Goal: Information Seeking & Learning: Learn about a topic

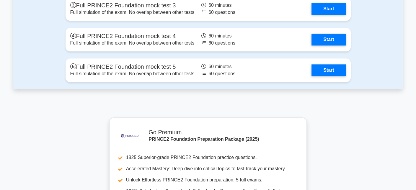
scroll to position [1092, 0]
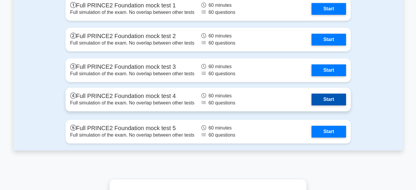
click at [330, 103] on link "Start" at bounding box center [329, 100] width 34 height 12
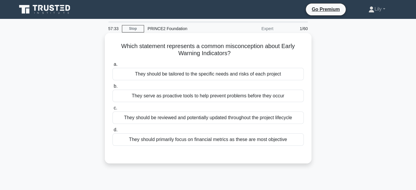
drag, startPoint x: 233, startPoint y: 54, endPoint x: 227, endPoint y: 44, distance: 12.6
click at [227, 44] on h5 "Which statement represents a common misconception about Early Warning Indicator…" at bounding box center [208, 50] width 193 height 15
drag, startPoint x: 226, startPoint y: 48, endPoint x: 264, endPoint y: 44, distance: 38.0
click at [264, 44] on h5 "Which statement represents a common misconception about Early Warning Indicator…" at bounding box center [208, 50] width 193 height 15
click at [264, 48] on h5 "Which statement represents a common misconception about Early Warning Indicator…" at bounding box center [208, 50] width 193 height 15
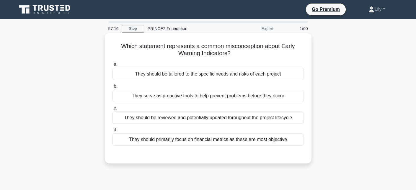
click at [278, 141] on div "They should primarily focus on financial metrics as these are most objective" at bounding box center [208, 140] width 191 height 12
click at [113, 132] on input "d. They should primarily focus on financial metrics as these are most objective" at bounding box center [113, 130] width 0 height 4
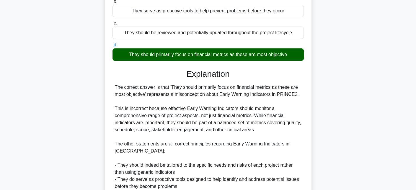
scroll to position [136, 0]
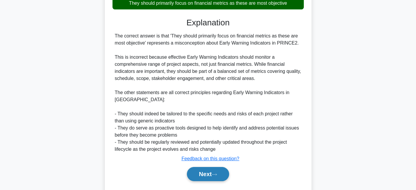
click at [210, 176] on button "Next" at bounding box center [208, 174] width 42 height 14
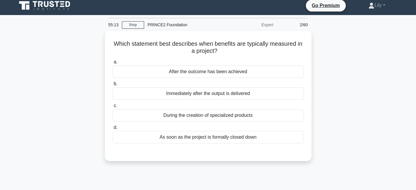
scroll to position [3, 0]
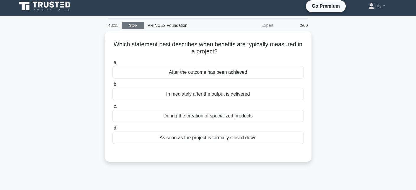
click at [140, 26] on link "Stop" at bounding box center [133, 25] width 22 height 7
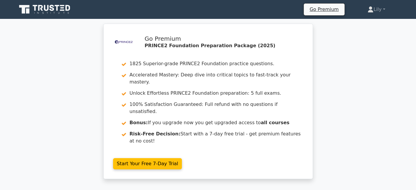
click at [51, 17] on link at bounding box center [45, 9] width 57 height 14
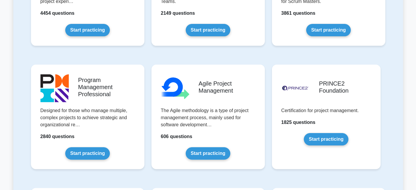
scroll to position [372, 0]
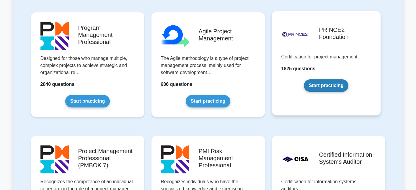
click at [334, 82] on link "Start practicing" at bounding box center [326, 85] width 45 height 12
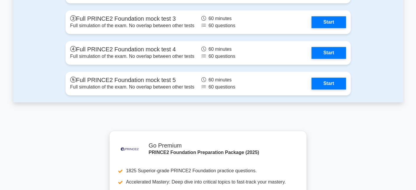
scroll to position [1138, 0]
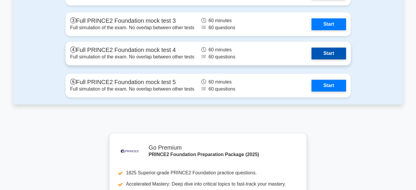
click at [316, 48] on link "Start" at bounding box center [329, 54] width 34 height 12
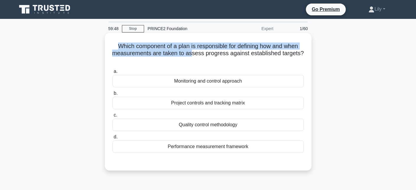
drag, startPoint x: 114, startPoint y: 45, endPoint x: 192, endPoint y: 54, distance: 78.2
click at [192, 54] on h5 "Which component of a plan is responsible for defining how and when measurements…" at bounding box center [208, 54] width 193 height 22
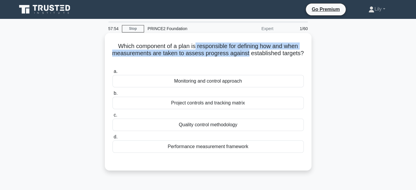
drag, startPoint x: 194, startPoint y: 46, endPoint x: 248, endPoint y: 56, distance: 55.2
click at [248, 56] on h5 "Which component of a plan is responsible for defining how and when measurements…" at bounding box center [208, 54] width 193 height 22
click at [200, 48] on h5 "Which component of a plan is responsible for defining how and when measurements…" at bounding box center [208, 54] width 193 height 22
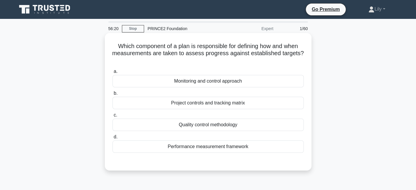
drag, startPoint x: 219, startPoint y: 86, endPoint x: 214, endPoint y: 85, distance: 4.5
click at [214, 85] on div "Monitoring and control approach" at bounding box center [208, 81] width 191 height 12
click at [211, 85] on div at bounding box center [211, 85] width 0 height 0
click at [262, 71] on label "a. Monitoring and control approach" at bounding box center [208, 77] width 191 height 19
click at [113, 71] on input "a. Monitoring and control approach" at bounding box center [113, 72] width 0 height 4
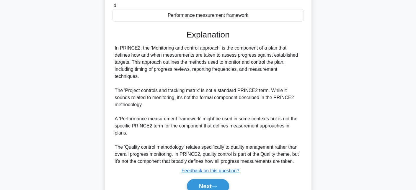
scroll to position [152, 0]
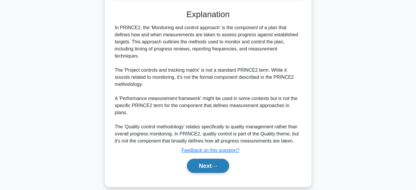
click at [220, 162] on button "Next" at bounding box center [208, 166] width 42 height 14
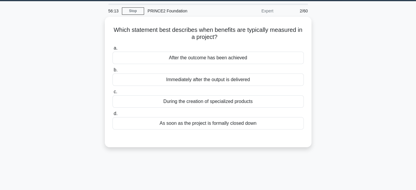
scroll to position [17, 0]
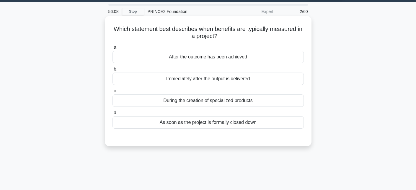
drag, startPoint x: 193, startPoint y: 28, endPoint x: 247, endPoint y: 33, distance: 54.3
click at [247, 33] on h5 "Which statement best describes when benefits are typically measured in a projec…" at bounding box center [208, 32] width 193 height 15
click at [232, 34] on h5 "Which statement best describes when benefits are typically measured in a projec…" at bounding box center [208, 32] width 193 height 15
click at [236, 56] on div "After the outcome has been achieved" at bounding box center [208, 57] width 191 height 12
click at [113, 49] on input "a. After the outcome has been achieved" at bounding box center [113, 47] width 0 height 4
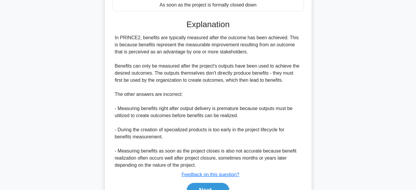
scroll to position [166, 0]
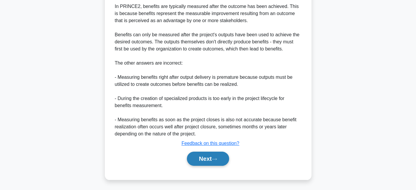
click at [214, 161] on button "Next" at bounding box center [208, 159] width 42 height 14
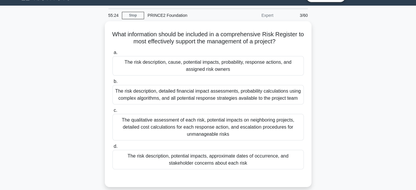
scroll to position [14, 0]
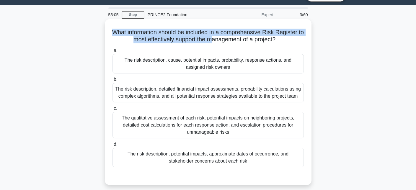
drag, startPoint x: 115, startPoint y: 31, endPoint x: 213, endPoint y: 39, distance: 98.8
click at [213, 39] on h5 "What information should be included in a comprehensive Risk Register to most ef…" at bounding box center [208, 36] width 193 height 15
click at [230, 31] on h5 "What information should be included in a comprehensive Risk Register to most ef…" at bounding box center [208, 36] width 193 height 15
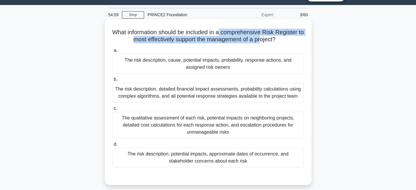
drag, startPoint x: 225, startPoint y: 32, endPoint x: 267, endPoint y: 37, distance: 42.0
click at [267, 37] on h5 "What information should be included in a comprehensive Risk Register to most ef…" at bounding box center [208, 36] width 193 height 15
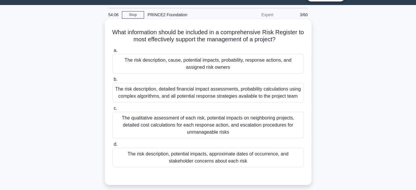
click at [253, 56] on div "The risk description, cause, potential impacts, probability, response actions, …" at bounding box center [208, 63] width 191 height 19
click at [113, 53] on input "a. The risk description, cause, potential impacts, probability, response action…" at bounding box center [113, 51] width 0 height 4
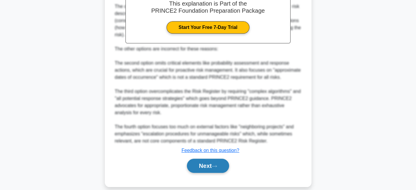
click at [213, 159] on button "Next" at bounding box center [208, 166] width 42 height 14
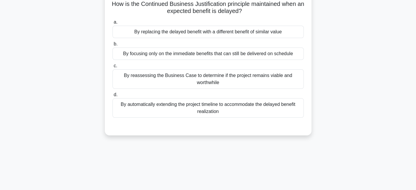
scroll to position [14, 0]
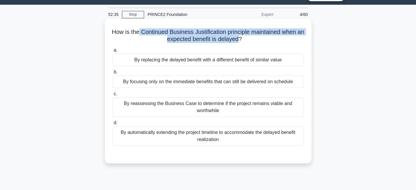
drag, startPoint x: 142, startPoint y: 33, endPoint x: 242, endPoint y: 38, distance: 99.9
click at [242, 38] on h5 "How is the Continued Business Justification principle maintained when an expect…" at bounding box center [208, 35] width 193 height 15
click at [244, 37] on h5 "How is the Continued Business Justification principle maintained when an expect…" at bounding box center [208, 35] width 193 height 15
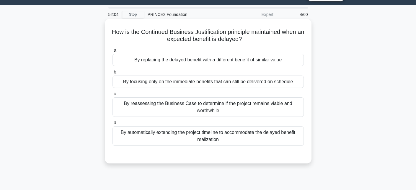
click at [257, 103] on div "By reassessing the Business Case to determine if the project remains viable and…" at bounding box center [208, 106] width 191 height 19
click at [113, 96] on input "c. By reassessing the Business Case to determine if the project remains viable …" at bounding box center [113, 94] width 0 height 4
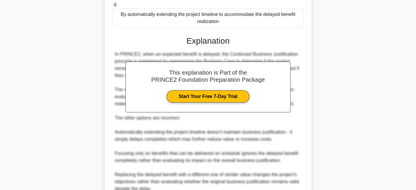
scroll to position [154, 0]
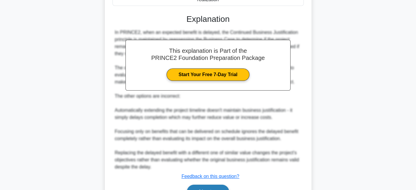
click at [217, 186] on button "Next" at bounding box center [208, 192] width 42 height 14
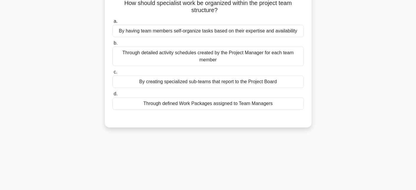
scroll to position [0, 0]
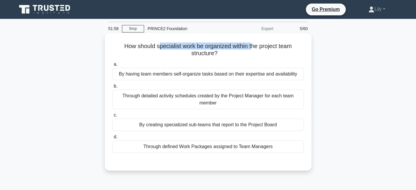
drag, startPoint x: 158, startPoint y: 46, endPoint x: 252, endPoint y: 46, distance: 94.2
click at [252, 46] on h5 "How should specialist work be organized within the project team structure? .spi…" at bounding box center [208, 50] width 193 height 15
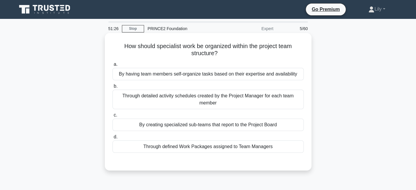
click at [255, 46] on h5 "How should specialist work be organized within the project team structure? .spi…" at bounding box center [208, 50] width 193 height 15
drag, startPoint x: 232, startPoint y: 46, endPoint x: 263, endPoint y: 54, distance: 32.4
click at [263, 54] on h5 "How should specialist work be organized within the project team structure? .spi…" at bounding box center [208, 50] width 193 height 15
click at [246, 150] on div "Through defined Work Packages assigned to Team Managers" at bounding box center [208, 147] width 191 height 12
click at [113, 139] on input "d. Through defined Work Packages assigned to Team Managers" at bounding box center [113, 137] width 0 height 4
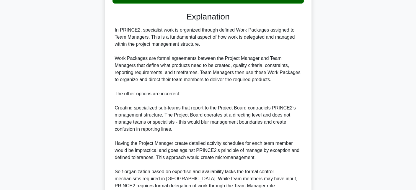
scroll to position [181, 0]
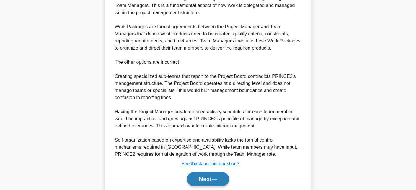
click at [226, 180] on button "Next" at bounding box center [208, 179] width 42 height 14
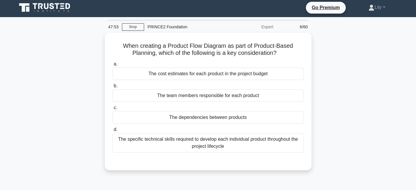
scroll to position [1, 0]
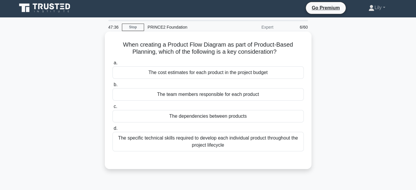
click at [219, 117] on div "The dependencies between products" at bounding box center [208, 116] width 191 height 12
click at [113, 109] on input "c. The dependencies between products" at bounding box center [113, 107] width 0 height 4
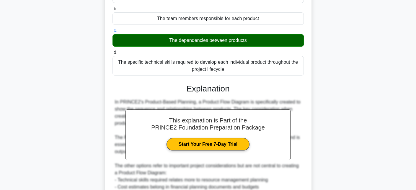
scroll to position [159, 0]
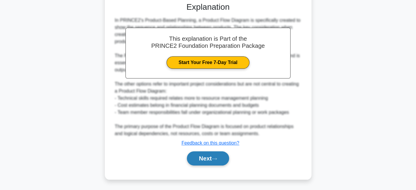
click at [208, 160] on button "Next" at bounding box center [208, 159] width 42 height 14
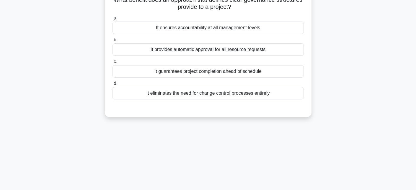
scroll to position [0, 0]
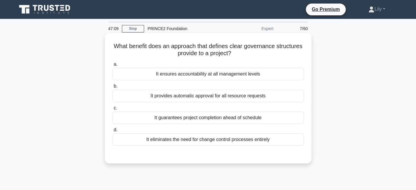
click at [261, 76] on div "It ensures accountability at all management levels" at bounding box center [208, 74] width 191 height 12
click at [113, 66] on input "a. It ensures accountability at all management levels" at bounding box center [113, 65] width 0 height 4
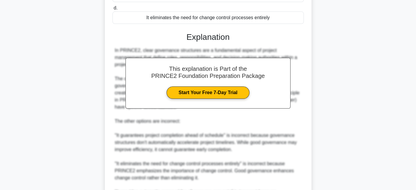
scroll to position [201, 0]
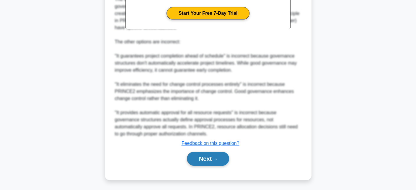
click at [223, 163] on button "Next" at bounding box center [208, 159] width 42 height 14
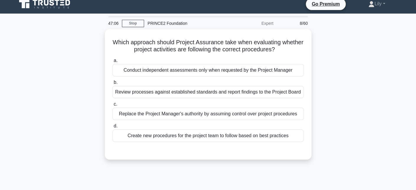
scroll to position [0, 0]
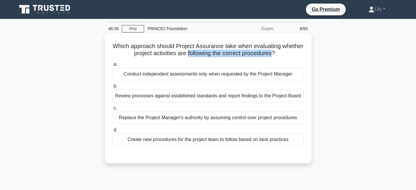
drag, startPoint x: 199, startPoint y: 56, endPoint x: 287, endPoint y: 54, distance: 88.1
click at [287, 54] on h5 "Which approach should Project Assurance take when evaluating whether project ac…" at bounding box center [208, 50] width 193 height 15
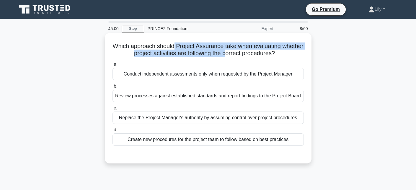
drag, startPoint x: 186, startPoint y: 45, endPoint x: 237, endPoint y: 51, distance: 51.8
click at [237, 51] on h5 "Which approach should Project Assurance take when evaluating whether project ac…" at bounding box center [208, 50] width 193 height 15
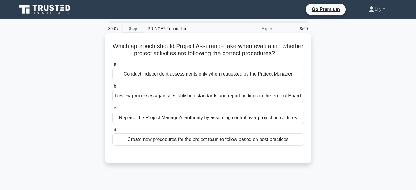
click at [254, 64] on label "a. Conduct independent assessments only when requested by the Project Manager" at bounding box center [208, 70] width 191 height 19
click at [113, 64] on input "a. Conduct independent assessments only when requested by the Project Manager" at bounding box center [113, 65] width 0 height 4
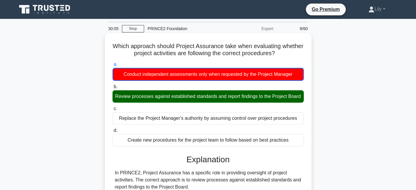
click at [173, 99] on div "Review processes against established standards and report findings to the Proje…" at bounding box center [208, 96] width 191 height 12
click at [113, 89] on input "b. Review processes against established standards and report findings to the Pr…" at bounding box center [113, 87] width 0 height 4
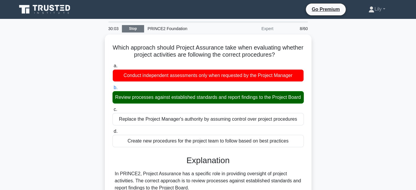
click at [137, 27] on link "Stop" at bounding box center [133, 28] width 22 height 7
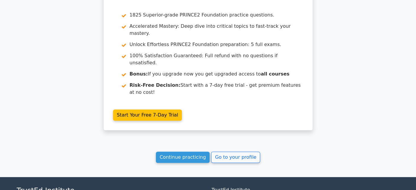
scroll to position [969, 0]
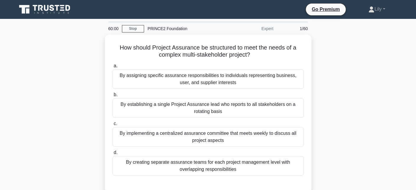
scroll to position [129, 0]
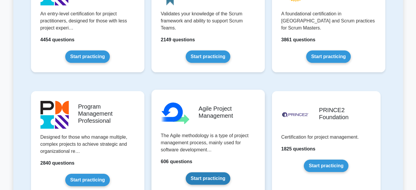
scroll to position [295, 0]
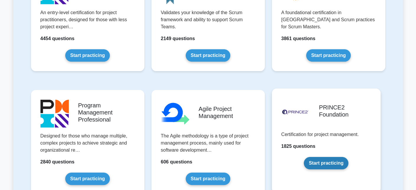
click at [320, 157] on link "Start practicing" at bounding box center [326, 163] width 45 height 12
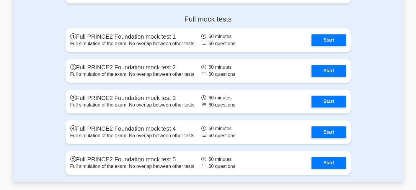
scroll to position [1050, 0]
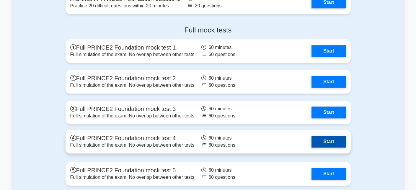
click at [326, 148] on link "Start" at bounding box center [329, 142] width 34 height 12
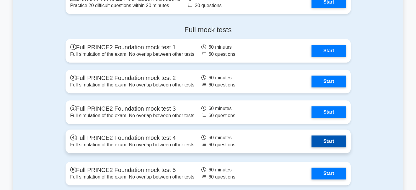
click at [326, 140] on link "Start" at bounding box center [329, 142] width 34 height 12
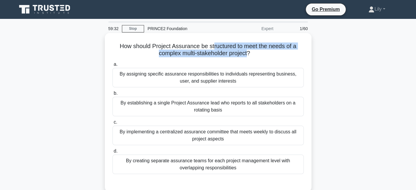
drag, startPoint x: 214, startPoint y: 45, endPoint x: 248, endPoint y: 53, distance: 34.8
click at [248, 53] on h5 "How should Project Assurance be structured to meet the needs of a complex multi…" at bounding box center [208, 50] width 193 height 15
click at [245, 53] on h5 "How should Project Assurance be structured to meet the needs of a complex multi…" at bounding box center [208, 50] width 193 height 15
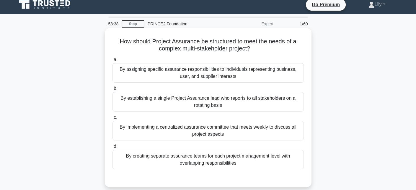
scroll to position [5, 0]
click at [290, 101] on div "By establishing a single Project Assurance lead who reports to all stakeholders…" at bounding box center [208, 101] width 191 height 19
click at [113, 90] on input "b. By establishing a single Project Assurance lead who reports to all stakehold…" at bounding box center [113, 89] width 0 height 4
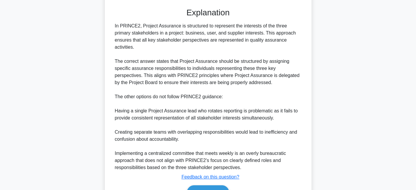
scroll to position [202, 0]
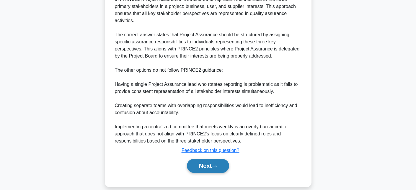
click at [193, 159] on button "Next" at bounding box center [208, 166] width 42 height 14
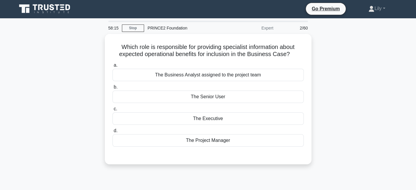
scroll to position [0, 0]
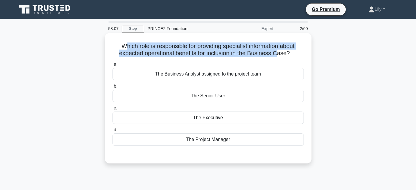
drag, startPoint x: 124, startPoint y: 44, endPoint x: 279, endPoint y: 56, distance: 155.0
click at [279, 56] on h5 "Which role is responsible for providing specialist information about expected o…" at bounding box center [208, 50] width 193 height 15
click at [274, 51] on h5 "Which role is responsible for providing specialist information about expected o…" at bounding box center [208, 50] width 193 height 15
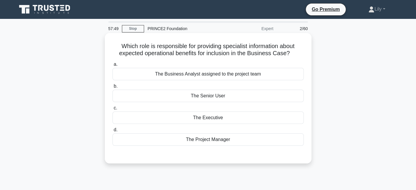
click at [226, 118] on div "The Executive" at bounding box center [208, 118] width 191 height 12
click at [113, 110] on input "c. The Executive" at bounding box center [113, 108] width 0 height 4
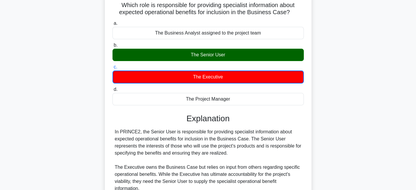
scroll to position [41, 0]
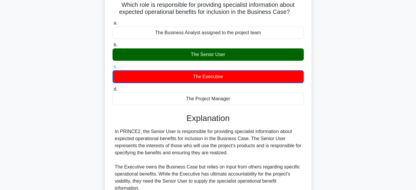
drag, startPoint x: 204, startPoint y: 129, endPoint x: 240, endPoint y: 151, distance: 41.7
click at [240, 151] on div "In PRINCE2, the Senior User is responsible for providing specialist information…" at bounding box center [208, 181] width 187 height 106
click at [221, 150] on div "In PRINCE2, the Senior User is responsible for providing specialist information…" at bounding box center [208, 181] width 187 height 106
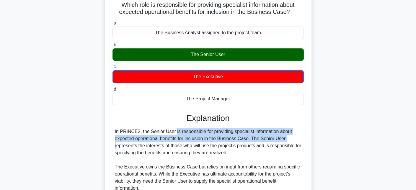
drag, startPoint x: 139, startPoint y: 130, endPoint x: 249, endPoint y: 141, distance: 110.2
click at [249, 141] on div "In PRINCE2, the Senior User is responsible for providing specialist information…" at bounding box center [208, 181] width 187 height 106
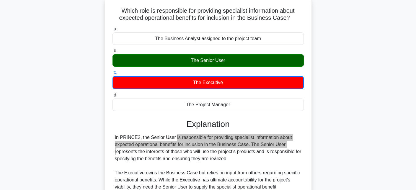
scroll to position [36, 0]
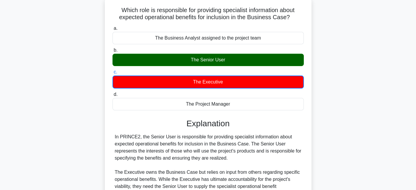
click at [272, 101] on div "The Project Manager" at bounding box center [208, 104] width 191 height 12
click at [113, 97] on input "d. The Project Manager" at bounding box center [113, 95] width 0 height 4
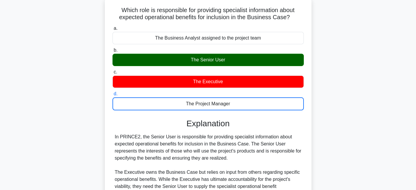
scroll to position [138, 0]
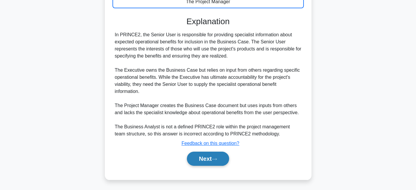
click at [205, 160] on button "Next" at bounding box center [208, 159] width 42 height 14
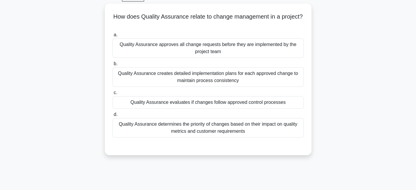
scroll to position [12, 0]
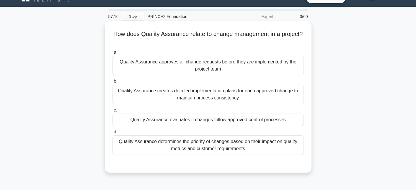
drag, startPoint x: 153, startPoint y: 31, endPoint x: 272, endPoint y: 44, distance: 119.7
click at [272, 44] on h5 "How does Quality Assurance relate to change management in a project? .spinner_0…" at bounding box center [208, 37] width 193 height 15
click at [257, 45] on div "How does Quality Assurance relate to change management in a project? .spinner_0…" at bounding box center [208, 96] width 202 height 147
click at [259, 55] on label "a. Quality Assurance approves all change requests before they are implemented b…" at bounding box center [208, 62] width 191 height 27
click at [113, 54] on input "a. Quality Assurance approves all change requests before they are implemented b…" at bounding box center [113, 53] width 0 height 4
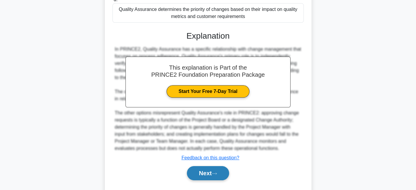
scroll to position [150, 0]
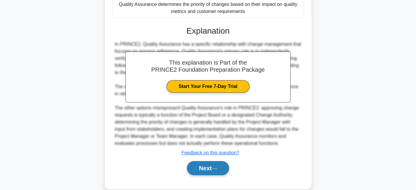
click at [213, 168] on button "Next" at bounding box center [208, 168] width 42 height 14
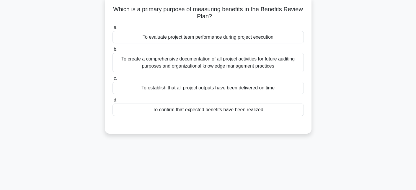
scroll to position [0, 0]
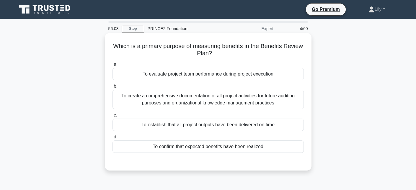
drag, startPoint x: 122, startPoint y: 43, endPoint x: 268, endPoint y: 53, distance: 146.6
click at [268, 53] on h5 "Which is a primary purpose of measuring benefits in the Benefits Review Plan? .…" at bounding box center [208, 50] width 193 height 15
click at [254, 53] on h5 "Which is a primary purpose of measuring benefits in the Benefits Review Plan? .…" at bounding box center [208, 50] width 193 height 15
click at [280, 145] on div "To confirm that expected benefits have been realized" at bounding box center [208, 147] width 191 height 12
click at [113, 139] on input "d. To confirm that expected benefits have been realized" at bounding box center [113, 137] width 0 height 4
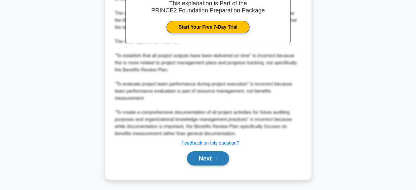
click at [222, 162] on button "Next" at bounding box center [208, 159] width 42 height 14
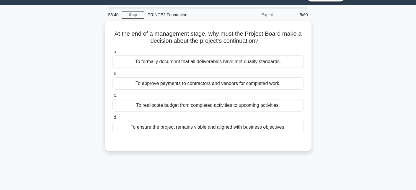
scroll to position [12, 0]
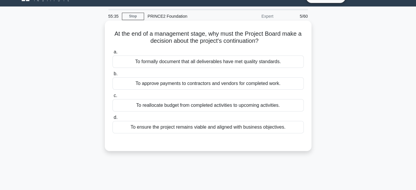
drag, startPoint x: 113, startPoint y: 30, endPoint x: 279, endPoint y: 40, distance: 166.3
click at [279, 40] on h5 "At the end of a management stage, why must the Project Board make a decision ab…" at bounding box center [208, 37] width 193 height 15
click at [266, 38] on icon ".spinner_0XTQ{transform-origin:center;animation:spinner_y6GP .75s linear infini…" at bounding box center [262, 41] width 7 height 7
click at [260, 126] on div "To ensure the project remains viable and aligned with business objectives." at bounding box center [208, 127] width 191 height 12
click at [113, 120] on input "d. To ensure the project remains viable and aligned with business objectives." at bounding box center [113, 118] width 0 height 4
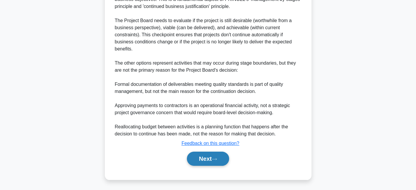
click at [213, 161] on button "Next" at bounding box center [208, 159] width 42 height 14
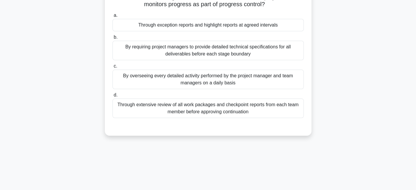
scroll to position [19, 0]
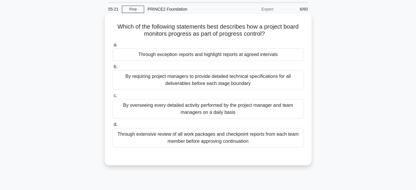
drag, startPoint x: 207, startPoint y: 25, endPoint x: 281, endPoint y: 33, distance: 74.0
click at [281, 33] on h5 "Which of the following statements best describes how a project board monitors p…" at bounding box center [208, 30] width 193 height 15
click at [270, 32] on icon ".spinner_0XTQ{transform-origin:center;animation:spinner_y6GP .75s linear infini…" at bounding box center [268, 34] width 7 height 7
drag, startPoint x: 174, startPoint y: 27, endPoint x: 271, endPoint y: 35, distance: 97.3
click at [271, 35] on h5 "Which of the following statements best describes how a project board monitors p…" at bounding box center [208, 30] width 193 height 15
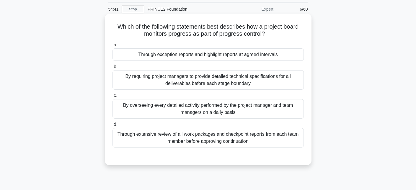
click at [271, 35] on icon ".spinner_0XTQ{transform-origin:center;animation:spinner_y6GP .75s linear infini…" at bounding box center [268, 34] width 7 height 7
click at [268, 55] on div "Through exception reports and highlight reports at agreed intervals" at bounding box center [208, 54] width 191 height 12
click at [113, 47] on input "a. Through exception reports and highlight reports at agreed intervals" at bounding box center [113, 45] width 0 height 4
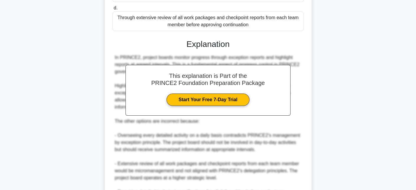
scroll to position [216, 0]
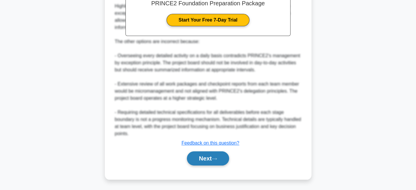
click at [213, 165] on button "Next" at bounding box center [208, 159] width 42 height 14
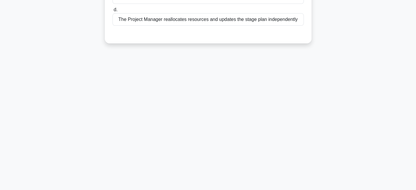
click at [213, 165] on div "54:19 Stop PRINCE2 Foundation Expert 7/60 When considering the 'Manage by Stage…" at bounding box center [208, 39] width 390 height 295
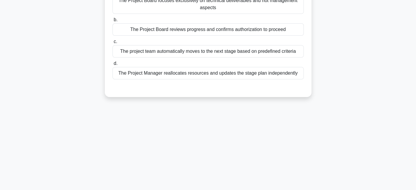
scroll to position [0, 0]
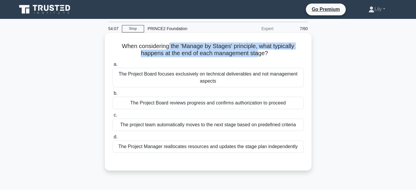
drag, startPoint x: 168, startPoint y: 46, endPoint x: 258, endPoint y: 55, distance: 90.9
click at [258, 55] on h5 "When considering the 'Manage by Stages' principle, what typically happens at th…" at bounding box center [208, 50] width 193 height 15
click at [255, 75] on div "The Project Board focuses exclusively on technical deliverables and not managem…" at bounding box center [208, 77] width 191 height 19
click at [113, 66] on input "a. The Project Board focuses exclusively on technical deliverables and not mana…" at bounding box center [113, 65] width 0 height 4
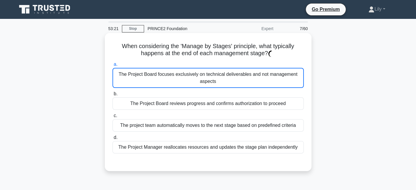
click at [255, 75] on div "The Project Board focuses exclusively on technical deliverables and not managem…" at bounding box center [208, 78] width 191 height 20
click at [113, 66] on input "a. The Project Board focuses exclusively on technical deliverables and not mana…" at bounding box center [113, 65] width 0 height 4
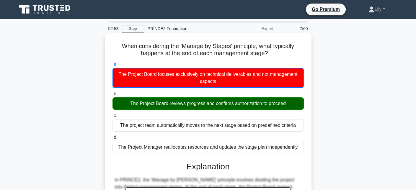
drag, startPoint x: 181, startPoint y: 48, endPoint x: 308, endPoint y: 50, distance: 127.7
drag, startPoint x: 250, startPoint y: 51, endPoint x: 293, endPoint y: 52, distance: 43.5
click at [293, 52] on h5 "When considering the 'Manage by Stages' principle, what typically happens at th…" at bounding box center [208, 50] width 193 height 15
click at [275, 53] on icon ".spinner_0XTQ{transform-origin:center;animation:spinner_y6GP .75s linear infini…" at bounding box center [271, 53] width 7 height 7
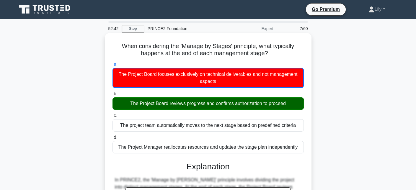
drag, startPoint x: 259, startPoint y: 47, endPoint x: 283, endPoint y: 50, distance: 24.5
click at [283, 50] on h5 "When considering the 'Manage by Stages' principle, what typically happens at th…" at bounding box center [208, 50] width 193 height 15
click at [154, 102] on div "The Project Board reviews progress and confirms authorization to proceed" at bounding box center [208, 103] width 191 height 12
click at [113, 96] on input "b. The Project Board reviews progress and confirms authorization to proceed" at bounding box center [113, 94] width 0 height 4
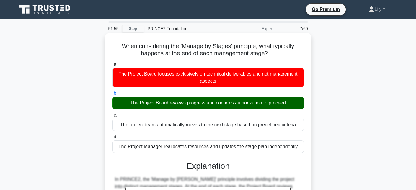
drag, startPoint x: 170, startPoint y: 101, endPoint x: 245, endPoint y: 103, distance: 75.7
click at [245, 103] on div "The Project Board reviews progress and confirms authorization to proceed" at bounding box center [208, 103] width 191 height 12
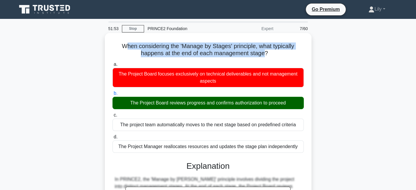
drag, startPoint x: 124, startPoint y: 44, endPoint x: 264, endPoint y: 57, distance: 140.3
click at [264, 57] on h5 "When considering the 'Manage by Stages' principle, what typically happens at th…" at bounding box center [208, 50] width 193 height 15
drag, startPoint x: 149, startPoint y: 102, endPoint x: 274, endPoint y: 104, distance: 125.3
click at [274, 104] on div "The Project Board reviews progress and confirms authorization to proceed" at bounding box center [208, 103] width 191 height 12
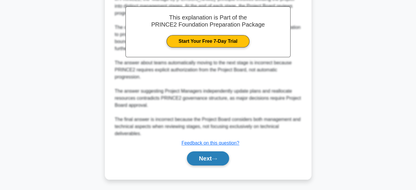
click at [211, 157] on button "Next" at bounding box center [208, 159] width 42 height 14
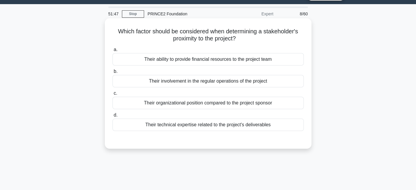
scroll to position [0, 0]
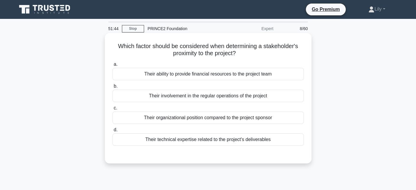
drag, startPoint x: 112, startPoint y: 44, endPoint x: 280, endPoint y: 51, distance: 168.5
click at [280, 51] on h5 "Which factor should be considered when determining a stakeholder's proximity to…" at bounding box center [208, 50] width 193 height 15
click at [248, 48] on h5 "Which factor should be considered when determining a stakeholder's proximity to…" at bounding box center [208, 50] width 193 height 15
drag, startPoint x: 170, startPoint y: 54, endPoint x: 227, endPoint y: 58, distance: 56.6
click at [227, 58] on div "Which factor should be considered when determining a stakeholder's proximity to…" at bounding box center [208, 98] width 202 height 126
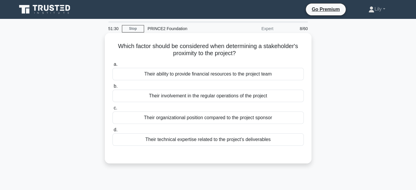
click at [247, 51] on h5 "Which factor should be considered when determining a stakeholder's proximity to…" at bounding box center [208, 50] width 193 height 15
click at [251, 142] on div "Their technical expertise related to the project's deliverables" at bounding box center [208, 140] width 191 height 12
click at [113, 132] on input "d. Their technical expertise related to the project's deliverables" at bounding box center [113, 130] width 0 height 4
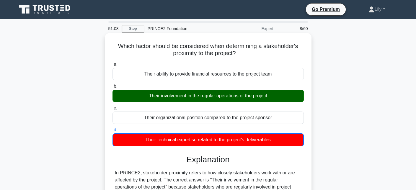
drag, startPoint x: 129, startPoint y: 49, endPoint x: 280, endPoint y: 52, distance: 151.0
click at [280, 52] on div "Which factor should be considered when determining a stakeholder's proximity to…" at bounding box center [208, 175] width 207 height 285
drag, startPoint x: 158, startPoint y: 95, endPoint x: 186, endPoint y: 96, distance: 27.8
click at [186, 96] on div "Their involvement in the regular operations of the project" at bounding box center [208, 96] width 191 height 12
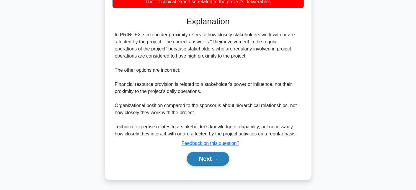
click at [202, 154] on button "Next" at bounding box center [208, 159] width 42 height 14
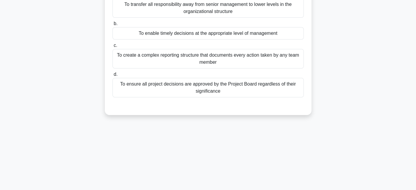
scroll to position [11, 0]
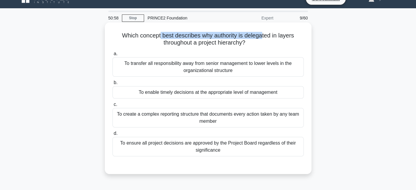
drag, startPoint x: 166, startPoint y: 38, endPoint x: 263, endPoint y: 34, distance: 97.3
click at [263, 34] on h5 "Which concept best describes why authority is delegated in layers throughout a …" at bounding box center [208, 39] width 193 height 15
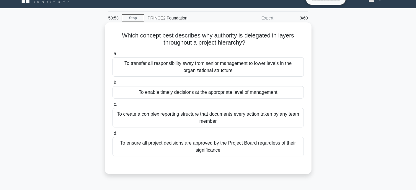
click at [225, 42] on h5 "Which concept best describes why authority is delegated in layers throughout a …" at bounding box center [208, 39] width 193 height 15
drag, startPoint x: 241, startPoint y: 34, endPoint x: 157, endPoint y: 36, distance: 83.9
click at [157, 36] on h5 "Which concept best describes why authority is delegated in layers throughout a …" at bounding box center [208, 39] width 193 height 15
click at [134, 38] on h5 "Which concept best describes why authority is delegated in layers throughout a …" at bounding box center [208, 39] width 193 height 15
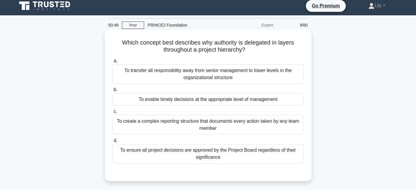
scroll to position [0, 0]
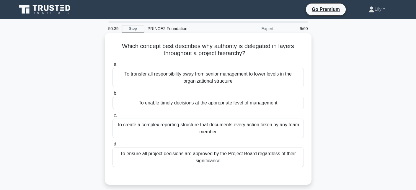
drag, startPoint x: 161, startPoint y: 47, endPoint x: 273, endPoint y: 54, distance: 112.5
click at [273, 54] on h5 "Which concept best describes why authority is delegated in layers throughout a …" at bounding box center [208, 50] width 193 height 15
click at [138, 46] on h5 "Which concept best describes why authority is delegated in layers throughout a …" at bounding box center [208, 50] width 193 height 15
drag, startPoint x: 158, startPoint y: 44, endPoint x: 261, endPoint y: 51, distance: 103.3
click at [261, 51] on h5 "Which concept best describes why authority is delegated in layers throughout a …" at bounding box center [208, 50] width 193 height 15
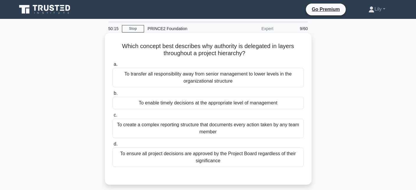
click at [174, 48] on h5 "Which concept best describes why authority is delegated in layers throughout a …" at bounding box center [208, 50] width 193 height 15
drag, startPoint x: 215, startPoint y: 45, endPoint x: 293, endPoint y: 51, distance: 77.9
click at [293, 51] on h5 "Which concept best describes why authority is delegated in layers throughout a …" at bounding box center [208, 50] width 193 height 15
drag, startPoint x: 165, startPoint y: 47, endPoint x: 260, endPoint y: 53, distance: 95.3
click at [260, 53] on h5 "Which concept best describes why authority is delegated in layers throughout a …" at bounding box center [208, 50] width 193 height 15
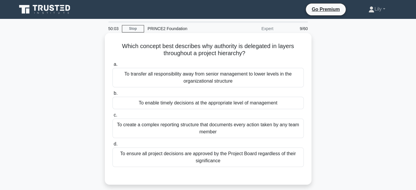
click at [260, 53] on h5 "Which concept best describes why authority is delegated in layers throughout a …" at bounding box center [208, 50] width 193 height 15
drag, startPoint x: 162, startPoint y: 47, endPoint x: 281, endPoint y: 51, distance: 118.5
click at [281, 51] on h5 "Which concept best describes why authority is delegated in layers throughout a …" at bounding box center [208, 50] width 193 height 15
click at [250, 54] on icon ".spinner_0XTQ{transform-origin:center;animation:spinner_y6GP .75s linear infini…" at bounding box center [249, 53] width 7 height 7
drag, startPoint x: 249, startPoint y: 51, endPoint x: 201, endPoint y: 44, distance: 47.8
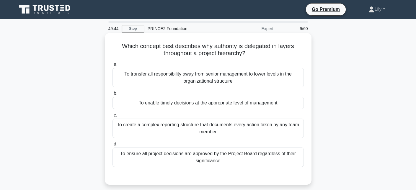
click at [201, 44] on h5 "Which concept best describes why authority is delegated in layers throughout a …" at bounding box center [208, 50] width 193 height 15
click at [289, 99] on div "To enable timely decisions at the appropriate level of management" at bounding box center [208, 103] width 191 height 12
click at [113, 95] on input "b. To enable timely decisions at the appropriate level of management" at bounding box center [113, 94] width 0 height 4
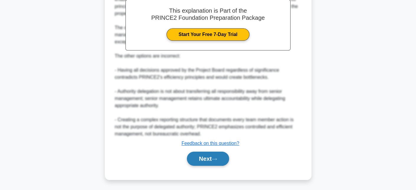
click at [220, 162] on button "Next" at bounding box center [208, 159] width 42 height 14
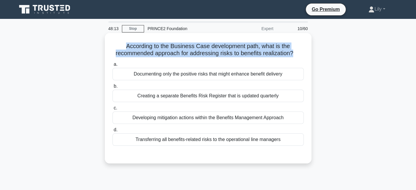
drag, startPoint x: 123, startPoint y: 46, endPoint x: 293, endPoint y: 58, distance: 171.2
click at [293, 58] on div "According to the Business Case development path, what is the recommended approa…" at bounding box center [208, 98] width 202 height 126
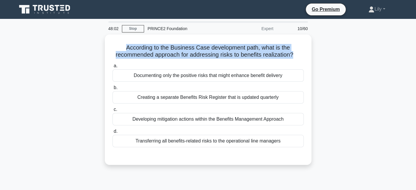
click at [290, 58] on div at bounding box center [290, 58] width 0 height 0
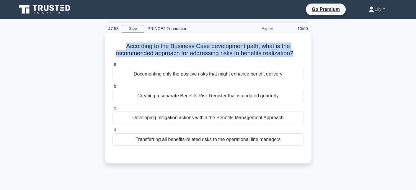
click at [225, 47] on h5 "According to the Business Case development path, what is the recommended approa…" at bounding box center [208, 50] width 193 height 15
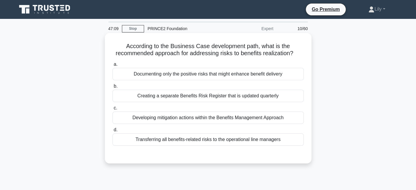
click at [238, 121] on div "Developing mitigation actions within the Benefits Management Approach" at bounding box center [208, 118] width 191 height 12
click at [113, 110] on input "c. Developing mitigation actions within the Benefits Management Approach" at bounding box center [113, 108] width 0 height 4
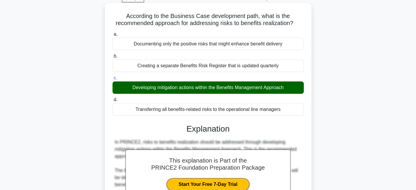
scroll to position [30, 0]
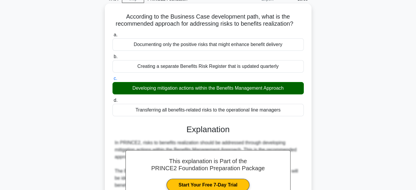
drag, startPoint x: 129, startPoint y: 88, endPoint x: 288, endPoint y: 89, distance: 158.9
click at [288, 89] on div "Developing mitigation actions within the Benefits Management Approach" at bounding box center [208, 88] width 191 height 12
click at [165, 91] on div "Developing mitigation actions within the Benefits Management Approach" at bounding box center [208, 88] width 191 height 12
click at [113, 81] on input "c. Developing mitigation actions within the Benefits Management Approach" at bounding box center [113, 79] width 0 height 4
drag, startPoint x: 156, startPoint y: 87, endPoint x: 194, endPoint y: 90, distance: 37.9
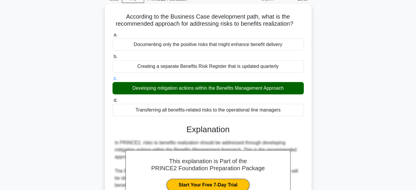
click at [194, 90] on div "Developing mitigation actions within the Benefits Management Approach" at bounding box center [208, 88] width 191 height 12
click at [164, 87] on div "Developing mitigation actions within the Benefits Management Approach" at bounding box center [208, 88] width 191 height 12
click at [113, 81] on input "c. Developing mitigation actions within the Benefits Management Approach" at bounding box center [113, 79] width 0 height 4
drag, startPoint x: 158, startPoint y: 88, endPoint x: 176, endPoint y: 89, distance: 18.0
click at [176, 89] on div "Developing mitigation actions within the Benefits Management Approach" at bounding box center [208, 88] width 191 height 12
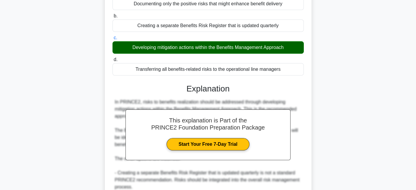
scroll to position [177, 0]
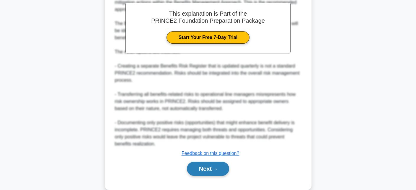
click at [221, 169] on button "Next" at bounding box center [208, 169] width 42 height 14
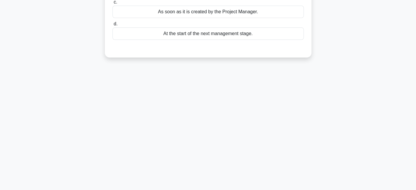
scroll to position [1, 0]
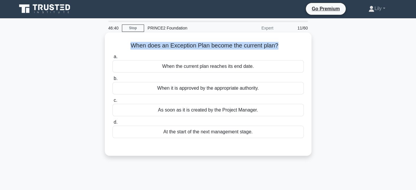
drag, startPoint x: 131, startPoint y: 45, endPoint x: 279, endPoint y: 45, distance: 147.7
click at [279, 45] on h5 "When does an Exception Plan become the current plan? .spinner_0XTQ{transform-or…" at bounding box center [208, 46] width 193 height 8
click at [279, 44] on h5 "When does an Exception Plan become the current plan? .spinner_0XTQ{transform-or…" at bounding box center [208, 46] width 193 height 8
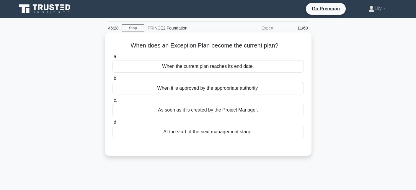
click at [252, 90] on div "When it is approved by the appropriate authority." at bounding box center [208, 88] width 191 height 12
click at [113, 81] on input "b. When it is approved by the appropriate authority." at bounding box center [113, 79] width 0 height 4
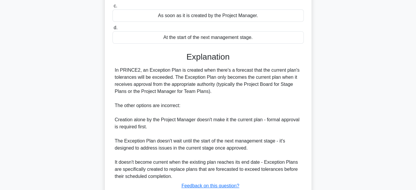
scroll to position [138, 0]
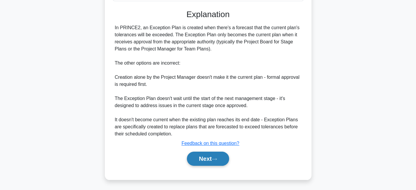
click at [208, 162] on button "Next" at bounding box center [208, 159] width 42 height 14
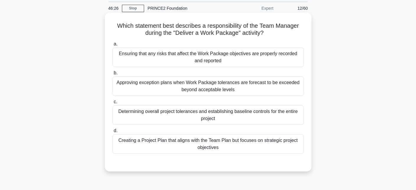
scroll to position [11, 0]
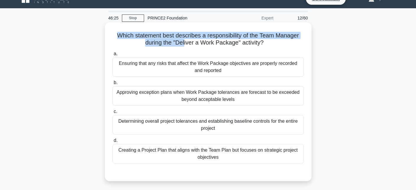
drag, startPoint x: 116, startPoint y: 36, endPoint x: 185, endPoint y: 40, distance: 69.3
click at [185, 40] on h5 "Which statement best describes a responsibility of the Team Manager during the …" at bounding box center [208, 39] width 193 height 15
click at [233, 33] on h5 "Which statement best describes a responsibility of the Team Manager during the …" at bounding box center [208, 39] width 193 height 15
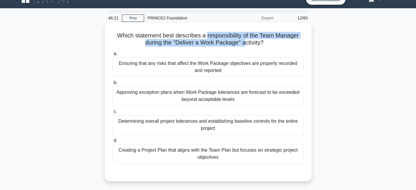
drag, startPoint x: 207, startPoint y: 36, endPoint x: 246, endPoint y: 43, distance: 39.6
click at [246, 43] on h5 "Which statement best describes a responsibility of the Team Manager during the …" at bounding box center [208, 39] width 193 height 15
click at [246, 32] on h5 "Which statement best describes a responsibility of the Team Manager during the …" at bounding box center [208, 39] width 193 height 15
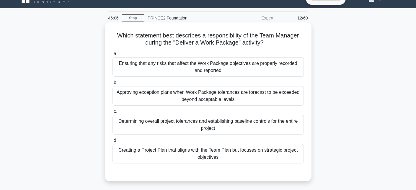
click at [149, 66] on div "Ensuring that any risks that affect the Work Package objectives are properly re…" at bounding box center [208, 66] width 191 height 19
click at [113, 56] on input "a. Ensuring that any risks that affect the Work Package objectives are properly…" at bounding box center [113, 54] width 0 height 4
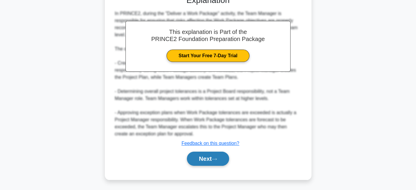
click at [204, 157] on button "Next" at bounding box center [208, 159] width 42 height 14
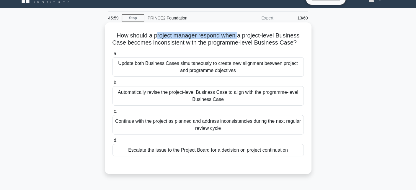
drag, startPoint x: 156, startPoint y: 37, endPoint x: 239, endPoint y: 38, distance: 83.3
click at [239, 38] on h5 "How should a project manager respond when a project-level Business Case becomes…" at bounding box center [208, 39] width 193 height 15
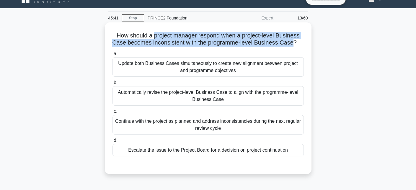
drag, startPoint x: 154, startPoint y: 37, endPoint x: 296, endPoint y: 42, distance: 142.8
click at [296, 42] on h5 "How should a project manager respond when a project-level Business Case becomes…" at bounding box center [208, 39] width 193 height 15
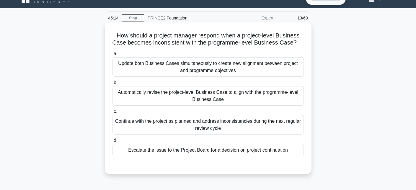
click at [184, 158] on div "a. Update both Business Cases simultaneously to create new alignment between pr…" at bounding box center [208, 103] width 199 height 109
click at [185, 157] on div "Escalate the issue to the Project Board for a decision on project continuation" at bounding box center [208, 150] width 191 height 12
click at [113, 143] on input "d. Escalate the issue to the Project Board for a decision on project continuati…" at bounding box center [113, 141] width 0 height 4
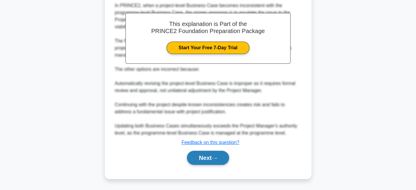
click at [222, 161] on button "Next" at bounding box center [208, 158] width 42 height 14
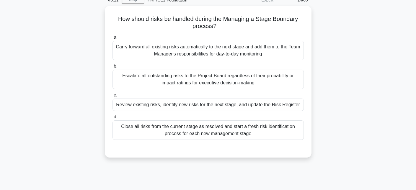
scroll to position [0, 0]
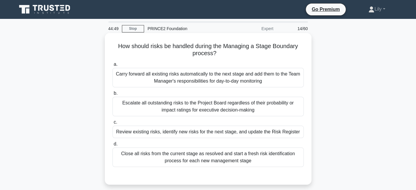
click at [229, 134] on div "Review existing risks, identify new risks for the next stage, and update the Ri…" at bounding box center [208, 132] width 191 height 12
click at [113, 124] on input "c. Review existing risks, identify new risks for the next stage, and update the…" at bounding box center [113, 123] width 0 height 4
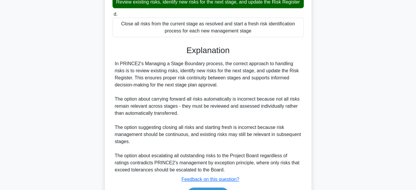
scroll to position [173, 0]
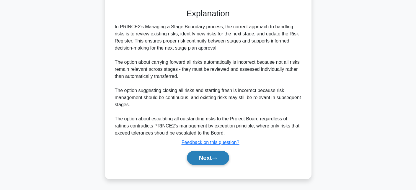
click at [214, 158] on button "Next" at bounding box center [208, 158] width 42 height 14
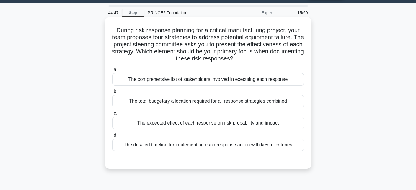
scroll to position [11, 0]
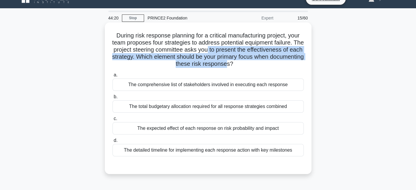
drag, startPoint x: 221, startPoint y: 50, endPoint x: 246, endPoint y: 66, distance: 29.7
click at [246, 66] on h5 "During risk response planning for a critical manufacturing project, your team p…" at bounding box center [208, 50] width 193 height 36
drag, startPoint x: 113, startPoint y: 36, endPoint x: 290, endPoint y: 64, distance: 178.9
click at [290, 64] on h5 "During risk response planning for a critical manufacturing project, your team p…" at bounding box center [208, 50] width 193 height 36
click at [225, 45] on h5 "During risk response planning for a critical manufacturing project, your team p…" at bounding box center [208, 50] width 193 height 36
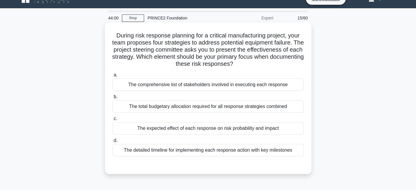
click at [267, 130] on div "The expected effect of each response on risk probability and impact" at bounding box center [208, 128] width 191 height 12
click at [113, 121] on input "c. The expected effect of each response on risk probability and impact" at bounding box center [113, 119] width 0 height 4
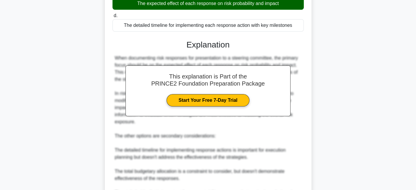
scroll to position [223, 0]
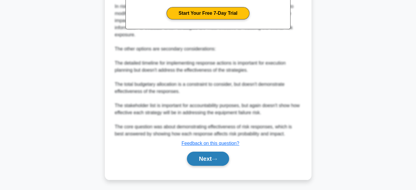
click at [214, 162] on button "Next" at bounding box center [208, 159] width 42 height 14
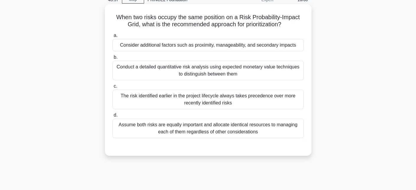
scroll to position [0, 0]
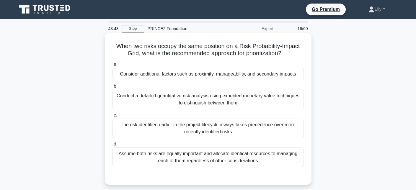
drag, startPoint x: 240, startPoint y: 45, endPoint x: 294, endPoint y: 52, distance: 54.6
click at [294, 52] on h5 "When two risks occupy the same position on a Risk Probability-Impact Grid, what…" at bounding box center [208, 50] width 193 height 15
click at [226, 77] on div "Consider additional factors such as proximity, manageability, and secondary imp…" at bounding box center [208, 74] width 191 height 12
click at [113, 66] on input "a. Consider additional factors such as proximity, manageability, and secondary …" at bounding box center [113, 65] width 0 height 4
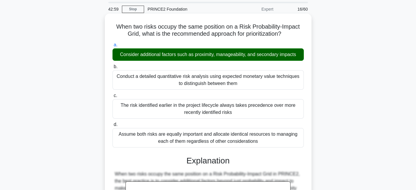
scroll to position [30, 0]
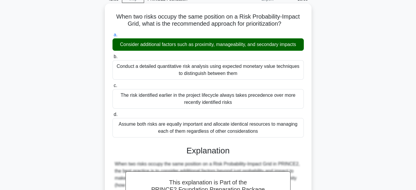
drag, startPoint x: 114, startPoint y: 65, endPoint x: 184, endPoint y: 67, distance: 69.8
click at [184, 67] on div "Conduct a detailed quantitative risk analysis using expected monetary value tec…" at bounding box center [208, 69] width 191 height 19
click at [191, 65] on div "Conduct a detailed quantitative risk analysis using expected monetary value tec…" at bounding box center [208, 69] width 191 height 19
click at [113, 59] on input "b. Conduct a detailed quantitative risk analysis using expected monetary value …" at bounding box center [113, 57] width 0 height 4
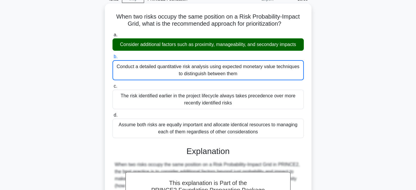
drag, startPoint x: 191, startPoint y: 69, endPoint x: 157, endPoint y: 67, distance: 34.6
click at [157, 67] on div "Conduct a detailed quantitative risk analysis using expected monetary value tec…" at bounding box center [208, 70] width 191 height 20
click at [157, 87] on label "c. The risk identified earlier in the project lifecycle always takes precedence…" at bounding box center [208, 96] width 191 height 27
click at [113, 87] on input "c. The risk identified earlier in the project lifecycle always takes precedence…" at bounding box center [113, 86] width 0 height 4
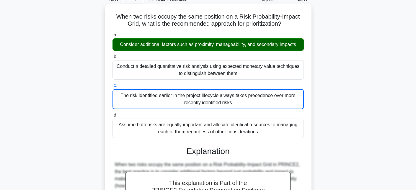
click at [240, 66] on div "Conduct a detailed quantitative risk analysis using expected monetary value tec…" at bounding box center [208, 69] width 191 height 19
click at [113, 59] on input "b. Conduct a detailed quantitative risk analysis using expected monetary value …" at bounding box center [113, 57] width 0 height 4
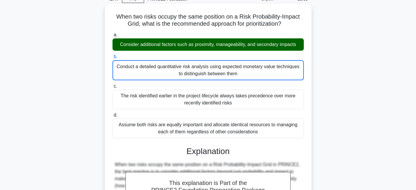
drag, startPoint x: 219, startPoint y: 66, endPoint x: 248, endPoint y: 78, distance: 30.8
click at [248, 78] on div "Conduct a detailed quantitative risk analysis using expected monetary value tec…" at bounding box center [208, 70] width 191 height 20
click at [285, 80] on div "Conduct a detailed quantitative risk analysis using expected monetary value tec…" at bounding box center [208, 70] width 191 height 20
click at [113, 59] on input "b. Conduct a detailed quantitative risk analysis using expected monetary value …" at bounding box center [113, 57] width 0 height 4
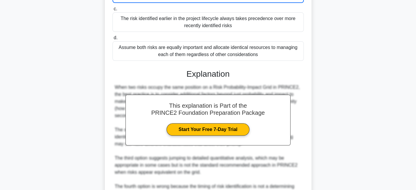
scroll to position [174, 0]
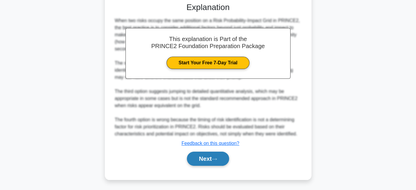
click at [219, 157] on button "Next" at bounding box center [208, 159] width 42 height 14
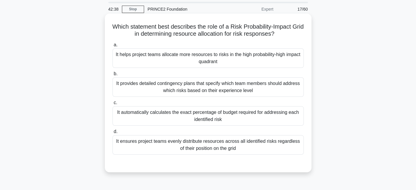
scroll to position [30, 0]
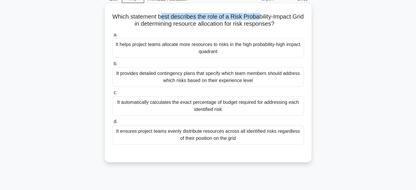
drag, startPoint x: 169, startPoint y: 15, endPoint x: 266, endPoint y: 16, distance: 97.8
click at [266, 16] on h5 "Which statement best describes the role of a Risk Probability-Impact Grid in de…" at bounding box center [208, 20] width 193 height 15
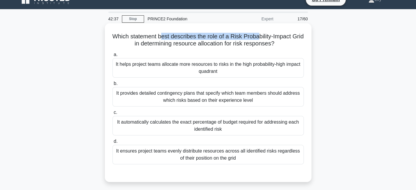
scroll to position [0, 0]
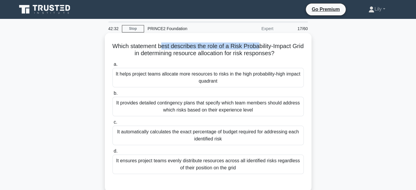
click at [246, 46] on h5 "Which statement best describes the role of a Risk Probability-Impact Grid in de…" at bounding box center [208, 50] width 193 height 15
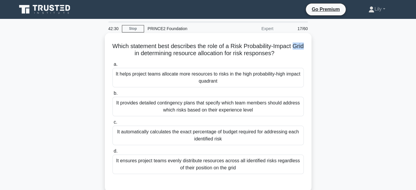
drag, startPoint x: 127, startPoint y: 53, endPoint x: 136, endPoint y: 56, distance: 8.9
click at [136, 56] on h5 "Which statement best describes the role of a Risk Probability-Impact Grid in de…" at bounding box center [208, 50] width 193 height 15
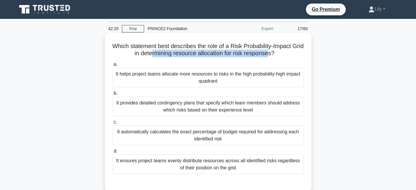
drag, startPoint x: 157, startPoint y: 55, endPoint x: 276, endPoint y: 54, distance: 119.4
click at [276, 54] on h5 "Which statement best describes the role of a Risk Probability-Impact Grid in de…" at bounding box center [208, 50] width 193 height 15
click at [215, 51] on h5 "Which statement best describes the role of a Risk Probability-Impact Grid in de…" at bounding box center [208, 50] width 193 height 15
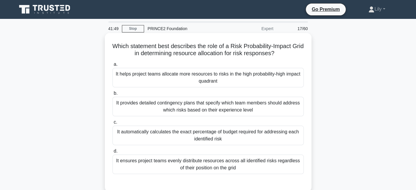
click at [269, 80] on div "It helps project teams allocate more resources to risks in the high probability…" at bounding box center [208, 77] width 191 height 19
click at [113, 66] on input "a. It helps project teams allocate more resources to risks in the high probabil…" at bounding box center [113, 65] width 0 height 4
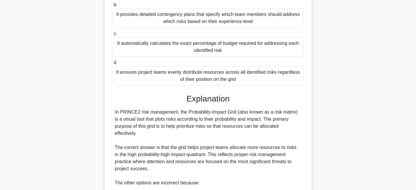
scroll to position [89, 0]
drag, startPoint x: 117, startPoint y: 120, endPoint x: 260, endPoint y: 131, distance: 143.7
click at [261, 130] on div "In PRINCE2 risk management, the Probability-Impact Grid (also known as a risk m…" at bounding box center [208, 187] width 187 height 156
click at [194, 135] on div "In PRINCE2 risk management, the Probability-Impact Grid (also known as a risk m…" at bounding box center [208, 187] width 187 height 156
click at [213, 132] on div "In PRINCE2 risk management, the Probability-Impact Grid (also known as a risk m…" at bounding box center [208, 187] width 187 height 156
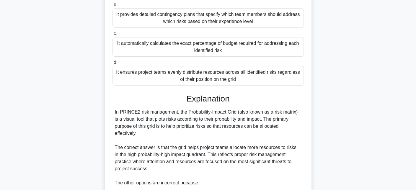
click at [217, 124] on div "In PRINCE2 risk management, the Probability-Impact Grid (also known as a risk m…" at bounding box center [208, 187] width 187 height 156
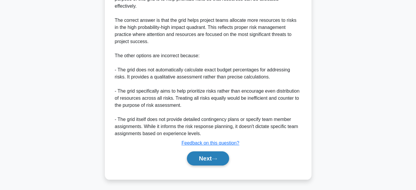
click at [211, 155] on button "Next" at bounding box center [208, 159] width 42 height 14
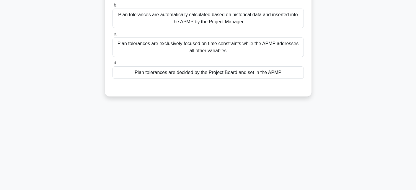
scroll to position [11, 0]
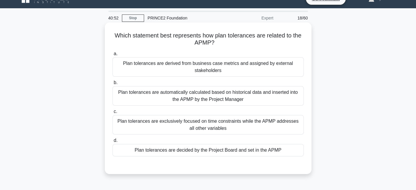
click at [243, 152] on div "Plan tolerances are decided by the Project Board and set in the APMP" at bounding box center [208, 150] width 191 height 12
click at [113, 143] on input "d. Plan tolerances are decided by the Project Board and set in the APMP" at bounding box center [113, 141] width 0 height 4
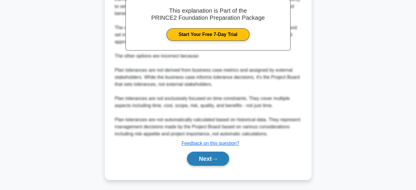
click at [211, 160] on button "Next" at bounding box center [208, 159] width 42 height 14
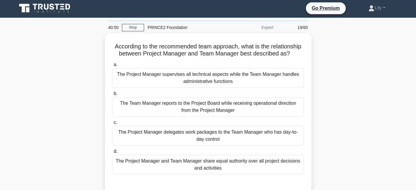
scroll to position [0, 0]
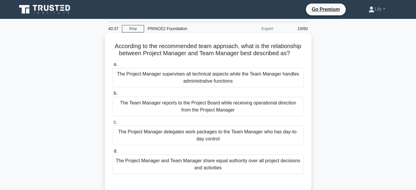
drag, startPoint x: 154, startPoint y: 49, endPoint x: 247, endPoint y: 56, distance: 93.3
click at [247, 56] on h5 "According to the recommended team approach, what is the relationship between Pr…" at bounding box center [208, 50] width 193 height 15
click at [182, 145] on div "The Project Manager delegates work packages to the Team Manager who has day-to-…" at bounding box center [208, 135] width 191 height 19
click at [113, 124] on input "c. The Project Manager delegates work packages to the Team Manager who has day-…" at bounding box center [113, 123] width 0 height 4
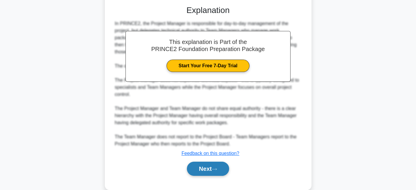
click at [222, 176] on button "Next" at bounding box center [208, 169] width 42 height 14
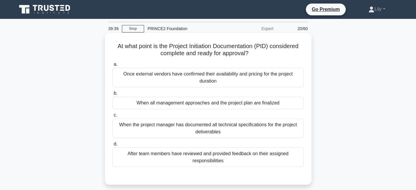
click at [224, 101] on div "When all management approaches and the project plan are finalized" at bounding box center [208, 103] width 191 height 12
click at [113, 95] on input "b. When all management approaches and the project plan are finalized" at bounding box center [113, 94] width 0 height 4
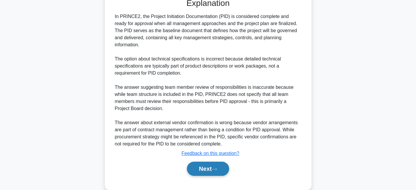
click at [207, 162] on button "Next" at bounding box center [208, 169] width 42 height 14
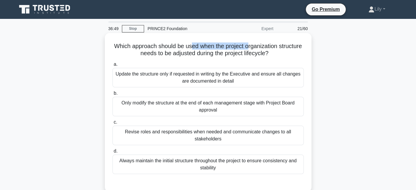
drag, startPoint x: 203, startPoint y: 48, endPoint x: 262, endPoint y: 47, distance: 59.4
click at [262, 47] on h5 "Which approach should be used when the project organization structure needs to …" at bounding box center [208, 50] width 193 height 15
click at [244, 52] on h5 "Which approach should be used when the project organization structure needs to …" at bounding box center [208, 50] width 193 height 15
drag, startPoint x: 240, startPoint y: 47, endPoint x: 302, endPoint y: 54, distance: 62.4
click at [302, 54] on h5 "Which approach should be used when the project organization structure needs to …" at bounding box center [208, 50] width 193 height 15
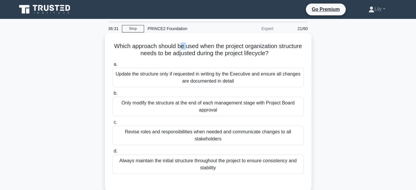
drag, startPoint x: 192, startPoint y: 47, endPoint x: 238, endPoint y: 51, distance: 46.2
click at [222, 48] on h5 "Which approach should be used when the project organization structure needs to …" at bounding box center [208, 50] width 193 height 15
click at [231, 47] on h5 "Which approach should be used when the project organization structure needs to …" at bounding box center [208, 50] width 193 height 15
drag, startPoint x: 194, startPoint y: 45, endPoint x: 289, endPoint y: 51, distance: 94.4
click at [289, 51] on h5 "Which approach should be used when the project organization structure needs to …" at bounding box center [208, 50] width 193 height 15
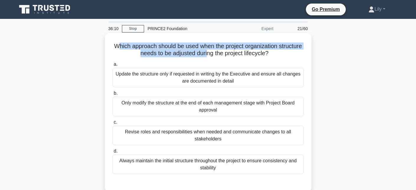
drag, startPoint x: 127, startPoint y: 44, endPoint x: 219, endPoint y: 50, distance: 92.7
click at [219, 50] on h5 "Which approach should be used when the project organization structure needs to …" at bounding box center [208, 50] width 193 height 15
click at [165, 48] on h5 "Which approach should be used when the project organization structure needs to …" at bounding box center [208, 50] width 193 height 15
click at [132, 50] on h5 "Which approach should be used when the project organization structure needs to …" at bounding box center [208, 50] width 193 height 15
drag, startPoint x: 126, startPoint y: 47, endPoint x: 234, endPoint y: 53, distance: 108.3
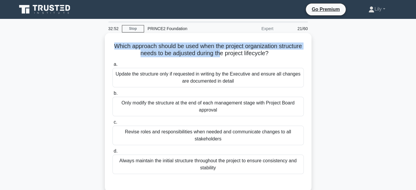
click at [234, 53] on h5 "Which approach should be used when the project organization structure needs to …" at bounding box center [208, 50] width 193 height 15
click at [187, 55] on h5 "Which approach should be used when the project organization structure needs to …" at bounding box center [208, 50] width 193 height 15
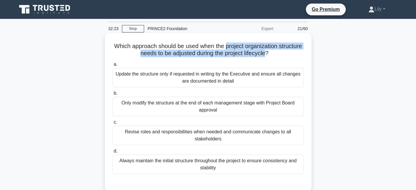
drag, startPoint x: 241, startPoint y: 46, endPoint x: 281, endPoint y: 53, distance: 40.5
click at [281, 53] on h5 "Which approach should be used when the project organization structure needs to …" at bounding box center [208, 50] width 193 height 15
click at [175, 56] on h5 "Which approach should be used when the project organization structure needs to …" at bounding box center [208, 50] width 193 height 15
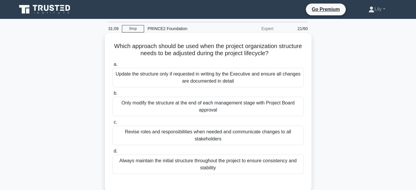
click at [193, 78] on div "Update the structure only if requested in writing by the Executive and ensure a…" at bounding box center [208, 77] width 191 height 19
click at [113, 66] on input "a. Update the structure only if requested in writing by the Executive and ensur…" at bounding box center [113, 65] width 0 height 4
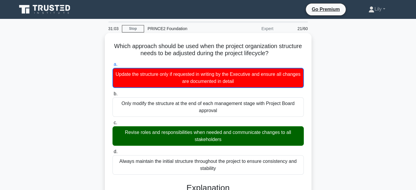
drag, startPoint x: 119, startPoint y: 133, endPoint x: 225, endPoint y: 140, distance: 106.6
click at [225, 140] on div "Revise roles and responsibilities when needed and communicate changes to all st…" at bounding box center [208, 135] width 191 height 19
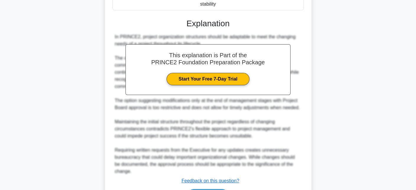
scroll to position [202, 0]
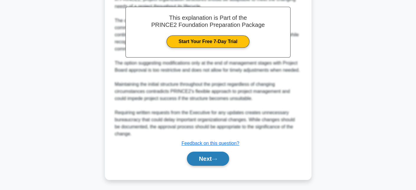
click at [205, 156] on button "Next" at bounding box center [208, 159] width 42 height 14
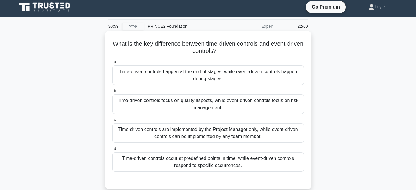
scroll to position [0, 0]
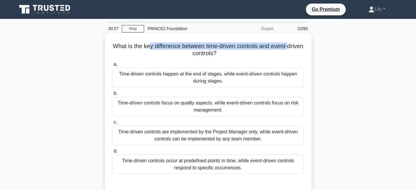
drag, startPoint x: 160, startPoint y: 50, endPoint x: 156, endPoint y: 46, distance: 5.9
click at [156, 46] on h5 "What is the key difference between time-driven controls and event-driven contro…" at bounding box center [208, 50] width 193 height 15
drag, startPoint x: 230, startPoint y: 53, endPoint x: 128, endPoint y: 43, distance: 101.9
click at [128, 43] on h5 "What is the key difference between time-driven controls and event-driven contro…" at bounding box center [208, 50] width 193 height 15
click at [182, 50] on h5 "What is the key difference between time-driven controls and event-driven contro…" at bounding box center [208, 50] width 193 height 15
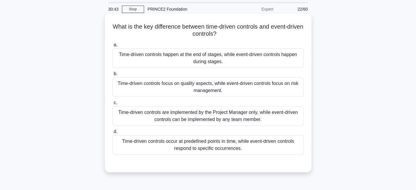
scroll to position [30, 0]
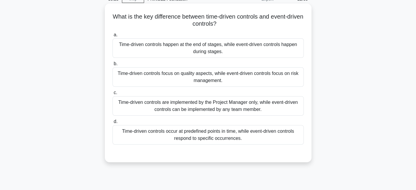
click at [203, 145] on div "a. Time-driven controls happen at the end of stages, while event-driven control…" at bounding box center [208, 88] width 199 height 116
click at [206, 141] on div "Time-driven controls occur at predefined points in time, while event-driven con…" at bounding box center [208, 134] width 191 height 19
click at [113, 124] on input "d. Time-driven controls occur at predefined points in time, while event-driven …" at bounding box center [113, 122] width 0 height 4
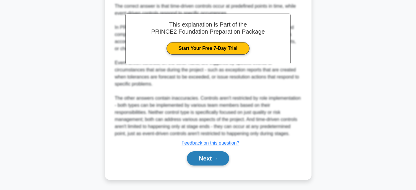
click at [216, 162] on button "Next" at bounding box center [208, 159] width 42 height 14
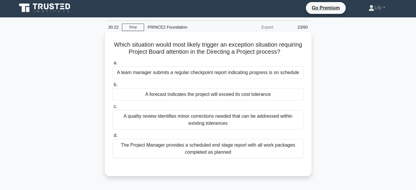
scroll to position [0, 0]
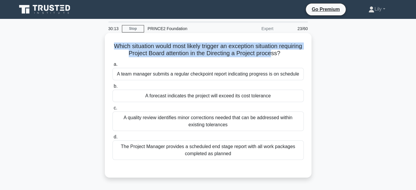
drag, startPoint x: 123, startPoint y: 46, endPoint x: 287, endPoint y: 55, distance: 164.5
click at [287, 55] on h5 "Which situation would most likely trigger an exception situation requiring Proj…" at bounding box center [208, 50] width 193 height 15
click at [115, 54] on h5 "Which situation would most likely trigger an exception situation requiring Proj…" at bounding box center [208, 50] width 193 height 15
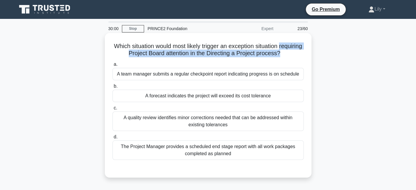
drag, startPoint x: 114, startPoint y: 54, endPoint x: 294, endPoint y: 58, distance: 180.0
click at [294, 58] on div "Which situation would most likely trigger an exception situation requiring Proj…" at bounding box center [208, 105] width 202 height 140
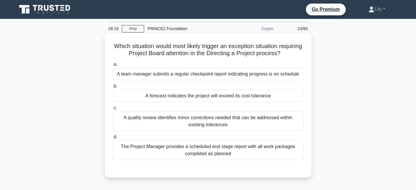
click at [254, 99] on div "A forecast indicates the project will exceed its cost tolerance" at bounding box center [208, 96] width 191 height 12
click at [113, 88] on input "b. A forecast indicates the project will exceed its cost tolerance" at bounding box center [113, 86] width 0 height 4
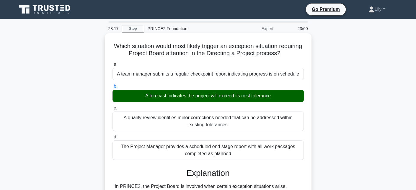
scroll to position [177, 0]
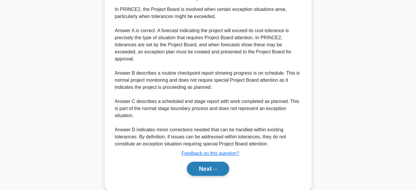
click at [212, 165] on button "Next" at bounding box center [208, 169] width 42 height 14
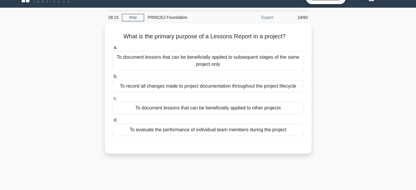
scroll to position [11, 0]
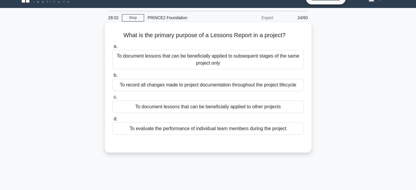
click at [234, 105] on div "To document lessons that can be beneficially applied to other projects" at bounding box center [208, 107] width 191 height 12
click at [113, 99] on input "c. To document lessons that can be beneficially applied to other projects" at bounding box center [113, 97] width 0 height 4
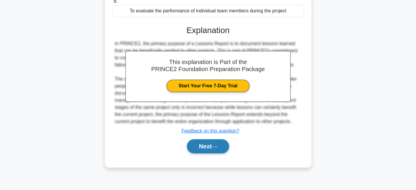
click at [217, 142] on button "Next" at bounding box center [208, 146] width 42 height 14
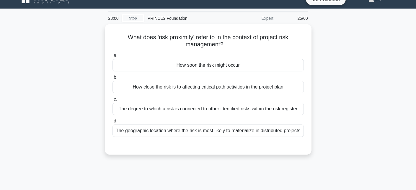
scroll to position [0, 0]
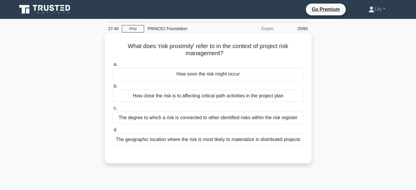
click at [246, 75] on div "How soon the risk might occur" at bounding box center [208, 74] width 191 height 12
click at [113, 66] on input "a. How soon the risk might occur" at bounding box center [113, 65] width 0 height 4
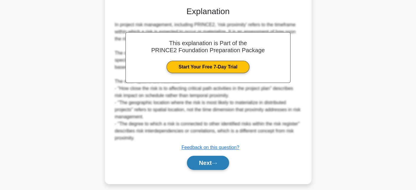
click at [225, 166] on button "Next" at bounding box center [208, 163] width 42 height 14
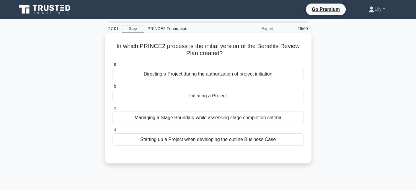
drag, startPoint x: 116, startPoint y: 49, endPoint x: 272, endPoint y: 50, distance: 156.9
click at [272, 50] on h5 "In which PRINCE2 process is the initial version of the Benefits Review Plan cre…" at bounding box center [208, 50] width 193 height 15
click at [149, 48] on h5 "In which PRINCE2 process is the initial version of the Benefits Review Plan cre…" at bounding box center [208, 50] width 193 height 15
click at [248, 97] on div "Initiating a Project" at bounding box center [208, 96] width 191 height 12
click at [113, 88] on input "b. Initiating a Project" at bounding box center [113, 86] width 0 height 4
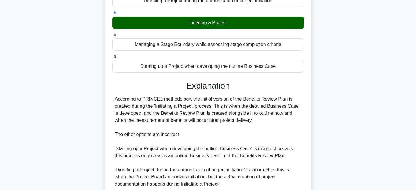
scroll to position [152, 0]
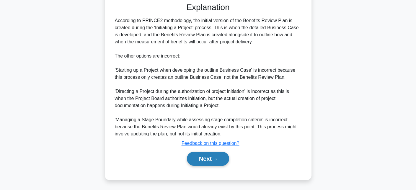
click at [228, 161] on button "Next" at bounding box center [208, 159] width 42 height 14
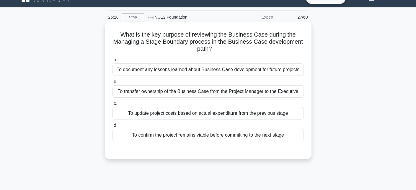
scroll to position [0, 0]
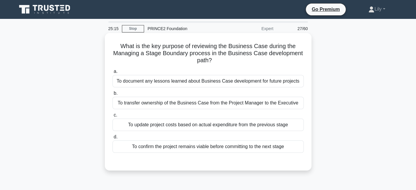
click at [253, 150] on div "To confirm the project remains viable before committing to the next stage" at bounding box center [208, 147] width 191 height 12
click at [113, 139] on input "d. To confirm the project remains viable before committing to the next stage" at bounding box center [113, 137] width 0 height 4
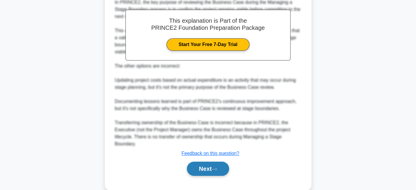
click at [215, 169] on icon at bounding box center [214, 169] width 5 height 3
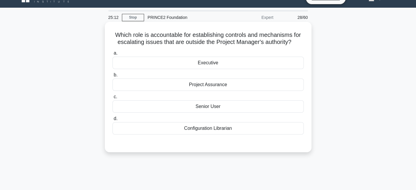
scroll to position [11, 0]
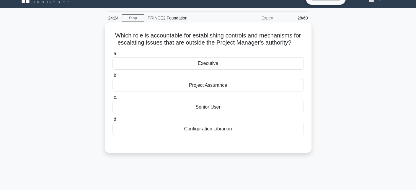
click at [230, 87] on div "Project Assurance" at bounding box center [208, 85] width 191 height 12
click at [113, 78] on input "b. Project Assurance" at bounding box center [113, 76] width 0 height 4
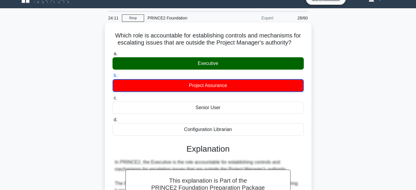
click at [274, 43] on h5 "Which role is accountable for establishing controls and mechanisms for escalati…" at bounding box center [208, 39] width 193 height 15
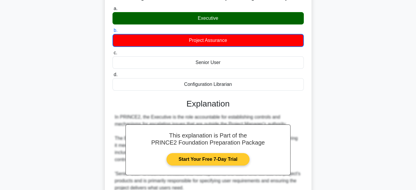
scroll to position [158, 0]
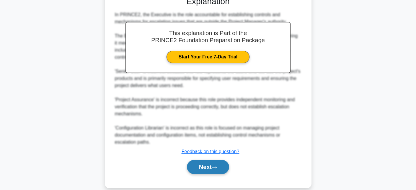
click at [214, 169] on button "Next" at bounding box center [208, 167] width 42 height 14
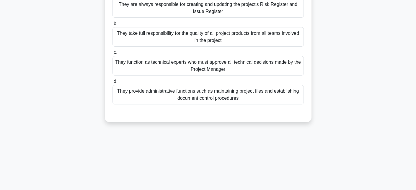
scroll to position [0, 0]
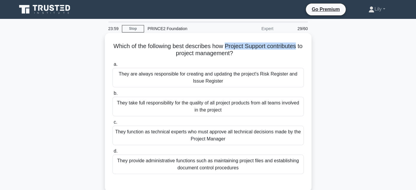
drag, startPoint x: 230, startPoint y: 47, endPoint x: 304, endPoint y: 41, distance: 74.4
click at [304, 41] on div "Which of the following best describes how Project Support contributes to projec…" at bounding box center [208, 112] width 202 height 154
click at [223, 63] on label "a. They are always responsible for creating and updating the project's Risk Reg…" at bounding box center [208, 74] width 191 height 27
click at [113, 63] on input "a. They are always responsible for creating and updating the project's Risk Reg…" at bounding box center [113, 65] width 0 height 4
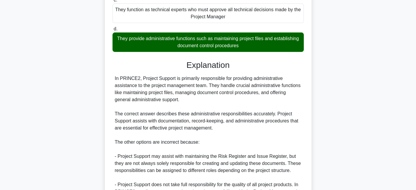
scroll to position [207, 0]
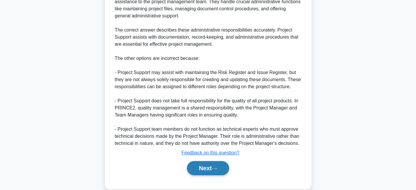
click at [210, 173] on button "Next" at bounding box center [208, 168] width 42 height 14
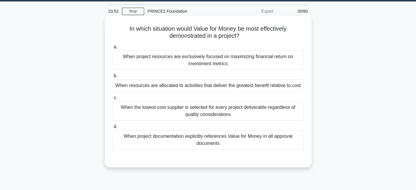
scroll to position [15, 0]
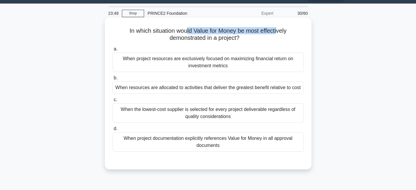
drag, startPoint x: 186, startPoint y: 32, endPoint x: 279, endPoint y: 25, distance: 92.8
click at [279, 25] on div "In which situation would Value for Money be most effectively demonstrated in a …" at bounding box center [208, 93] width 202 height 147
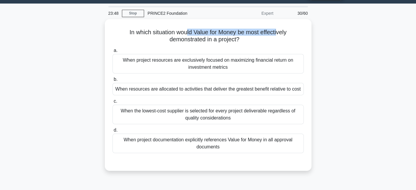
scroll to position [0, 0]
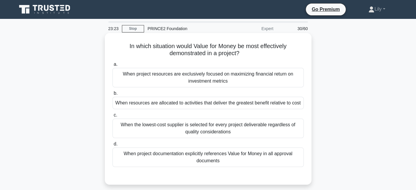
click at [252, 76] on div "When project resources are exclusively focused on maximizing financial return o…" at bounding box center [208, 77] width 191 height 19
click at [113, 66] on input "a. When project resources are exclusively focused on maximizing financial retur…" at bounding box center [113, 65] width 0 height 4
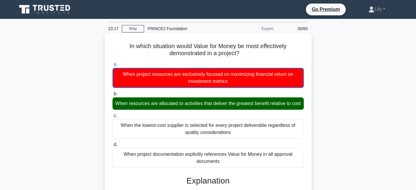
drag, startPoint x: 181, startPoint y: 101, endPoint x: 222, endPoint y: 112, distance: 42.4
click at [222, 110] on div "When resources are allocated to activities that deliver the greatest benefit re…" at bounding box center [208, 103] width 191 height 12
click at [218, 110] on div "When resources are allocated to activities that deliver the greatest benefit re…" at bounding box center [208, 103] width 191 height 12
click at [113, 96] on input "b. When resources are allocated to activities that deliver the greatest benefit…" at bounding box center [113, 94] width 0 height 4
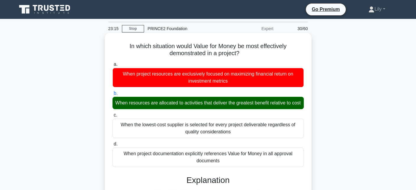
drag, startPoint x: 218, startPoint y: 112, endPoint x: 121, endPoint y: 100, distance: 98.0
click at [121, 100] on div "When resources are allocated to activities that deliver the greatest benefit re…" at bounding box center [208, 103] width 191 height 12
click at [113, 95] on input "b. When resources are allocated to activities that deliver the greatest benefit…" at bounding box center [113, 94] width 0 height 4
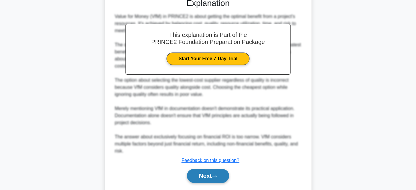
click at [217, 178] on icon at bounding box center [214, 176] width 5 height 3
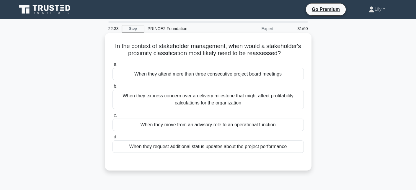
drag, startPoint x: 245, startPoint y: 47, endPoint x: 299, endPoint y: 51, distance: 53.9
click at [299, 51] on h5 "In the context of stakeholder management, when would a stakeholder's proximity …" at bounding box center [208, 50] width 193 height 15
click at [150, 128] on div "When they move from an advisory role to an operational function" at bounding box center [208, 125] width 191 height 12
click at [113, 117] on input "c. When they move from an advisory role to an operational function" at bounding box center [113, 115] width 0 height 4
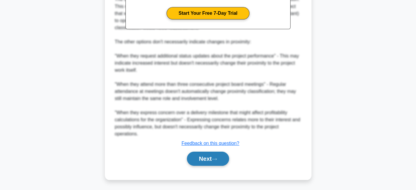
click at [215, 157] on button "Next" at bounding box center [208, 159] width 42 height 14
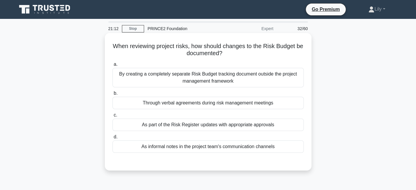
drag, startPoint x: 135, startPoint y: 46, endPoint x: 240, endPoint y: 51, distance: 105.0
click at [240, 51] on h5 "When reviewing project risks, how should changes to the Risk Budget be document…" at bounding box center [208, 50] width 193 height 15
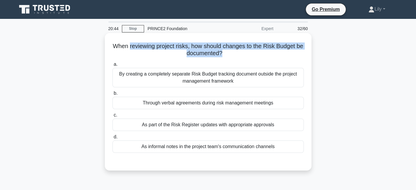
drag, startPoint x: 133, startPoint y: 45, endPoint x: 226, endPoint y: 58, distance: 94.3
click at [226, 58] on div "When reviewing project risks, how should changes to the Risk Budget be document…" at bounding box center [208, 101] width 202 height 133
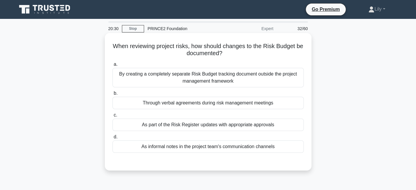
click at [182, 127] on div "As part of the Risk Register updates with appropriate approvals" at bounding box center [208, 125] width 191 height 12
click at [113, 117] on input "c. As part of the Risk Register updates with appropriate approvals" at bounding box center [113, 115] width 0 height 4
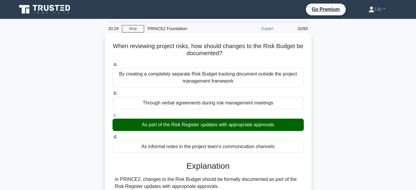
scroll to position [148, 0]
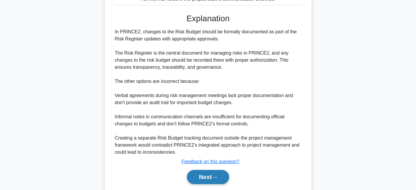
click at [203, 171] on button "Next" at bounding box center [208, 177] width 42 height 14
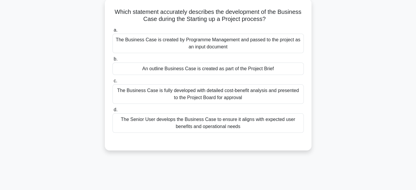
scroll to position [12, 0]
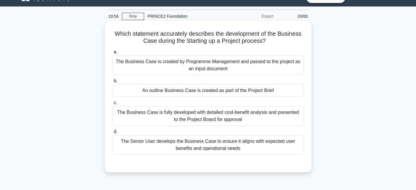
click at [293, 92] on div "An outline Business Case is created as part of the Project Brief" at bounding box center [208, 90] width 191 height 12
click at [113, 83] on input "b. An outline Business Case is created as part of the Project Brief" at bounding box center [113, 81] width 0 height 4
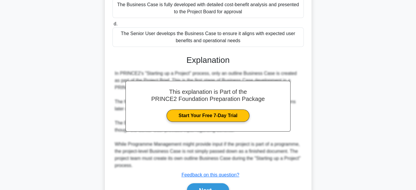
scroll to position [131, 0]
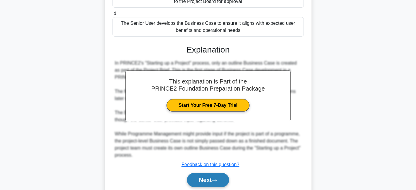
click at [219, 173] on button "Next" at bounding box center [208, 180] width 42 height 14
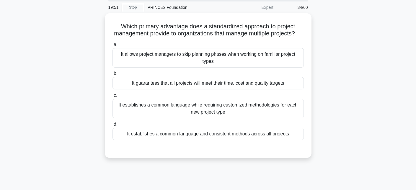
scroll to position [11, 0]
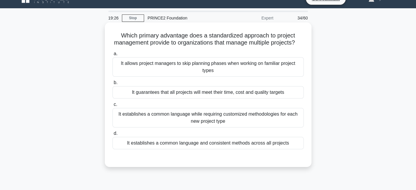
drag, startPoint x: 230, startPoint y: 47, endPoint x: 256, endPoint y: 35, distance: 28.3
click at [256, 35] on h5 "Which primary advantage does a standardized approach to project management prov…" at bounding box center [208, 39] width 193 height 15
click at [230, 125] on div "It establishes a common language while requiring customized methodologies for e…" at bounding box center [208, 117] width 191 height 19
click at [113, 107] on input "c. It establishes a common language while requiring customized methodologies fo…" at bounding box center [113, 105] width 0 height 4
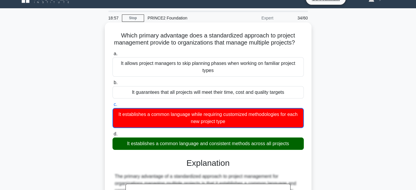
drag, startPoint x: 203, startPoint y: 151, endPoint x: 289, endPoint y: 150, distance: 86.0
click at [289, 150] on div "It establishes a common language and consistent methods across all projects" at bounding box center [208, 144] width 191 height 12
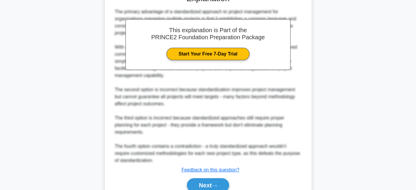
scroll to position [188, 0]
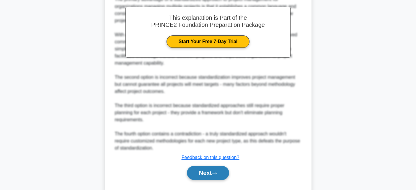
click at [207, 180] on button "Next" at bounding box center [208, 173] width 42 height 14
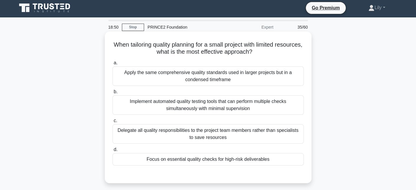
scroll to position [0, 0]
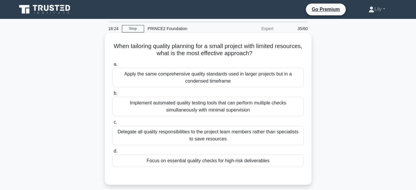
click at [174, 160] on div "Focus on essential quality checks for high-risk deliverables" at bounding box center [208, 161] width 191 height 12
click at [113, 153] on input "d. Focus on essential quality checks for high-risk deliverables" at bounding box center [113, 151] width 0 height 4
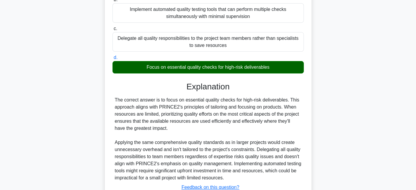
scroll to position [138, 0]
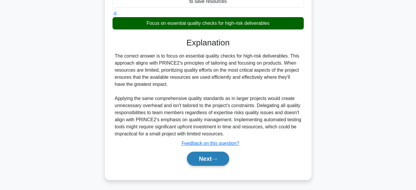
click at [226, 153] on button "Next" at bounding box center [208, 159] width 42 height 14
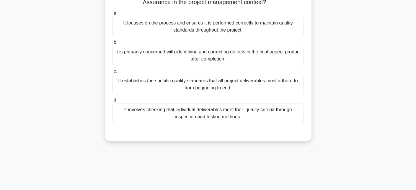
scroll to position [0, 0]
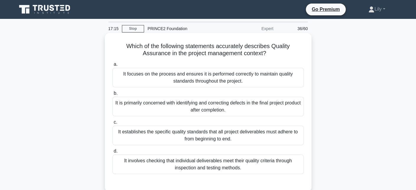
click at [252, 129] on div "It establishes the specific quality standards that all project deliverables mus…" at bounding box center [208, 135] width 191 height 19
click at [113, 124] on input "c. It establishes the specific quality standards that all project deliverables …" at bounding box center [113, 123] width 0 height 4
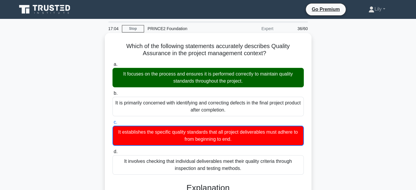
click at [238, 92] on label "b. It is primarily concerned with identifying and correcting defects in the fin…" at bounding box center [208, 103] width 191 height 27
click at [113, 92] on input "b. It is primarily concerned with identifying and correcting defects in the fin…" at bounding box center [113, 94] width 0 height 4
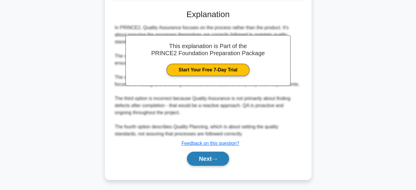
click at [210, 159] on button "Next" at bounding box center [208, 159] width 42 height 14
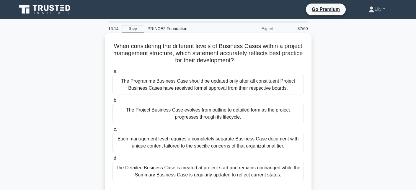
click at [227, 117] on div "The Project Business Case evolves from outline to detailed form as the project …" at bounding box center [208, 113] width 191 height 19
click at [113, 103] on input "b. The Project Business Case evolves from outline to detailed form as the proje…" at bounding box center [113, 101] width 0 height 4
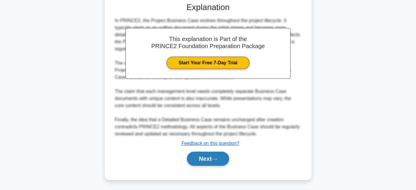
click at [199, 158] on button "Next" at bounding box center [208, 159] width 42 height 14
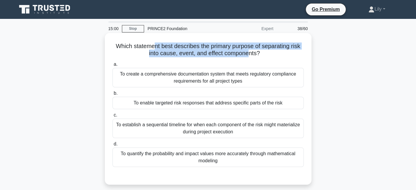
drag, startPoint x: 153, startPoint y: 50, endPoint x: 249, endPoint y: 58, distance: 97.0
click at [249, 58] on div "Which statement best describes the primary purpose of separating risk into caus…" at bounding box center [208, 108] width 202 height 147
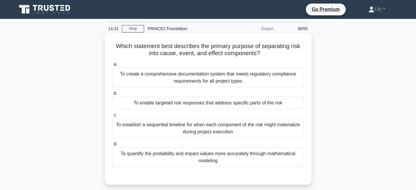
click at [237, 103] on div "To enable targeted risk responses that address specific parts of the risk" at bounding box center [208, 103] width 191 height 12
click at [113, 95] on input "b. To enable targeted risk responses that address specific parts of the risk" at bounding box center [113, 94] width 0 height 4
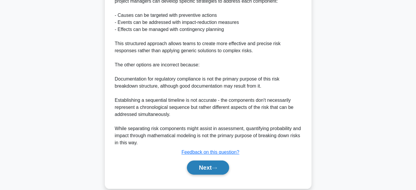
click at [211, 165] on button "Next" at bounding box center [208, 168] width 42 height 14
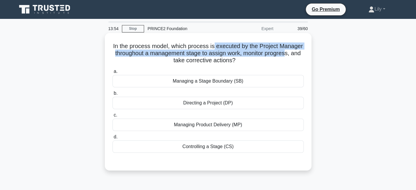
drag, startPoint x: 215, startPoint y: 44, endPoint x: 288, endPoint y: 57, distance: 74.4
click at [288, 57] on h5 "In the process model, which process is executed by the Project Manager througho…" at bounding box center [208, 54] width 193 height 22
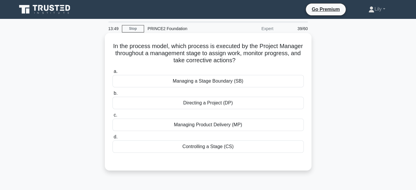
click at [221, 82] on div "Managing a Stage Boundary (SB)" at bounding box center [208, 81] width 191 height 12
click at [113, 74] on input "a. Managing a Stage Boundary (SB)" at bounding box center [113, 72] width 0 height 4
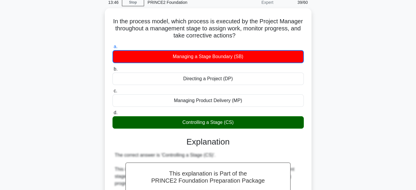
scroll to position [30, 0]
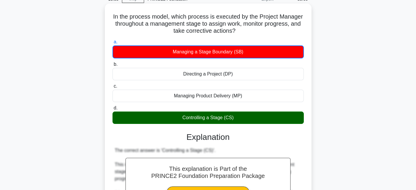
drag, startPoint x: 109, startPoint y: 16, endPoint x: 246, endPoint y: 30, distance: 136.9
click at [246, 30] on div "In the process model, which process is executed by the Project Manager througho…" at bounding box center [208, 157] width 202 height 302
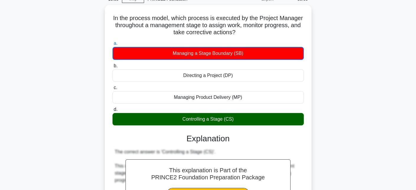
copy h5 "In the process model, which process is executed by the Project Manager througho…"
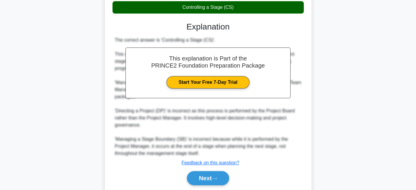
scroll to position [160, 0]
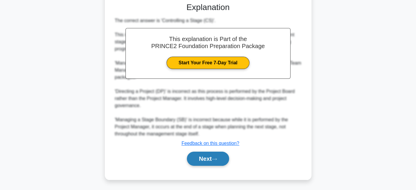
click at [215, 162] on button "Next" at bounding box center [208, 159] width 42 height 14
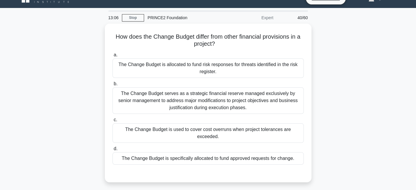
scroll to position [11, 0]
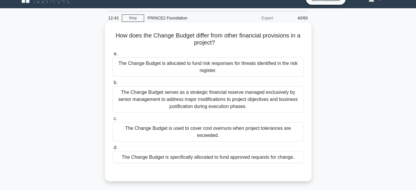
click at [184, 69] on div "The Change Budget is allocated to fund risk responses for threats identified in…" at bounding box center [208, 66] width 191 height 19
click at [113, 56] on input "a. The Change Budget is allocated to fund risk responses for threats identified…" at bounding box center [113, 54] width 0 height 4
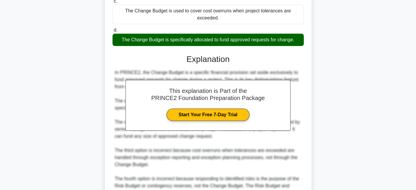
scroll to position [188, 0]
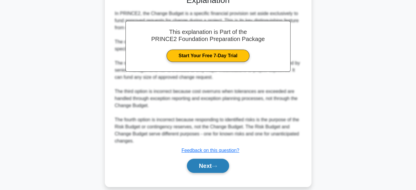
click at [217, 165] on icon at bounding box center [214, 166] width 5 height 3
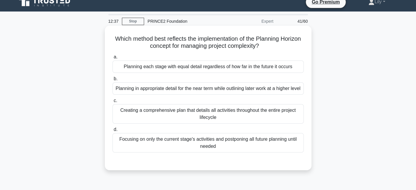
scroll to position [0, 0]
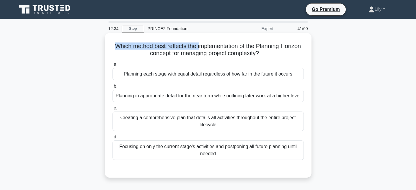
drag, startPoint x: 121, startPoint y: 43, endPoint x: 211, endPoint y: 45, distance: 90.1
click at [211, 45] on h5 "Which method best reflects the implementation of the Planning Horizon concept f…" at bounding box center [208, 50] width 193 height 15
click at [158, 56] on h5 "Which method best reflects the implementation of the Planning Horizon concept f…" at bounding box center [208, 50] width 193 height 15
drag, startPoint x: 266, startPoint y: 44, endPoint x: 281, endPoint y: 55, distance: 19.1
click at [281, 55] on h5 "Which method best reflects the implementation of the Planning Horizon concept f…" at bounding box center [208, 50] width 193 height 15
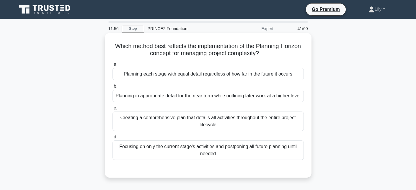
click at [224, 160] on div "Focusing on only the current stage's activities and postponing all future plann…" at bounding box center [208, 150] width 191 height 19
click at [113, 139] on input "d. Focusing on only the current stage's activities and postponing all future pl…" at bounding box center [113, 137] width 0 height 4
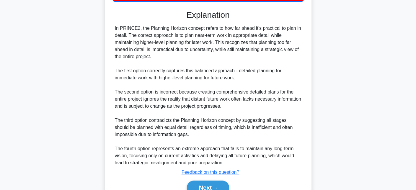
scroll to position [195, 0]
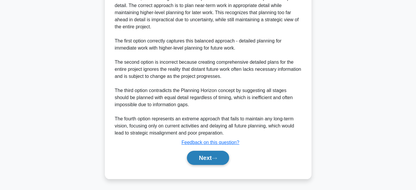
click at [225, 160] on button "Next" at bounding box center [208, 158] width 42 height 14
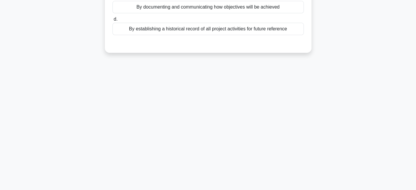
scroll to position [11, 0]
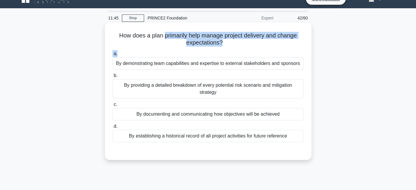
drag, startPoint x: 164, startPoint y: 38, endPoint x: 225, endPoint y: 48, distance: 61.7
click at [225, 48] on div "How does a plan primarily help manage project delivery and change expectations?…" at bounding box center [208, 91] width 202 height 133
click at [283, 37] on h5 "How does a plan primarily help manage project delivery and change expectations?…" at bounding box center [208, 39] width 193 height 15
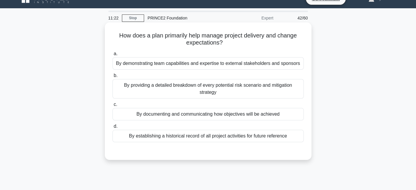
click at [292, 116] on div "By documenting and communicating how objectives will be achieved" at bounding box center [208, 114] width 191 height 12
click at [113, 107] on input "c. By documenting and communicating how objectives will be achieved" at bounding box center [113, 105] width 0 height 4
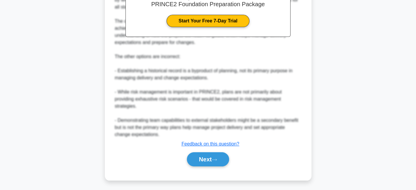
scroll to position [201, 0]
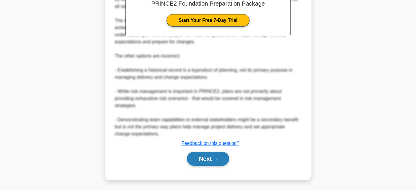
click at [209, 157] on button "Next" at bounding box center [208, 159] width 42 height 14
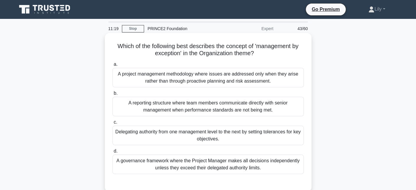
scroll to position [0, 0]
click at [253, 135] on div "Delegating authority from one management level to the next by setting tolerance…" at bounding box center [208, 135] width 191 height 19
click at [113, 124] on input "c. Delegating authority from one management level to the next by setting tolera…" at bounding box center [113, 123] width 0 height 4
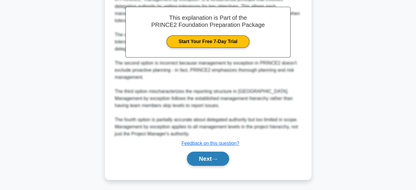
click at [204, 164] on button "Next" at bounding box center [208, 159] width 42 height 14
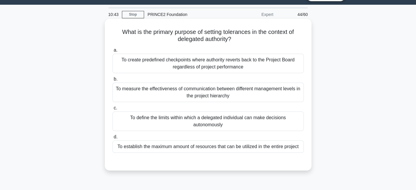
scroll to position [11, 0]
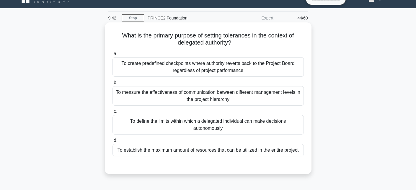
click at [164, 90] on div "To measure the effectiveness of communication between different management leve…" at bounding box center [208, 95] width 191 height 19
click at [113, 85] on input "b. To measure the effectiveness of communication between different management l…" at bounding box center [113, 83] width 0 height 4
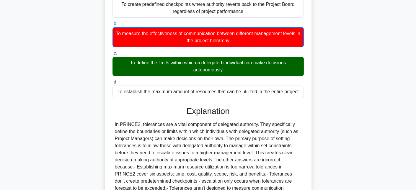
scroll to position [131, 0]
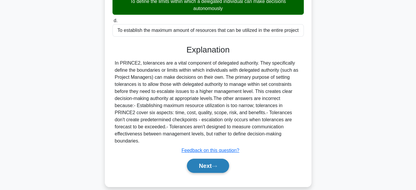
click at [222, 162] on button "Next" at bounding box center [208, 166] width 42 height 14
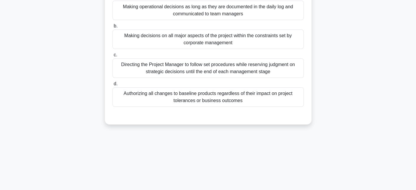
scroll to position [0, 0]
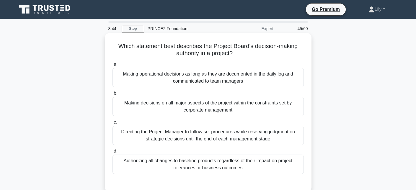
click at [289, 103] on div "Making decisions on all major aspects of the project within the constraints set…" at bounding box center [208, 106] width 191 height 19
click at [113, 95] on input "b. Making decisions on all major aspects of the project within the constraints …" at bounding box center [113, 94] width 0 height 4
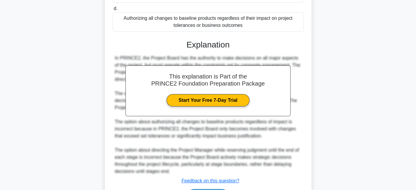
scroll to position [181, 0]
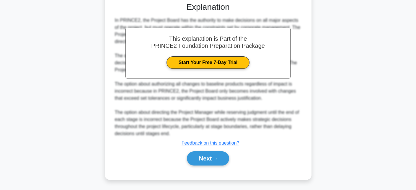
click at [221, 166] on div "Next" at bounding box center [208, 158] width 191 height 19
click at [222, 161] on button "Next" at bounding box center [208, 159] width 42 height 14
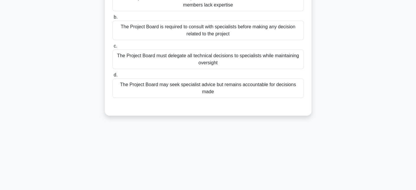
scroll to position [0, 0]
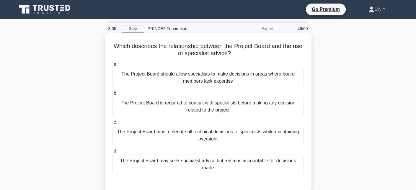
click at [265, 159] on div "The Project Board may seek specialist advice but remains accountable for decisi…" at bounding box center [208, 164] width 191 height 19
click at [113, 153] on input "d. The Project Board may seek specialist advice but remains accountable for dec…" at bounding box center [113, 151] width 0 height 4
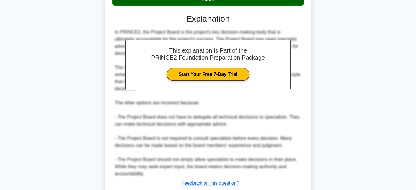
scroll to position [177, 0]
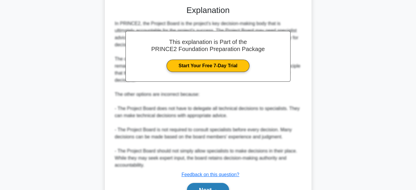
click at [211, 183] on button "Next" at bounding box center [208, 190] width 42 height 14
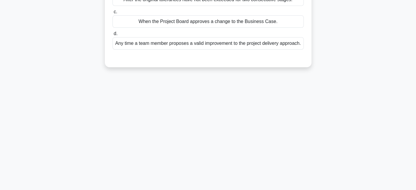
scroll to position [11, 0]
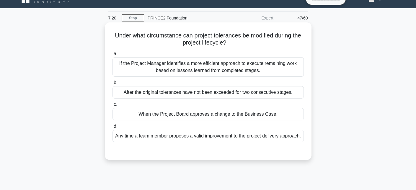
click at [229, 118] on div "When the Project Board approves a change to the Business Case." at bounding box center [208, 114] width 191 height 12
click at [113, 107] on input "c. When the Project Board approves a change to the Business Case." at bounding box center [113, 105] width 0 height 4
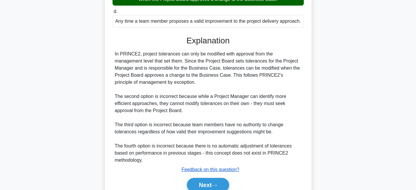
scroll to position [159, 0]
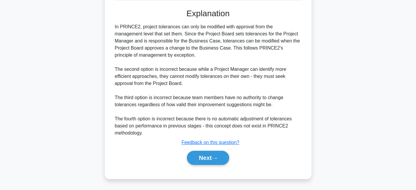
click at [218, 166] on div "Next" at bounding box center [208, 158] width 191 height 19
click at [217, 162] on button "Next" at bounding box center [208, 158] width 42 height 14
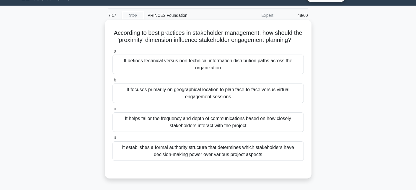
scroll to position [0, 0]
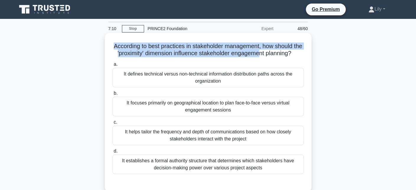
drag, startPoint x: 113, startPoint y: 45, endPoint x: 269, endPoint y: 52, distance: 156.2
click at [269, 52] on h5 "According to best practices in stakeholder management, how should the 'proximit…" at bounding box center [208, 50] width 193 height 15
click at [123, 55] on h5 "According to best practices in stakeholder management, how should the 'proximit…" at bounding box center [208, 50] width 193 height 15
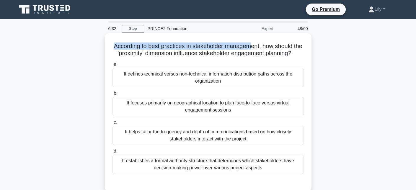
drag, startPoint x: 114, startPoint y: 45, endPoint x: 258, endPoint y: 49, distance: 144.5
click at [258, 49] on h5 "According to best practices in stakeholder management, how should the 'proximit…" at bounding box center [208, 50] width 193 height 15
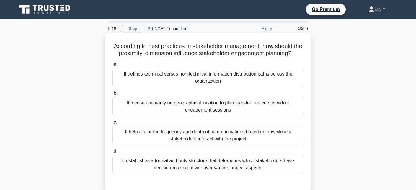
click at [153, 139] on div "It helps tailor the frequency and depth of communications based on how closely …" at bounding box center [208, 135] width 191 height 19
click at [113, 124] on input "c. It helps tailor the frequency and depth of communications based on how close…" at bounding box center [113, 123] width 0 height 4
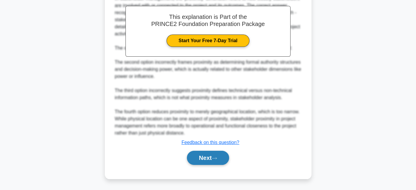
click at [211, 158] on button "Next" at bounding box center [208, 158] width 42 height 14
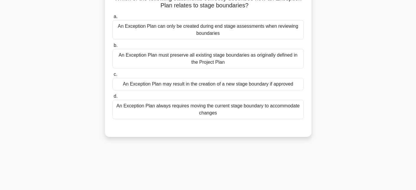
scroll to position [11, 0]
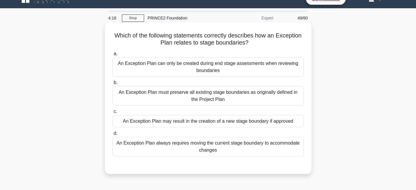
click at [282, 122] on div "An Exception Plan may result in the creation of a new stage boundary if approved" at bounding box center [208, 121] width 191 height 12
click at [113, 114] on input "c. An Exception Plan may result in the creation of a new stage boundary if appr…" at bounding box center [113, 112] width 0 height 4
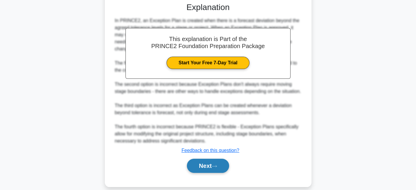
click at [229, 161] on button "Next" at bounding box center [208, 166] width 42 height 14
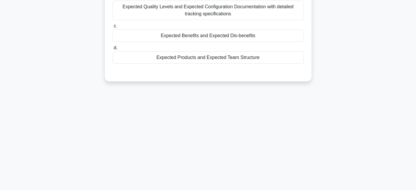
scroll to position [0, 0]
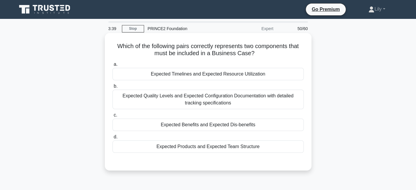
click at [246, 128] on div "Expected Benefits and Expected Dis-benefits" at bounding box center [208, 125] width 191 height 12
click at [113, 117] on input "c. Expected Benefits and Expected Dis-benefits" at bounding box center [113, 115] width 0 height 4
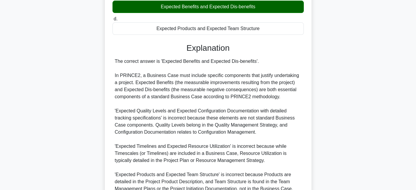
scroll to position [173, 0]
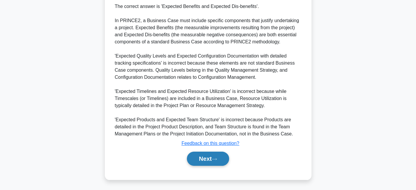
click at [218, 154] on button "Next" at bounding box center [208, 159] width 42 height 14
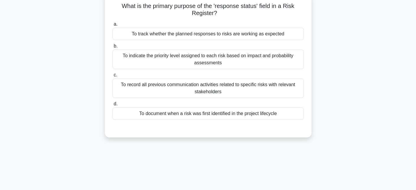
scroll to position [11, 0]
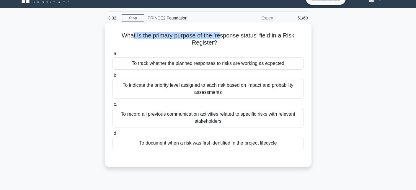
drag, startPoint x: 132, startPoint y: 38, endPoint x: 221, endPoint y: 33, distance: 89.3
click at [221, 33] on h5 "What is the primary purpose of the 'response status' field in a Risk Register? …" at bounding box center [208, 39] width 193 height 15
click at [220, 34] on h5 "What is the primary purpose of the 'response status' field in a Risk Register? …" at bounding box center [208, 39] width 193 height 15
click at [232, 65] on div "To track whether the planned responses to risks are working as expected" at bounding box center [208, 63] width 191 height 12
click at [113, 56] on input "a. To track whether the planned responses to risks are working as expected" at bounding box center [113, 54] width 0 height 4
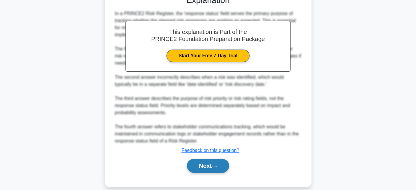
click at [216, 163] on button "Next" at bounding box center [208, 166] width 42 height 14
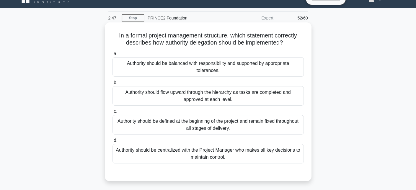
drag, startPoint x: 161, startPoint y: 46, endPoint x: 299, endPoint y: 40, distance: 138.1
click at [299, 40] on h5 "In a formal project management structure, which statement correctly describes h…" at bounding box center [208, 39] width 193 height 15
click at [292, 123] on div "Authority should be defined at the beginning of the project and remain fixed th…" at bounding box center [208, 124] width 191 height 19
click at [113, 114] on input "c. Authority should be defined at the beginning of the project and remain fixed…" at bounding box center [113, 112] width 0 height 4
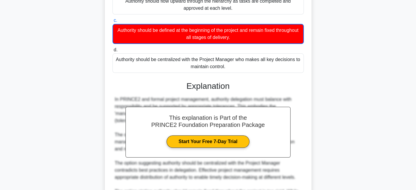
scroll to position [174, 0]
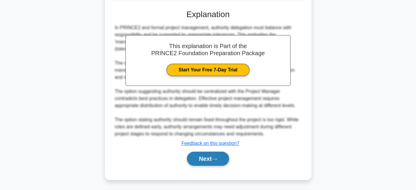
click at [217, 156] on button "Next" at bounding box center [208, 159] width 42 height 14
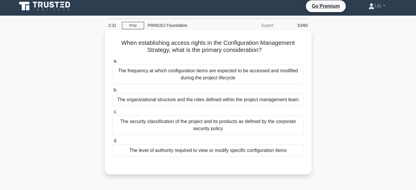
scroll to position [0, 0]
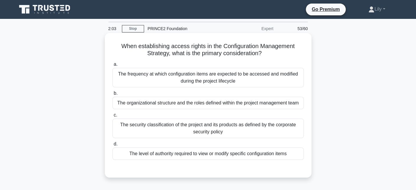
click at [243, 153] on div "The level of authority required to view or modify specific configuration items" at bounding box center [208, 154] width 191 height 12
click at [113, 146] on input "d. The level of authority required to view or modify specific configuration ite…" at bounding box center [113, 144] width 0 height 4
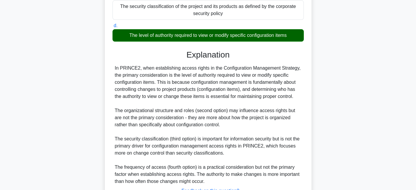
scroll to position [166, 0]
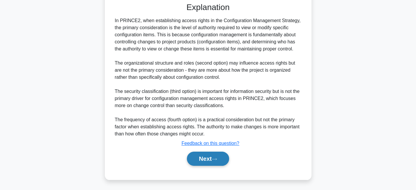
click at [205, 158] on button "Next" at bounding box center [208, 159] width 42 height 14
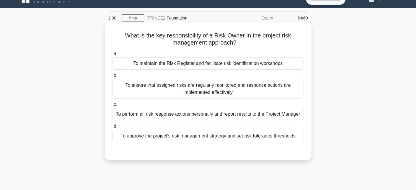
scroll to position [0, 0]
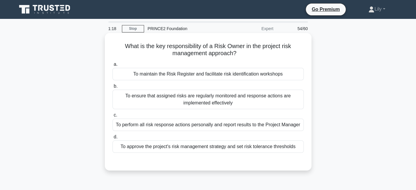
click at [183, 104] on div "To ensure that assigned risks are regularly monitored and response actions are …" at bounding box center [208, 99] width 191 height 19
click at [113, 88] on input "b. To ensure that assigned risks are regularly monitored and response actions a…" at bounding box center [113, 86] width 0 height 4
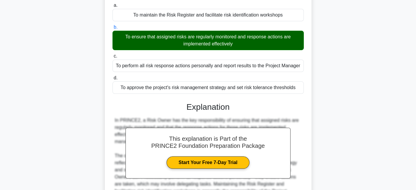
scroll to position [129, 0]
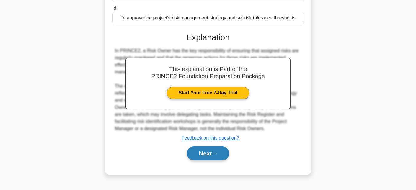
click at [211, 152] on button "Next" at bounding box center [208, 154] width 42 height 14
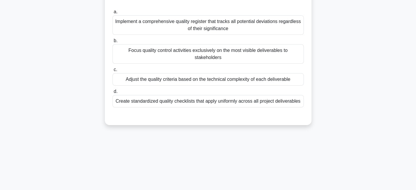
scroll to position [11, 0]
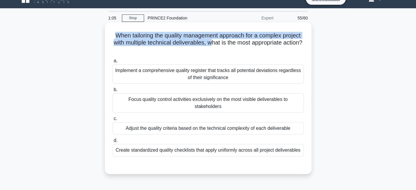
drag, startPoint x: 120, startPoint y: 36, endPoint x: 248, endPoint y: 46, distance: 128.6
click at [248, 46] on h5 "When tailoring the quality management approach for a complex project with multi…" at bounding box center [208, 43] width 193 height 22
click at [249, 44] on h5 "When tailoring the quality management approach for a complex project with multi…" at bounding box center [208, 43] width 193 height 22
drag, startPoint x: 153, startPoint y: 39, endPoint x: 260, endPoint y: 42, distance: 107.3
click at [260, 42] on h5 "When tailoring the quality management approach for a complex project with multi…" at bounding box center [208, 43] width 193 height 22
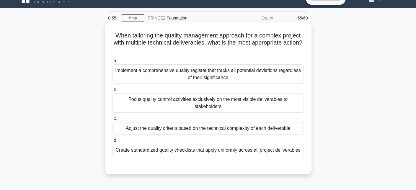
click at [224, 48] on h5 "When tailoring the quality management approach for a complex project with multi…" at bounding box center [208, 43] width 193 height 22
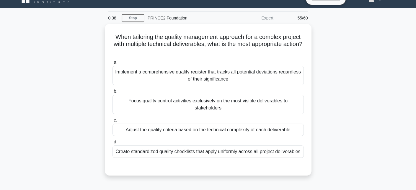
drag, startPoint x: 251, startPoint y: 122, endPoint x: 360, endPoint y: 111, distance: 109.6
click at [360, 111] on div "When tailoring the quality management approach for a complex project with multi…" at bounding box center [208, 103] width 390 height 159
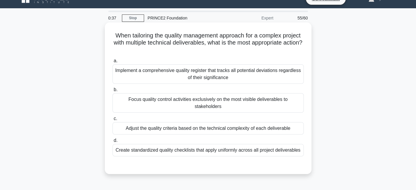
click at [245, 37] on h5 "When tailoring the quality management approach for a complex project with multi…" at bounding box center [208, 43] width 193 height 22
click at [173, 123] on div "Adjust the quality criteria based on the technical complexity of each deliverab…" at bounding box center [208, 128] width 191 height 12
click at [113, 121] on input "c. Adjust the quality criteria based on the technical complexity of each delive…" at bounding box center [113, 119] width 0 height 4
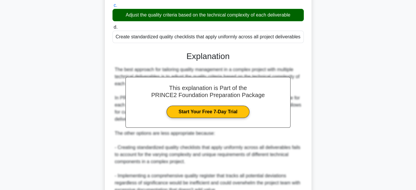
scroll to position [209, 0]
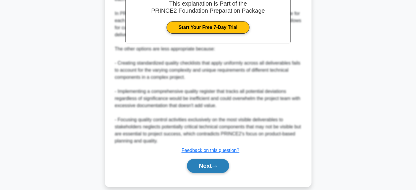
click at [213, 161] on button "Next" at bounding box center [208, 166] width 42 height 14
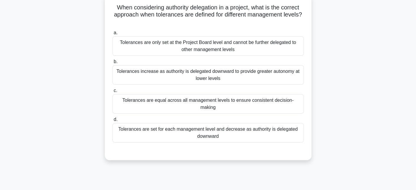
scroll to position [11, 0]
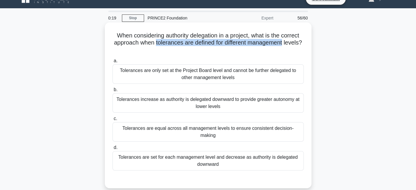
drag, startPoint x: 164, startPoint y: 43, endPoint x: 298, endPoint y: 46, distance: 134.2
click at [298, 46] on h5 "When considering authority delegation in a project, what is the correct approac…" at bounding box center [208, 43] width 193 height 22
click at [289, 42] on h5 "When considering authority delegation in a project, what is the correct approac…" at bounding box center [208, 43] width 193 height 22
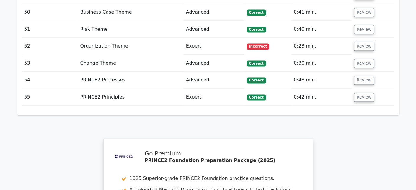
scroll to position [1714, 0]
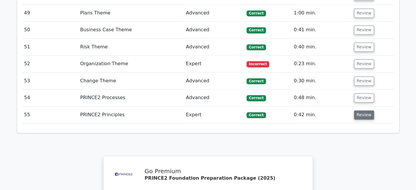
click at [365, 110] on button "Review" at bounding box center [364, 114] width 20 height 9
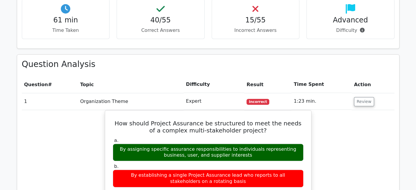
scroll to position [473, 0]
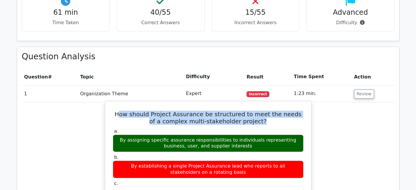
drag, startPoint x: 123, startPoint y: 89, endPoint x: 296, endPoint y: 97, distance: 173.0
click at [296, 111] on h5 "How should Project Assurance be structured to meet the needs of a complex multi…" at bounding box center [208, 118] width 192 height 14
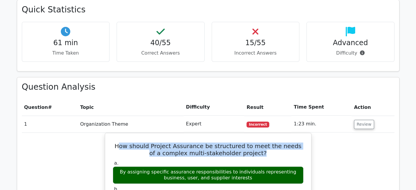
scroll to position [443, 0]
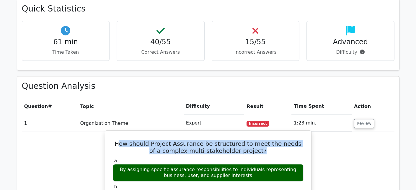
drag, startPoint x: 117, startPoint y: 145, endPoint x: 244, endPoint y: 158, distance: 127.7
click at [244, 164] on div "By assigning specific assurance responsibilities to individuals representing bu…" at bounding box center [208, 173] width 191 height 18
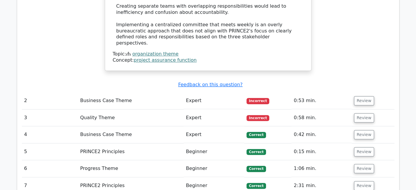
scroll to position [833, 0]
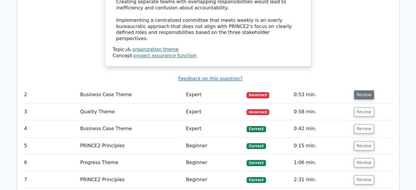
click at [370, 90] on button "Review" at bounding box center [364, 94] width 20 height 9
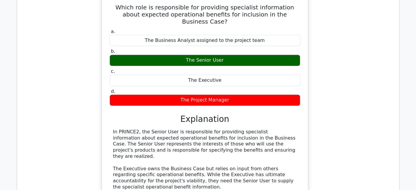
scroll to position [942, 0]
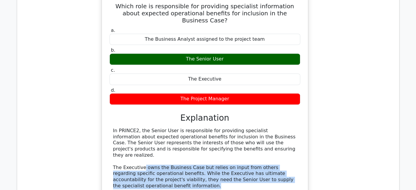
drag, startPoint x: 140, startPoint y: 113, endPoint x: 267, endPoint y: 128, distance: 128.0
click at [267, 128] on div "In PRINCE2, the Senior User is responsible for providing specialist information…" at bounding box center [205, 183] width 184 height 110
click at [248, 133] on div "In PRINCE2, the Senior User is responsible for providing specialist information…" at bounding box center [205, 183] width 184 height 110
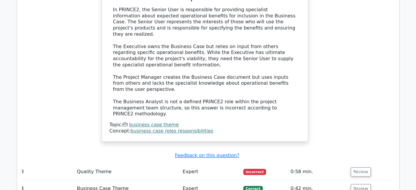
scroll to position [1089, 0]
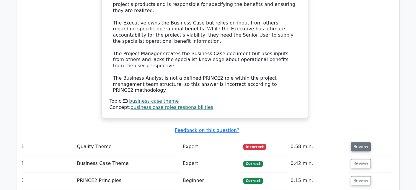
click at [357, 142] on button "Review" at bounding box center [361, 146] width 20 height 9
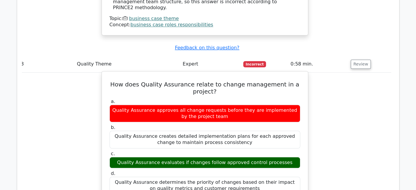
scroll to position [1181, 0]
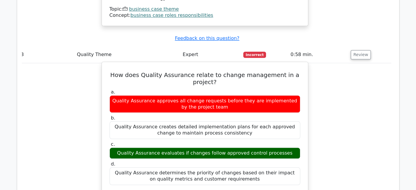
drag, startPoint x: 122, startPoint y: 86, endPoint x: 287, endPoint y: 83, distance: 164.3
click at [287, 148] on div "Quality Assurance evaluates if changes follow approved control processes" at bounding box center [205, 154] width 191 height 12
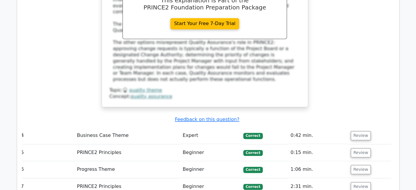
scroll to position [1417, 0]
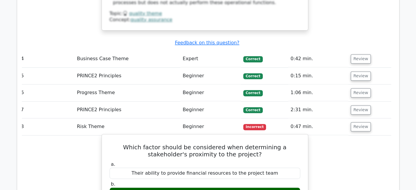
scroll to position [1506, 0]
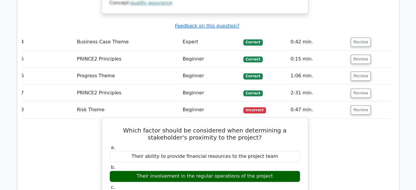
drag, startPoint x: 140, startPoint y: 91, endPoint x: 268, endPoint y: 90, distance: 128.2
click at [268, 171] on div "Their involvement in the regular operations of the project" at bounding box center [205, 177] width 191 height 12
click at [144, 171] on div "Their involvement in the regular operations of the project" at bounding box center [205, 177] width 191 height 12
drag, startPoint x: 140, startPoint y: 96, endPoint x: 281, endPoint y: 97, distance: 140.6
click at [281, 171] on div "Their involvement in the regular operations of the project" at bounding box center [205, 177] width 191 height 12
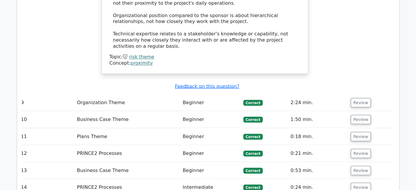
scroll to position [1831, 0]
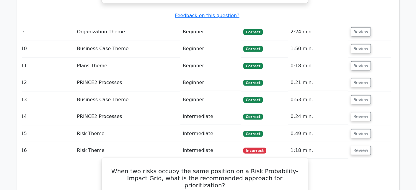
scroll to position [1890, 0]
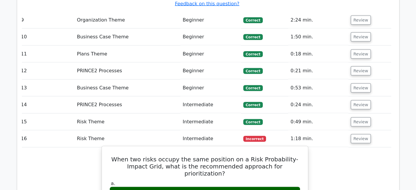
drag, startPoint x: 113, startPoint y: 90, endPoint x: 299, endPoint y: 90, distance: 185.2
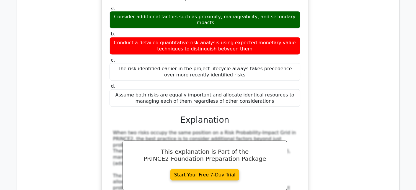
scroll to position [2185, 0]
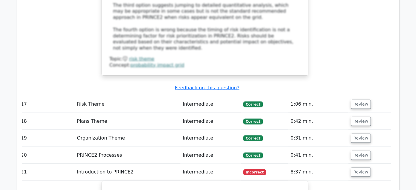
scroll to position [2304, 0]
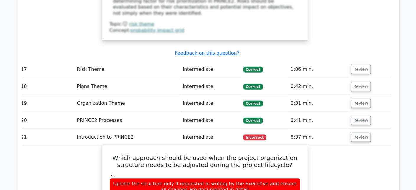
drag, startPoint x: 118, startPoint y: 107, endPoint x: 219, endPoint y: 114, distance: 101.0
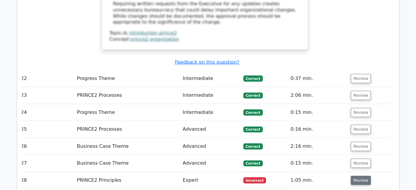
scroll to position [2717, 0]
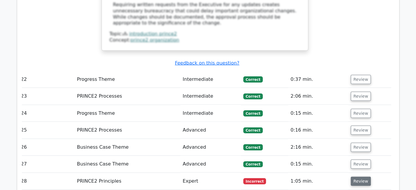
click at [358, 177] on button "Review" at bounding box center [361, 181] width 20 height 9
drag, startPoint x: 111, startPoint y: 60, endPoint x: 296, endPoint y: 74, distance: 185.5
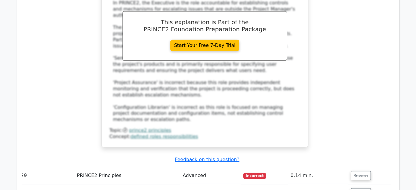
scroll to position [3013, 0]
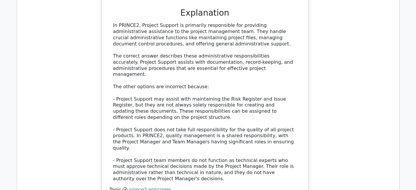
scroll to position [3397, 0]
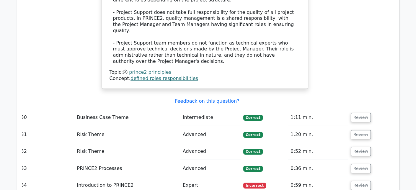
scroll to position [3485, 0]
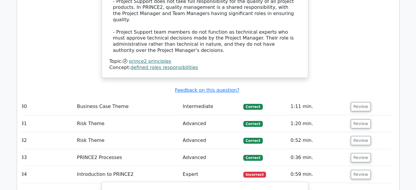
drag, startPoint x: 119, startPoint y: 151, endPoint x: 187, endPoint y: 115, distance: 77.4
drag, startPoint x: 121, startPoint y: 123, endPoint x: 165, endPoint y: 121, distance: 43.5
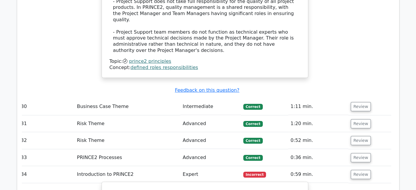
drag, startPoint x: 123, startPoint y: 122, endPoint x: 294, endPoint y: 121, distance: 171.1
drag, startPoint x: 125, startPoint y: 121, endPoint x: 277, endPoint y: 123, distance: 152.2
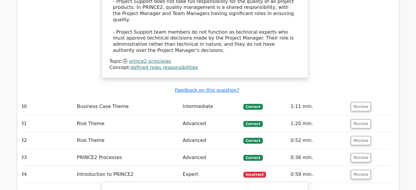
drag, startPoint x: 153, startPoint y: 123, endPoint x: 294, endPoint y: 123, distance: 140.6
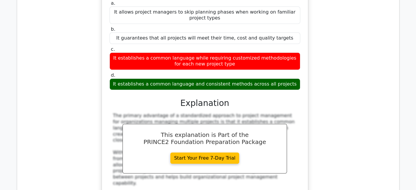
scroll to position [3722, 0]
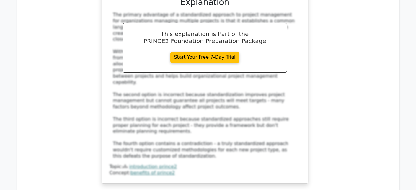
scroll to position [3810, 0]
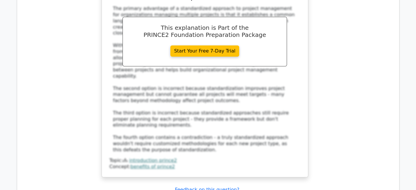
drag, startPoint x: 199, startPoint y: 52, endPoint x: 262, endPoint y: 60, distance: 63.8
drag, startPoint x: 122, startPoint y: 51, endPoint x: 266, endPoint y: 60, distance: 144.1
drag, startPoint x: 116, startPoint y: 77, endPoint x: 272, endPoint y: 88, distance: 155.8
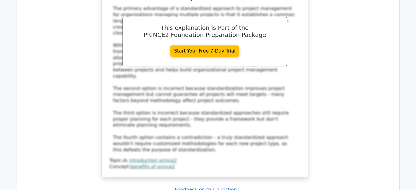
drag, startPoint x: 155, startPoint y: 80, endPoint x: 191, endPoint y: 77, distance: 36.2
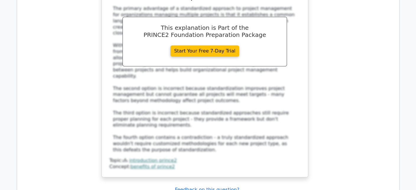
drag, startPoint x: 118, startPoint y: 80, endPoint x: 172, endPoint y: 78, distance: 53.5
drag, startPoint x: 117, startPoint y: 79, endPoint x: 256, endPoint y: 82, distance: 138.6
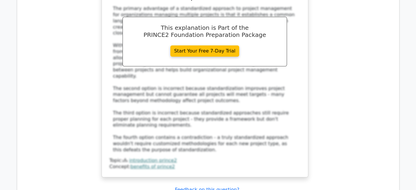
drag, startPoint x: 115, startPoint y: 79, endPoint x: 260, endPoint y: 83, distance: 145.4
drag, startPoint x: 257, startPoint y: 78, endPoint x: 251, endPoint y: 88, distance: 11.9
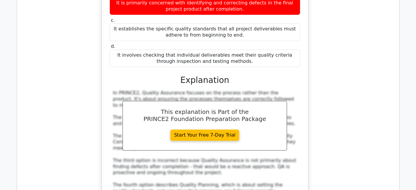
scroll to position [4106, 0]
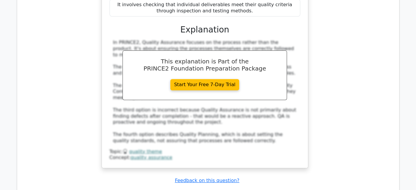
scroll to position [4165, 0]
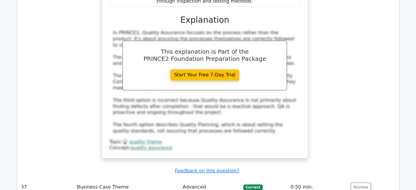
drag, startPoint x: 271, startPoint y: 51, endPoint x: 256, endPoint y: 61, distance: 18.1
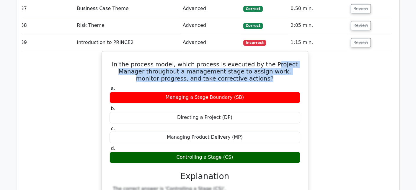
scroll to position [4372, 0]
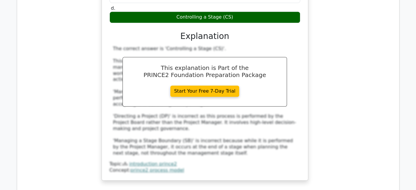
scroll to position [4490, 0]
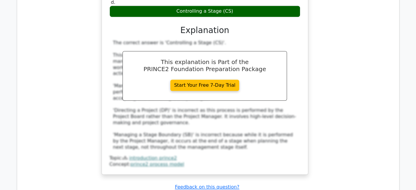
drag, startPoint x: 108, startPoint y: 126, endPoint x: 297, endPoint y: 131, distance: 189.2
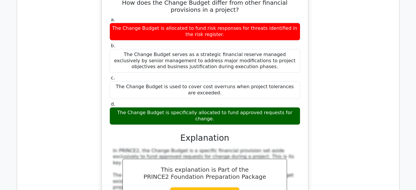
scroll to position [4756, 0]
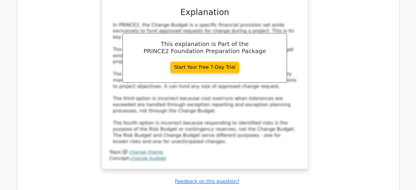
scroll to position [4844, 0]
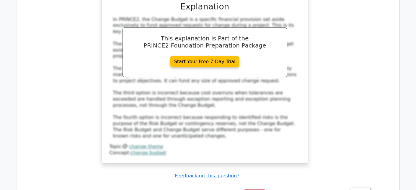
drag, startPoint x: 115, startPoint y: 39, endPoint x: 295, endPoint y: 40, distance: 179.6
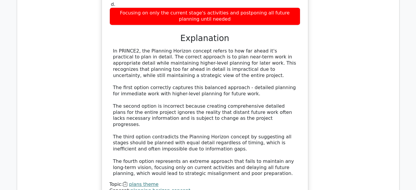
scroll to position [5169, 0]
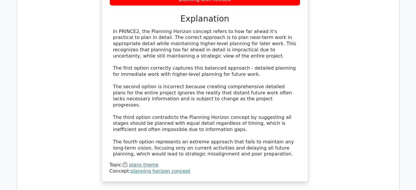
drag, startPoint x: 121, startPoint y: 109, endPoint x: 271, endPoint y: 110, distance: 150.7
drag, startPoint x: 227, startPoint y: 117, endPoint x: 188, endPoint y: 118, distance: 39.0
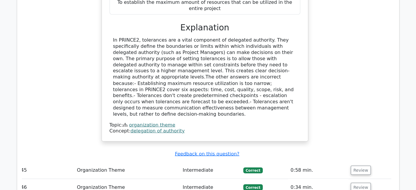
scroll to position [5524, 0]
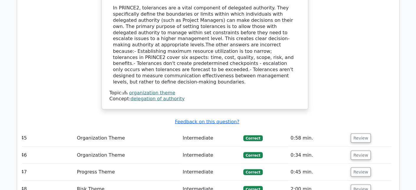
scroll to position [5583, 0]
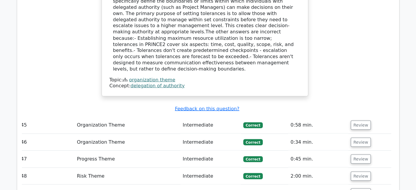
drag, startPoint x: 116, startPoint y: 38, endPoint x: 220, endPoint y: 45, distance: 104.6
drag, startPoint x: 190, startPoint y: 20, endPoint x: 218, endPoint y: 22, distance: 28.4
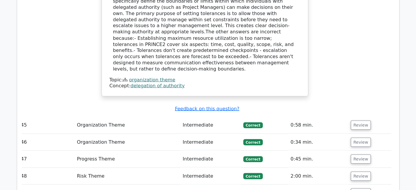
drag, startPoint x: 165, startPoint y: 19, endPoint x: 218, endPoint y: 19, distance: 53.2
drag, startPoint x: 211, startPoint y: 20, endPoint x: 161, endPoint y: 18, distance: 50.0
drag, startPoint x: 164, startPoint y: 19, endPoint x: 218, endPoint y: 17, distance: 54.1
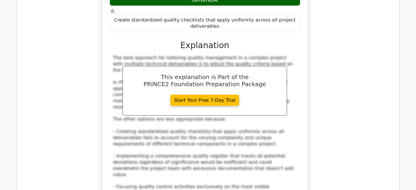
scroll to position [6364, 0]
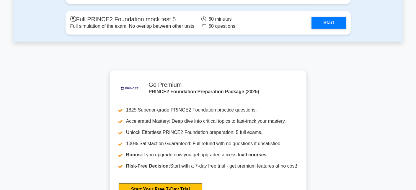
scroll to position [1199, 0]
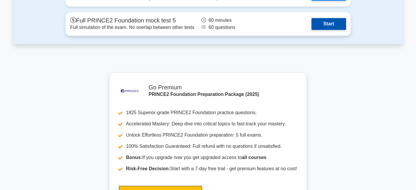
click at [330, 25] on link "Start" at bounding box center [329, 24] width 34 height 12
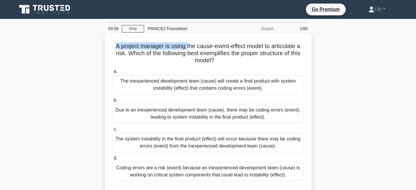
drag, startPoint x: 113, startPoint y: 48, endPoint x: 186, endPoint y: 50, distance: 72.7
click at [186, 50] on h5 "A project manager is using the cause-event-effect model to articulate a risk. W…" at bounding box center [208, 54] width 193 height 22
drag, startPoint x: 196, startPoint y: 48, endPoint x: 233, endPoint y: 62, distance: 38.9
click at [233, 62] on h5 "A project manager is using the cause-event-effect model to articulate a risk. W…" at bounding box center [208, 54] width 193 height 22
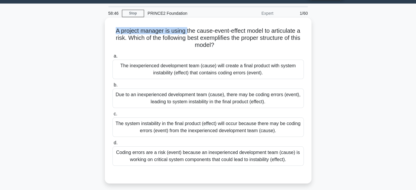
scroll to position [30, 0]
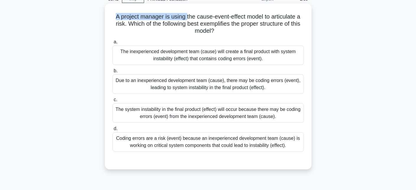
click at [187, 145] on div "Coding errors are a risk (event) because an inexperienced development team (cau…" at bounding box center [208, 141] width 191 height 19
click at [113, 131] on input "d. Coding errors are a risk (event) because an inexperienced development team (…" at bounding box center [113, 129] width 0 height 4
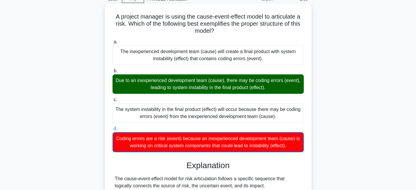
drag, startPoint x: 123, startPoint y: 81, endPoint x: 270, endPoint y: 94, distance: 147.7
click at [270, 94] on div "Due to an inexperienced development team (cause), there may be coding errors (e…" at bounding box center [208, 83] width 191 height 19
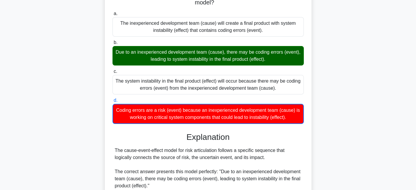
scroll to position [59, 0]
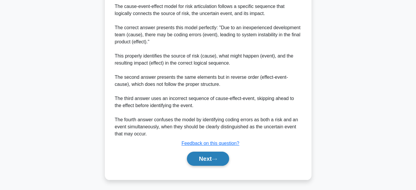
click at [211, 155] on button "Next" at bounding box center [208, 159] width 42 height 14
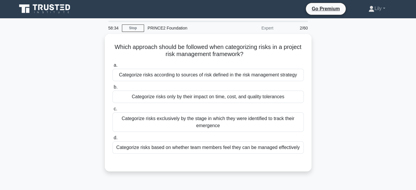
scroll to position [0, 0]
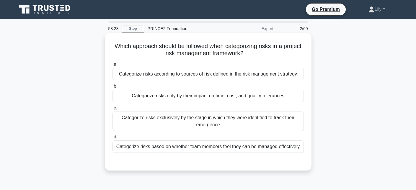
drag, startPoint x: 129, startPoint y: 43, endPoint x: 270, endPoint y: 56, distance: 141.5
click at [270, 56] on h5 "Which approach should be followed when categorizing risks in a project risk man…" at bounding box center [208, 50] width 193 height 15
click at [251, 52] on icon ".spinner_0XTQ{transform-origin:center;animation:spinner_y6GP .75s linear infini…" at bounding box center [246, 53] width 7 height 7
click at [292, 73] on div "Categorize risks according to sources of risk defined in the risk management st…" at bounding box center [208, 74] width 191 height 12
click at [113, 66] on input "a. Categorize risks according to sources of risk defined in the risk management…" at bounding box center [113, 65] width 0 height 4
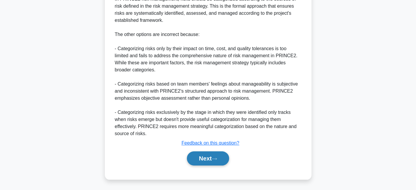
click at [223, 160] on button "Next" at bounding box center [208, 159] width 42 height 14
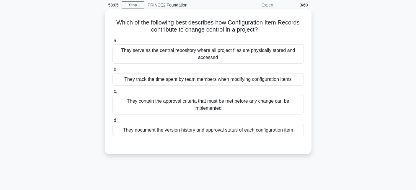
scroll to position [11, 0]
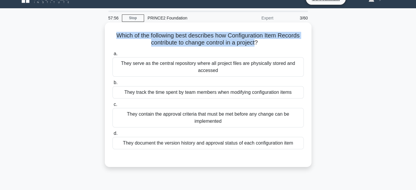
drag, startPoint x: 116, startPoint y: 37, endPoint x: 256, endPoint y: 46, distance: 139.5
click at [256, 46] on h5 "Which of the following best describes how Configuration Item Records contribute…" at bounding box center [208, 39] width 193 height 15
click at [180, 44] on h5 "Which of the following best describes how Configuration Item Records contribute…" at bounding box center [208, 39] width 193 height 15
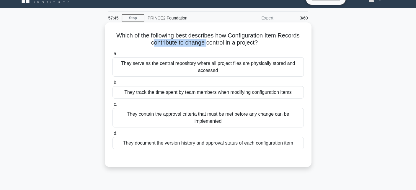
drag, startPoint x: 149, startPoint y: 45, endPoint x: 207, endPoint y: 44, distance: 57.3
click at [207, 44] on h5 "Which of the following best describes how Configuration Item Records contribute…" at bounding box center [208, 39] width 193 height 15
click at [215, 41] on h5 "Which of the following best describes how Configuration Item Records contribute…" at bounding box center [208, 39] width 193 height 15
click at [176, 146] on div "They document the version history and approval status of each configuration item" at bounding box center [208, 143] width 191 height 12
click at [113, 136] on input "d. They document the version history and approval status of each configuration …" at bounding box center [113, 134] width 0 height 4
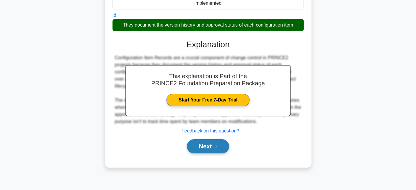
click at [216, 145] on icon at bounding box center [214, 146] width 5 height 3
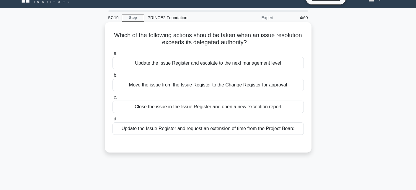
scroll to position [0, 0]
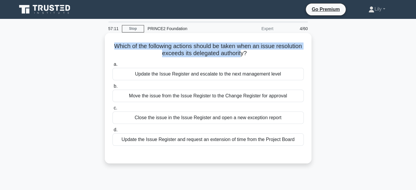
drag, startPoint x: 126, startPoint y: 42, endPoint x: 255, endPoint y: 53, distance: 128.7
click at [255, 53] on h5 "Which of the following actions should be taken when an issue resolution exceeds…" at bounding box center [208, 50] width 193 height 15
click at [217, 51] on h5 "Which of the following actions should be taken when an issue resolution exceeds…" at bounding box center [208, 50] width 193 height 15
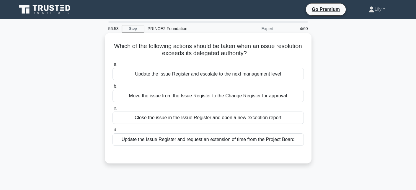
click at [163, 74] on div "Update the Issue Register and escalate to the next management level" at bounding box center [208, 74] width 191 height 12
click at [113, 66] on input "a. Update the Issue Register and escalate to the next management level" at bounding box center [113, 65] width 0 height 4
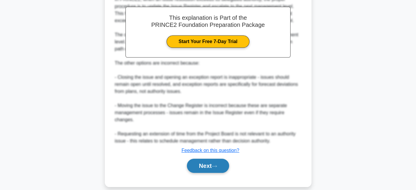
click at [207, 160] on button "Next" at bounding box center [208, 166] width 42 height 14
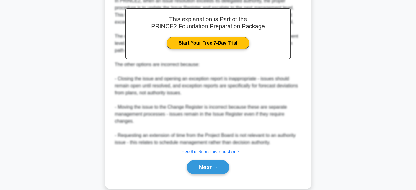
scroll to position [12, 0]
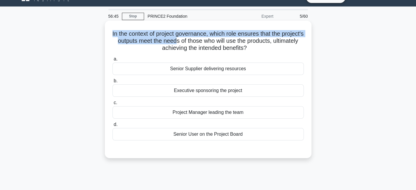
drag, startPoint x: 124, startPoint y: 32, endPoint x: 202, endPoint y: 38, distance: 78.5
click at [202, 38] on h5 "In the context of project governance, which role ensures that the project's out…" at bounding box center [208, 41] width 193 height 22
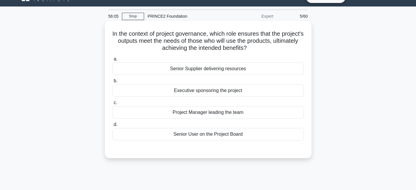
click at [239, 41] on h5 "In the context of project governance, which role ensures that the project's out…" at bounding box center [208, 41] width 193 height 22
click at [225, 71] on div "Senior Supplier delivering resources" at bounding box center [208, 69] width 191 height 12
click at [113, 61] on input "a. Senior Supplier delivering resources" at bounding box center [113, 59] width 0 height 4
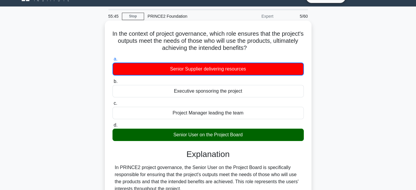
drag, startPoint x: 180, startPoint y: 134, endPoint x: 250, endPoint y: 133, distance: 69.7
click at [250, 133] on div "Senior User on the Project Board" at bounding box center [208, 135] width 191 height 12
drag, startPoint x: 115, startPoint y: 38, endPoint x: 304, endPoint y: 50, distance: 189.2
click at [304, 50] on h5 "In the context of project governance, which role ensures that the project's out…" at bounding box center [208, 41] width 193 height 22
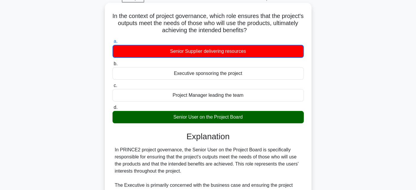
scroll to position [152, 0]
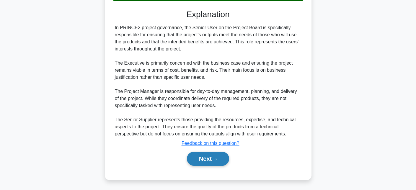
click at [207, 152] on button "Next" at bounding box center [208, 159] width 42 height 14
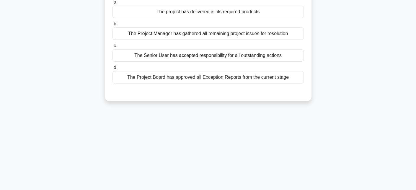
scroll to position [0, 0]
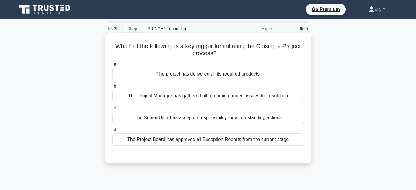
drag, startPoint x: 131, startPoint y: 46, endPoint x: 301, endPoint y: 51, distance: 169.4
click at [301, 51] on h5 "Which of the following is a key trigger for initiating the Closing a Project pr…" at bounding box center [208, 50] width 193 height 15
click at [245, 75] on div "The project has delivered all its required products" at bounding box center [208, 74] width 191 height 12
click at [113, 66] on input "a. The project has delivered all its required products" at bounding box center [113, 65] width 0 height 4
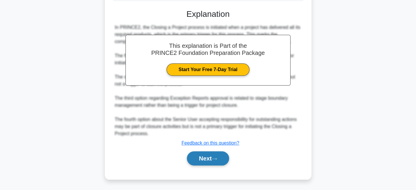
click at [212, 158] on button "Next" at bounding box center [208, 159] width 42 height 14
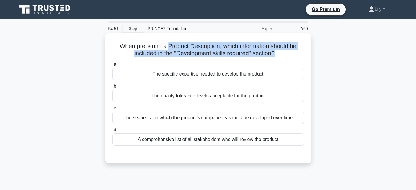
drag, startPoint x: 165, startPoint y: 44, endPoint x: 275, endPoint y: 52, distance: 110.2
click at [275, 52] on h5 "When preparing a Product Description, which information should be included in t…" at bounding box center [208, 50] width 193 height 15
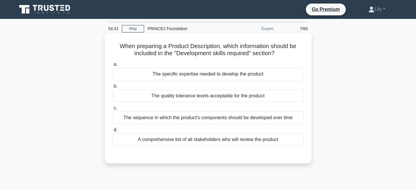
click at [214, 75] on div "The specific expertise needed to develop the product" at bounding box center [208, 74] width 191 height 12
click at [113, 66] on input "a. The specific expertise needed to develop the product" at bounding box center [113, 65] width 0 height 4
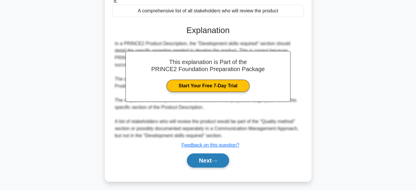
click at [205, 155] on button "Next" at bounding box center [208, 161] width 42 height 14
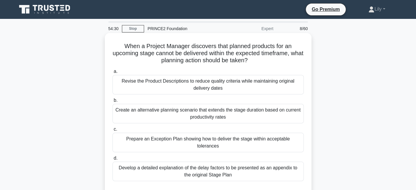
drag, startPoint x: 246, startPoint y: 53, endPoint x: 307, endPoint y: 58, distance: 60.7
click at [307, 58] on div "When a Project Manager discovers that planned products for an upcoming stage ca…" at bounding box center [208, 115] width 202 height 161
drag, startPoint x: 149, startPoint y: 47, endPoint x: 269, endPoint y: 61, distance: 120.7
click at [269, 61] on h5 "When a Project Manager discovers that planned products for an upcoming stage ca…" at bounding box center [208, 54] width 193 height 22
click at [244, 136] on div "Prepare an Exception Plan showing how to deliver the stage within acceptable to…" at bounding box center [208, 142] width 191 height 19
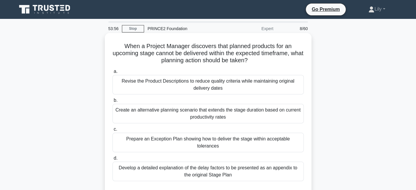
click at [113, 131] on input "c. Prepare an Exception Plan showing how to deliver the stage within acceptable…" at bounding box center [113, 130] width 0 height 4
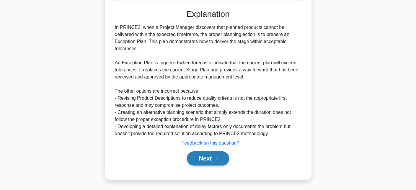
click at [199, 162] on button "Next" at bounding box center [208, 159] width 42 height 14
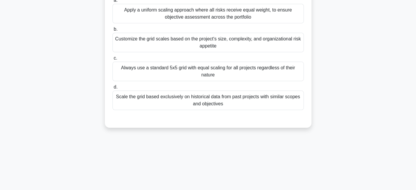
scroll to position [11, 0]
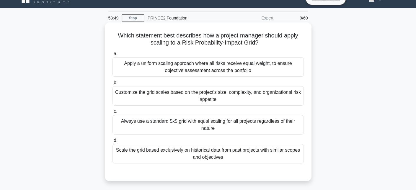
drag, startPoint x: 214, startPoint y: 36, endPoint x: 300, endPoint y: 41, distance: 85.5
click at [300, 41] on h5 "Which statement best describes how a project manager should apply scaling to a …" at bounding box center [208, 39] width 193 height 15
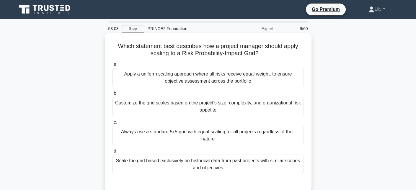
scroll to position [30, 0]
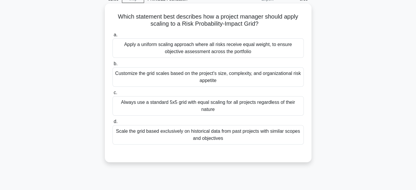
click at [207, 76] on div "Customize the grid scales based on the project's size, complexity, and organiza…" at bounding box center [208, 76] width 191 height 19
click at [113, 66] on input "b. Customize the grid scales based on the project's size, complexity, and organ…" at bounding box center [113, 64] width 0 height 4
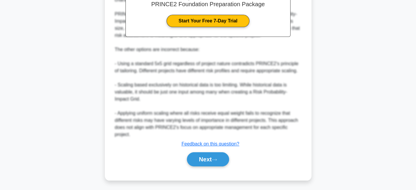
scroll to position [223, 0]
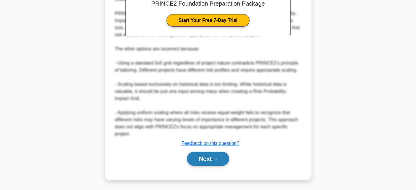
drag, startPoint x: 213, startPoint y: 148, endPoint x: 213, endPoint y: 157, distance: 9.5
click at [213, 157] on div "This explanation is Part of the PRINCE2 Foundation Preparation Package Start Yo…" at bounding box center [208, 61] width 191 height 216
click at [213, 157] on button "Next" at bounding box center [208, 159] width 42 height 14
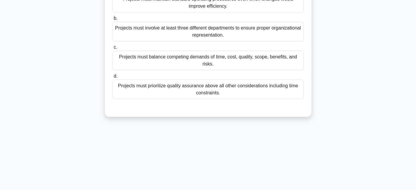
scroll to position [16, 0]
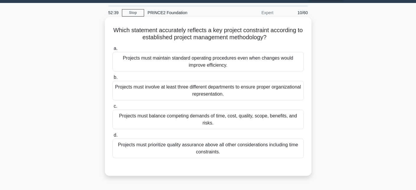
drag, startPoint x: 113, startPoint y: 29, endPoint x: 285, endPoint y: 35, distance: 171.8
click at [285, 35] on h5 "Which statement accurately reflects a key project constraint according to estab…" at bounding box center [208, 34] width 193 height 15
click at [182, 121] on div "Projects must balance competing demands of time, cost, quality, scope, benefits…" at bounding box center [208, 119] width 191 height 19
click at [113, 108] on input "c. Projects must balance competing demands of time, cost, quality, scope, benef…" at bounding box center [113, 107] width 0 height 4
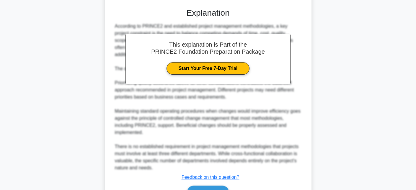
scroll to position [209, 0]
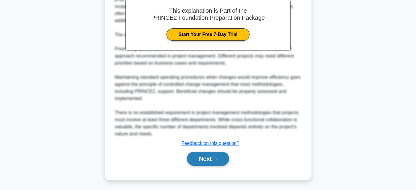
click at [220, 162] on button "Next" at bounding box center [208, 159] width 42 height 14
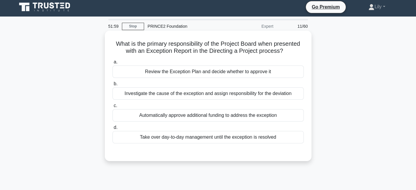
scroll to position [0, 0]
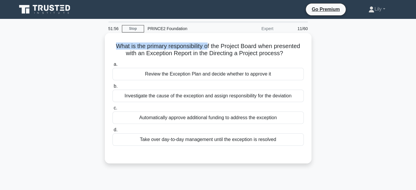
drag, startPoint x: 115, startPoint y: 48, endPoint x: 209, endPoint y: 45, distance: 94.9
click at [209, 45] on h5 "What is the primary responsibility of the Project Board when presented with an …" at bounding box center [208, 50] width 193 height 15
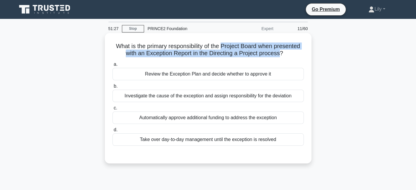
drag, startPoint x: 222, startPoint y: 45, endPoint x: 282, endPoint y: 51, distance: 59.9
click at [282, 51] on h5 "What is the primary responsibility of the Project Board when presented with an …" at bounding box center [208, 50] width 193 height 15
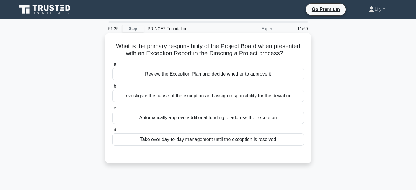
click at [256, 73] on div "Review the Exception Plan and decide whether to approve it" at bounding box center [208, 74] width 191 height 12
click at [113, 66] on input "a. Review the Exception Plan and decide whether to approve it" at bounding box center [113, 65] width 0 height 4
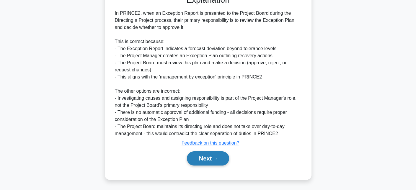
click at [213, 162] on button "Next" at bounding box center [208, 159] width 42 height 14
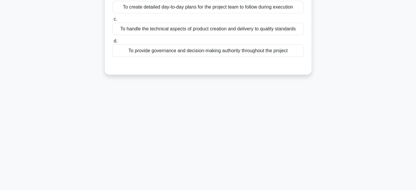
scroll to position [11, 0]
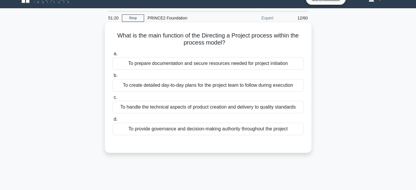
drag, startPoint x: 116, startPoint y: 34, endPoint x: 264, endPoint y: 47, distance: 147.9
click at [264, 47] on h5 "What is the main function of the Directing a Project process within the process…" at bounding box center [208, 39] width 193 height 15
click at [230, 48] on div "What is the main function of the Directing a Project process within the process…" at bounding box center [208, 88] width 202 height 126
click at [182, 130] on div "To provide governance and decision-making authority throughout the project" at bounding box center [208, 129] width 191 height 12
click at [113, 121] on input "d. To provide governance and decision-making authority throughout the project" at bounding box center [113, 120] width 0 height 4
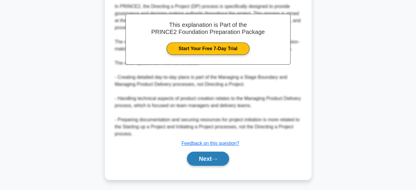
click at [196, 162] on button "Next" at bounding box center [208, 159] width 42 height 14
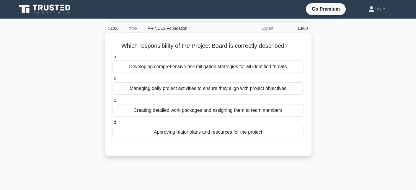
scroll to position [0, 0]
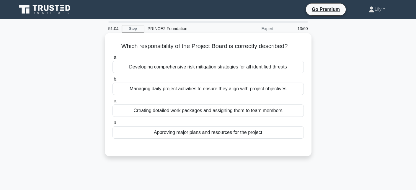
drag, startPoint x: 124, startPoint y: 41, endPoint x: 305, endPoint y: 45, distance: 180.3
click at [305, 45] on div "Which responsibility of the Project Board is correctly described? .spinner_0XTQ…" at bounding box center [208, 94] width 202 height 119
click at [192, 135] on div "Approving major plans and resources for the project" at bounding box center [208, 132] width 191 height 12
click at [113, 125] on input "d. Approving major plans and resources for the project" at bounding box center [113, 123] width 0 height 4
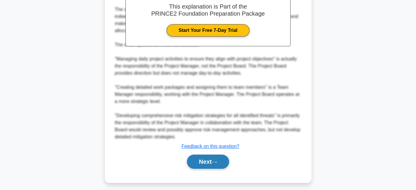
click at [211, 163] on button "Next" at bounding box center [208, 162] width 42 height 14
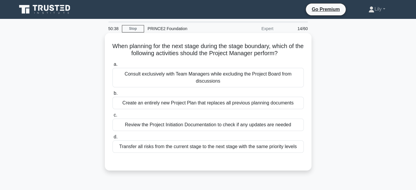
drag, startPoint x: 110, startPoint y: 45, endPoint x: 290, endPoint y: 54, distance: 179.5
click at [290, 54] on div "When planning for the next stage during the stage boundary, which of the follow…" at bounding box center [208, 101] width 202 height 133
click at [298, 53] on h5 "When planning for the next stage during the stage boundary, which of the follow…" at bounding box center [208, 50] width 193 height 15
click at [287, 128] on div "Review the Project Initiation Documentation to check if any updates are needed" at bounding box center [208, 125] width 191 height 12
click at [113, 117] on input "c. Review the Project Initiation Documentation to check if any updates are need…" at bounding box center [113, 115] width 0 height 4
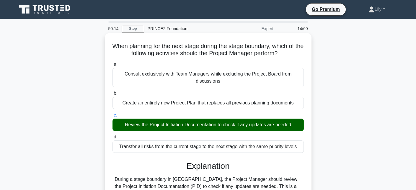
drag, startPoint x: 119, startPoint y: 71, endPoint x: 164, endPoint y: 77, distance: 45.3
click at [164, 77] on div "Consult exclusively with Team Managers while excluding the Project Board from d…" at bounding box center [208, 77] width 191 height 19
click at [140, 80] on div "Consult exclusively with Team Managers while excluding the Project Board from d…" at bounding box center [208, 77] width 191 height 19
click at [113, 66] on input "a. Consult exclusively with Team Managers while excluding the Project Board fro…" at bounding box center [113, 65] width 0 height 4
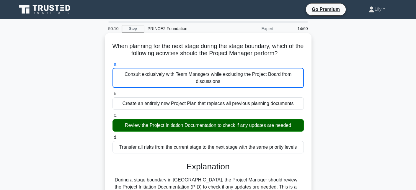
drag, startPoint x: 142, startPoint y: 74, endPoint x: 163, endPoint y: 77, distance: 21.4
click at [163, 77] on div "Consult exclusively with Team Managers while excluding the Project Board from d…" at bounding box center [208, 78] width 191 height 20
click at [169, 80] on div "Consult exclusively with Team Managers while excluding the Project Board from d…" at bounding box center [208, 78] width 191 height 20
click at [113, 66] on input "a. Consult exclusively with Team Managers while excluding the Project Board fro…" at bounding box center [113, 65] width 0 height 4
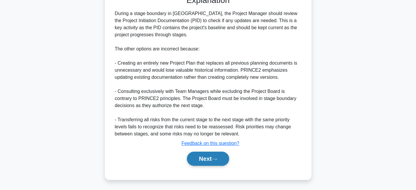
click at [195, 158] on button "Next" at bounding box center [208, 159] width 42 height 14
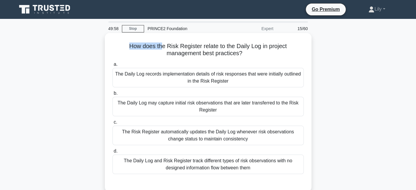
drag, startPoint x: 126, startPoint y: 45, endPoint x: 161, endPoint y: 44, distance: 34.6
click at [161, 44] on h5 "How does the Risk Register relate to the Daily Log in project management best p…" at bounding box center [208, 50] width 193 height 15
click at [172, 44] on h5 "How does the Risk Register relate to the Daily Log in project management best p…" at bounding box center [208, 50] width 193 height 15
drag, startPoint x: 161, startPoint y: 45, endPoint x: 274, endPoint y: 53, distance: 113.4
click at [274, 53] on h5 "How does the Risk Register relate to the Daily Log in project management best p…" at bounding box center [208, 50] width 193 height 15
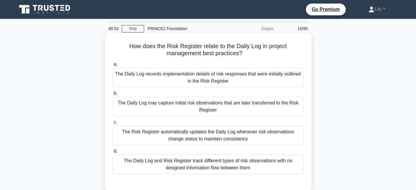
click at [274, 53] on h5 "How does the Risk Register relate to the Daily Log in project management best p…" at bounding box center [208, 50] width 193 height 15
click at [286, 112] on div "The Daily Log may capture initial risk observations that are later transferred …" at bounding box center [208, 106] width 191 height 19
click at [113, 95] on input "b. The Daily Log may capture initial risk observations that are later transferr…" at bounding box center [113, 94] width 0 height 4
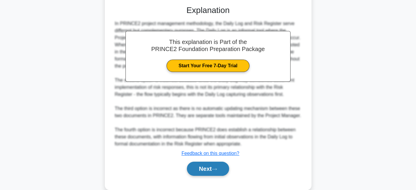
drag, startPoint x: 211, startPoint y: 167, endPoint x: 214, endPoint y: 164, distance: 3.8
click at [211, 167] on button "Next" at bounding box center [208, 169] width 42 height 14
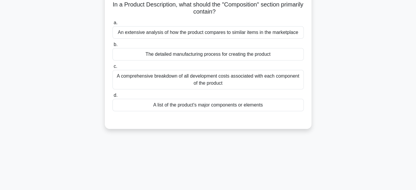
scroll to position [11, 0]
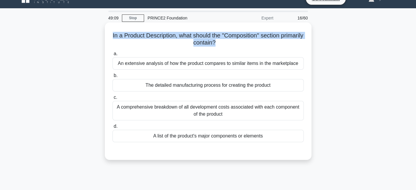
drag, startPoint x: 119, startPoint y: 34, endPoint x: 227, endPoint y: 45, distance: 108.1
click at [227, 45] on h5 "In a Product Description, what should the "Composition" section primarily conta…" at bounding box center [208, 39] width 193 height 15
click at [243, 39] on h5 "In a Product Description, what should the "Composition" section primarily conta…" at bounding box center [208, 39] width 193 height 15
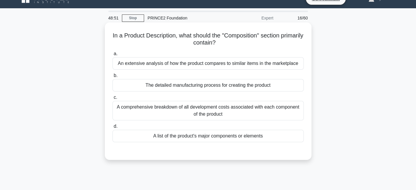
click at [245, 142] on div "A list of the product's major components or elements" at bounding box center [208, 136] width 191 height 12
click at [113, 129] on input "d. A list of the product's major components or elements" at bounding box center [113, 127] width 0 height 4
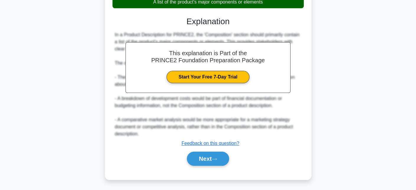
scroll to position [145, 0]
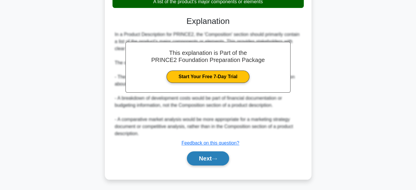
click at [213, 159] on button "Next" at bounding box center [208, 159] width 42 height 14
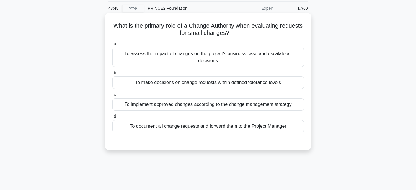
scroll to position [11, 0]
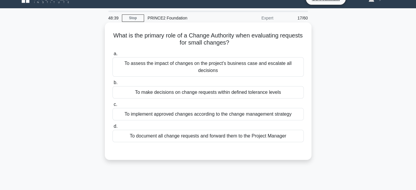
drag, startPoint x: 151, startPoint y: 37, endPoint x: 245, endPoint y: 45, distance: 93.9
click at [245, 45] on h5 "What is the primary role of a Change Authority when evaluating requests for sma…" at bounding box center [208, 39] width 193 height 15
click at [259, 38] on h5 "What is the primary role of a Change Authority when evaluating requests for sma…" at bounding box center [208, 39] width 193 height 15
click at [263, 108] on div "To implement approved changes according to the change management strategy" at bounding box center [208, 114] width 191 height 12
click at [113, 107] on input "c. To implement approved changes according to the change management strategy" at bounding box center [113, 105] width 0 height 4
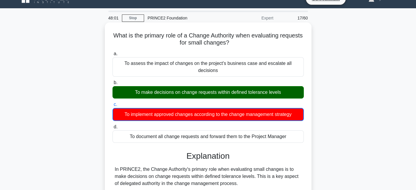
drag, startPoint x: 135, startPoint y: 87, endPoint x: 277, endPoint y: 85, distance: 141.8
click at [277, 86] on div "To make decisions on change requests within defined tolerance levels" at bounding box center [208, 92] width 191 height 12
click at [217, 93] on div "a. To assess the impact of changes on the project's business case and escalate …" at bounding box center [208, 96] width 199 height 95
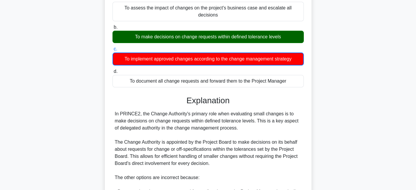
scroll to position [129, 0]
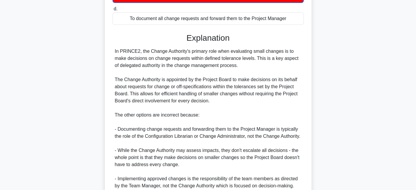
drag, startPoint x: 119, startPoint y: 51, endPoint x: 230, endPoint y: 55, distance: 110.9
click at [230, 55] on div "In PRINCE2, the Change Authority's primary role when evaluating small changes i…" at bounding box center [208, 119] width 187 height 142
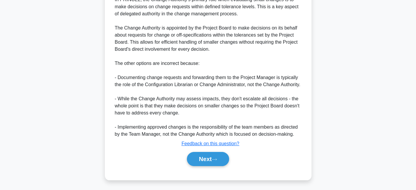
scroll to position [181, 0]
click at [222, 161] on button "Next" at bounding box center [208, 159] width 42 height 14
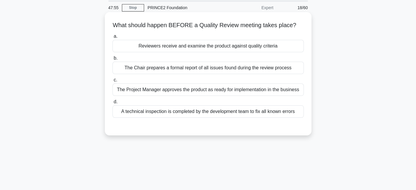
scroll to position [11, 0]
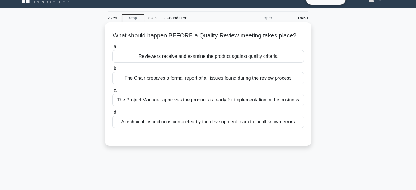
drag, startPoint x: 129, startPoint y: 32, endPoint x: 297, endPoint y: 25, distance: 167.7
click at [297, 25] on div "What should happen BEFORE a Quality Review meeting takes place? .spinner_0XTQ{t…" at bounding box center [208, 84] width 202 height 119
click at [258, 37] on h5 "What should happen BEFORE a Quality Review meeting takes place? .spinner_0XTQ{t…" at bounding box center [208, 36] width 193 height 8
click at [260, 58] on div "Reviewers receive and examine the product against quality criteria" at bounding box center [208, 56] width 191 height 12
click at [113, 49] on input "a. Reviewers receive and examine the product against quality criteria" at bounding box center [113, 47] width 0 height 4
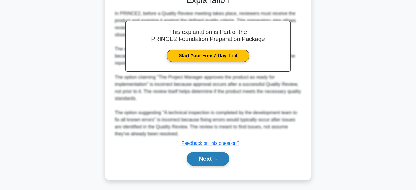
click at [226, 154] on button "Next" at bounding box center [208, 159] width 42 height 14
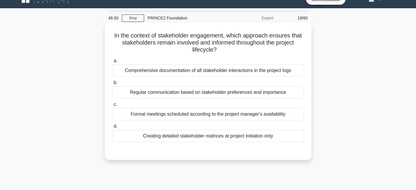
drag, startPoint x: 118, startPoint y: 36, endPoint x: 220, endPoint y: 53, distance: 103.3
click at [220, 53] on h5 "In the context of stakeholder engagement, which approach ensures that stakehold…" at bounding box center [208, 43] width 193 height 22
click at [216, 38] on h5 "In the context of stakeholder engagement, which approach ensures that stakehold…" at bounding box center [208, 43] width 193 height 22
drag, startPoint x: 114, startPoint y: 34, endPoint x: 179, endPoint y: 35, distance: 65.3
click at [179, 35] on h5 "In the context of stakeholder engagement, which approach ensures that stakehold…" at bounding box center [208, 43] width 193 height 22
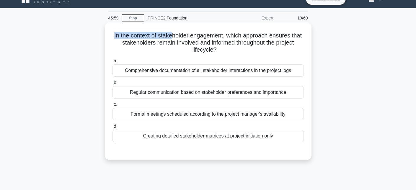
click at [179, 35] on h5 "In the context of stakeholder engagement, which approach ensures that stakehold…" at bounding box center [208, 43] width 193 height 22
drag, startPoint x: 217, startPoint y: 42, endPoint x: 272, endPoint y: 51, distance: 55.8
click at [272, 51] on h5 "In the context of stakeholder engagement, which approach ensures that stakehold…" at bounding box center [208, 43] width 193 height 22
click at [246, 48] on h5 "In the context of stakeholder engagement, which approach ensures that stakehold…" at bounding box center [208, 43] width 193 height 22
click at [256, 93] on div "Regular communication based on stakeholder preferences and importance" at bounding box center [208, 92] width 191 height 12
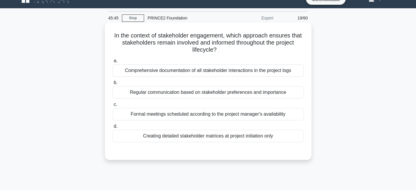
click at [113, 85] on input "b. Regular communication based on stakeholder preferences and importance" at bounding box center [113, 83] width 0 height 4
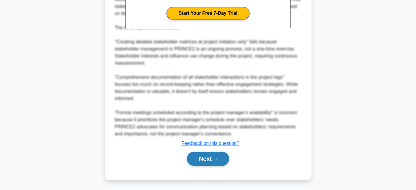
click at [221, 154] on button "Next" at bounding box center [208, 159] width 42 height 14
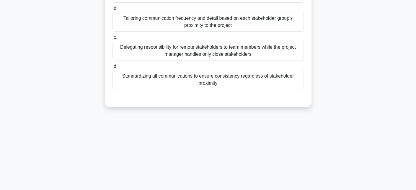
scroll to position [0, 0]
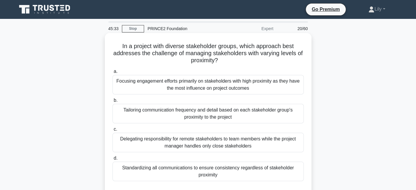
drag, startPoint x: 118, startPoint y: 44, endPoint x: 269, endPoint y: 61, distance: 152.8
click at [269, 61] on h5 "In a project with diverse stakeholder groups, which approach best addresses the…" at bounding box center [208, 54] width 193 height 22
click at [225, 60] on icon ".spinner_0XTQ{transform-origin:center;animation:spinner_y6GP .75s linear infini…" at bounding box center [221, 60] width 7 height 7
click at [225, 81] on div "Focusing engagement efforts primarily on stakeholders with high proximity as th…" at bounding box center [208, 84] width 191 height 19
click at [113, 74] on input "a. Focusing engagement efforts primarily on stakeholders with high proximity as…" at bounding box center [113, 72] width 0 height 4
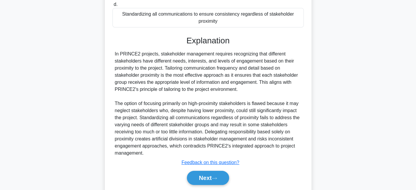
scroll to position [174, 0]
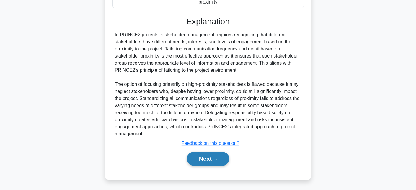
click at [214, 157] on button "Next" at bounding box center [208, 159] width 42 height 14
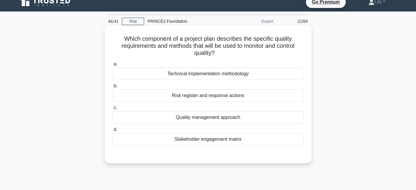
scroll to position [0, 0]
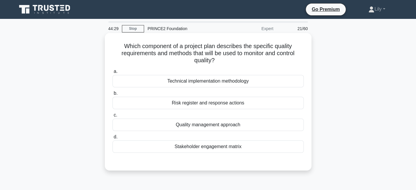
drag, startPoint x: 125, startPoint y: 44, endPoint x: 259, endPoint y: 58, distance: 134.5
click at [259, 58] on h5 "Which component of a project plan describes the specific quality requirements a…" at bounding box center [208, 54] width 193 height 22
click at [278, 55] on h5 "Which component of a project plan describes the specific quality requirements a…" at bounding box center [208, 54] width 193 height 22
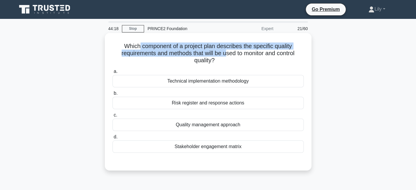
drag, startPoint x: 138, startPoint y: 46, endPoint x: 225, endPoint y: 52, distance: 87.0
click at [225, 52] on h5 "Which component of a project plan describes the specific quality requirements a…" at bounding box center [208, 54] width 193 height 22
click at [246, 46] on h5 "Which component of a project plan describes the specific quality requirements a…" at bounding box center [208, 54] width 193 height 22
click at [265, 47] on h5 "Which component of a project plan describes the specific quality requirements a…" at bounding box center [208, 54] width 193 height 22
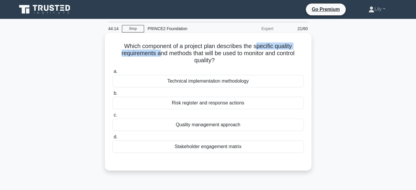
drag, startPoint x: 260, startPoint y: 47, endPoint x: 156, endPoint y: 52, distance: 103.8
click at [156, 52] on h5 "Which component of a project plan describes the specific quality requirements a…" at bounding box center [208, 54] width 193 height 22
click at [235, 124] on div "Quality management approach" at bounding box center [208, 125] width 191 height 12
click at [113, 117] on input "c. Quality management approach" at bounding box center [113, 115] width 0 height 4
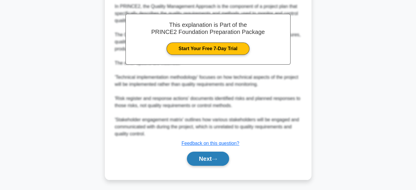
click at [217, 161] on button "Next" at bounding box center [208, 159] width 42 height 14
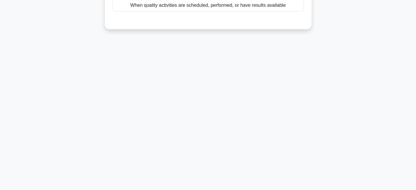
scroll to position [11, 0]
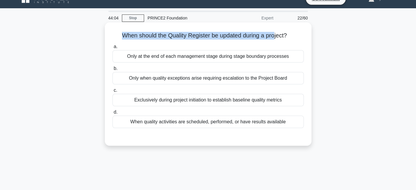
drag, startPoint x: 121, startPoint y: 33, endPoint x: 275, endPoint y: 35, distance: 153.9
click at [275, 35] on h5 "When should the Quality Register be updated during a project? .spinner_0XTQ{tra…" at bounding box center [208, 36] width 193 height 8
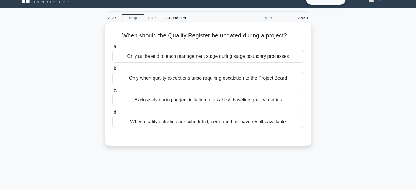
click at [291, 119] on div "When quality activities are scheduled, performed, or have results available" at bounding box center [208, 122] width 191 height 12
click at [113, 114] on input "d. When quality activities are scheduled, performed, or have results available" at bounding box center [113, 112] width 0 height 4
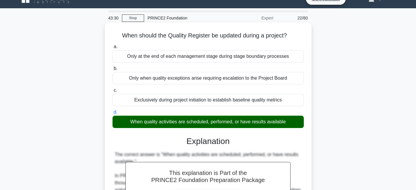
drag, startPoint x: 137, startPoint y: 102, endPoint x: 173, endPoint y: 103, distance: 35.5
click at [173, 103] on div "Exclusively during project initiation to establish baseline quality metrics" at bounding box center [208, 100] width 191 height 12
click at [137, 99] on div "Exclusively during project initiation to establish baseline quality metrics" at bounding box center [208, 100] width 191 height 12
click at [113, 92] on input "c. Exclusively during project initiation to establish baseline quality metrics" at bounding box center [113, 91] width 0 height 4
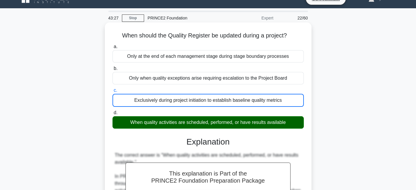
drag, startPoint x: 128, startPoint y: 99, endPoint x: 157, endPoint y: 102, distance: 29.1
click at [157, 102] on div "Exclusively during project initiation to establish baseline quality metrics" at bounding box center [208, 100] width 191 height 13
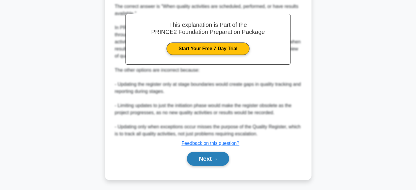
click at [220, 157] on button "Next" at bounding box center [208, 159] width 42 height 14
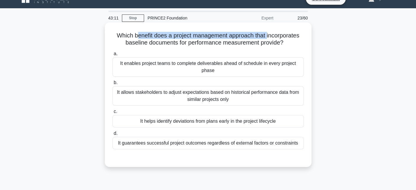
drag, startPoint x: 269, startPoint y: 36, endPoint x: 136, endPoint y: 36, distance: 133.2
click at [136, 36] on h5 "Which benefit does a project management approach that incorporates baseline doc…" at bounding box center [208, 39] width 193 height 15
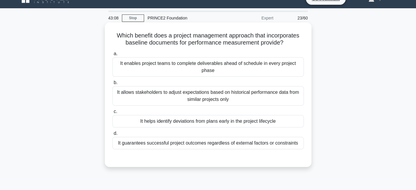
drag, startPoint x: 275, startPoint y: 37, endPoint x: 265, endPoint y: 37, distance: 10.3
click at [275, 38] on h5 "Which benefit does a project management approach that incorporates baseline doc…" at bounding box center [208, 39] width 193 height 15
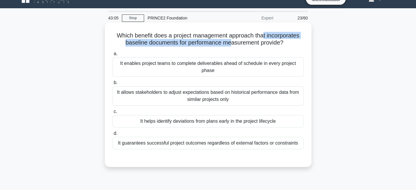
drag, startPoint x: 264, startPoint y: 36, endPoint x: 272, endPoint y: 43, distance: 11.1
click at [251, 42] on h5 "Which benefit does a project management approach that incorporates baseline doc…" at bounding box center [208, 39] width 193 height 15
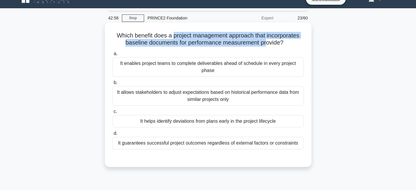
drag, startPoint x: 173, startPoint y: 36, endPoint x: 267, endPoint y: 40, distance: 94.1
click at [267, 40] on h5 "Which benefit does a project management approach that incorporates baseline doc…" at bounding box center [208, 39] width 193 height 15
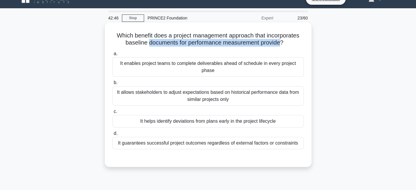
drag, startPoint x: 283, startPoint y: 44, endPoint x: 142, endPoint y: 40, distance: 141.3
click at [142, 40] on h5 "Which benefit does a project management approach that incorporates baseline doc…" at bounding box center [208, 39] width 193 height 15
drag, startPoint x: 115, startPoint y: 34, endPoint x: 286, endPoint y: 42, distance: 170.7
click at [286, 42] on h5 "Which benefit does a project management approach that incorporates baseline doc…" at bounding box center [208, 39] width 193 height 15
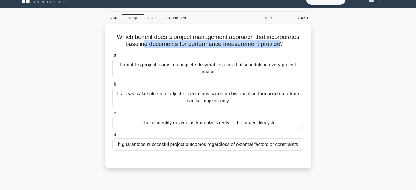
click at [361, 37] on div "Which benefit does a project management approach that incorporates baseline doc…" at bounding box center [208, 100] width 390 height 152
click at [328, 37] on div "Which benefit does a project management approach that incorporates baseline doc…" at bounding box center [208, 100] width 390 height 152
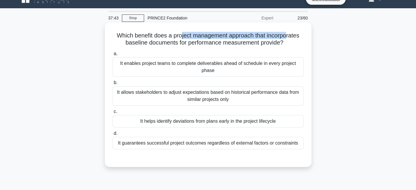
drag, startPoint x: 180, startPoint y: 32, endPoint x: 289, endPoint y: 34, distance: 109.0
click at [289, 34] on h5 "Which benefit does a project management approach that incorporates baseline doc…" at bounding box center [208, 39] width 193 height 15
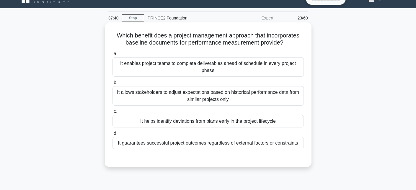
click at [158, 43] on h5 "Which benefit does a project management approach that incorporates baseline doc…" at bounding box center [208, 39] width 193 height 15
drag, startPoint x: 121, startPoint y: 44, endPoint x: 288, endPoint y: 40, distance: 166.4
click at [288, 40] on h5 "Which benefit does a project management approach that incorporates baseline doc…" at bounding box center [208, 39] width 193 height 15
click at [240, 35] on h5 "Which benefit does a project management approach that incorporates baseline doc…" at bounding box center [208, 39] width 193 height 15
drag, startPoint x: 267, startPoint y: 35, endPoint x: 310, endPoint y: 35, distance: 42.8
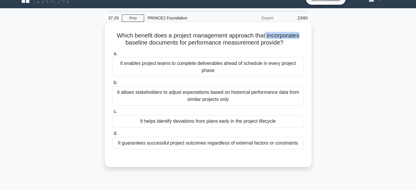
click at [310, 35] on div "Which benefit does a project management approach that incorporates baseline doc…" at bounding box center [208, 94] width 207 height 145
click at [273, 118] on div "It helps identify deviations from plans early in the project lifecycle" at bounding box center [208, 121] width 191 height 12
click at [113, 114] on input "c. It helps identify deviations from plans early in the project lifecycle" at bounding box center [113, 112] width 0 height 4
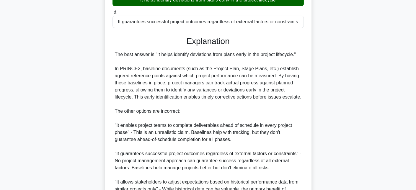
scroll to position [129, 0]
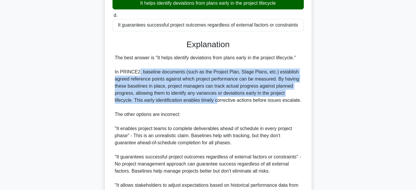
drag, startPoint x: 137, startPoint y: 68, endPoint x: 215, endPoint y: 103, distance: 85.4
click at [215, 103] on div "The best answer is "It helps identify deviations from plans early in the projec…" at bounding box center [208, 132] width 187 height 156
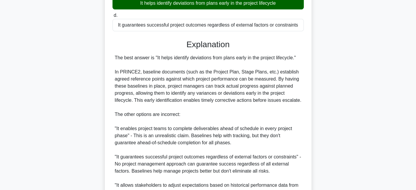
click at [243, 107] on div "The best answer is "It helps identify deviations from plans early in the projec…" at bounding box center [208, 132] width 187 height 156
drag, startPoint x: 136, startPoint y: 6, endPoint x: 241, endPoint y: 43, distance: 111.6
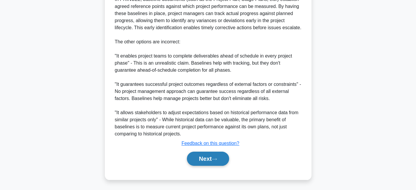
click at [214, 160] on button "Next" at bounding box center [208, 159] width 42 height 14
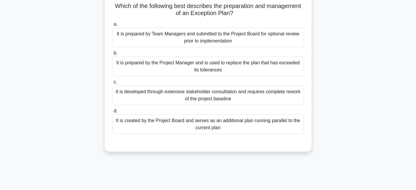
scroll to position [0, 0]
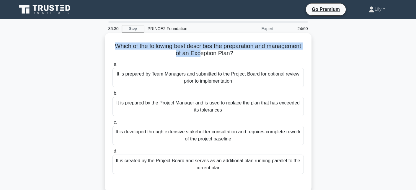
drag, startPoint x: 129, startPoint y: 46, endPoint x: 217, endPoint y: 52, distance: 87.6
click at [217, 52] on h5 "Which of the following best describes the preparation and management of an Exce…" at bounding box center [208, 50] width 193 height 15
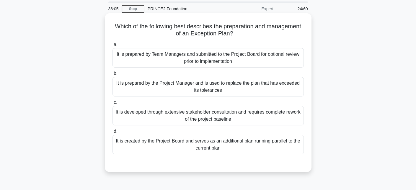
scroll to position [30, 0]
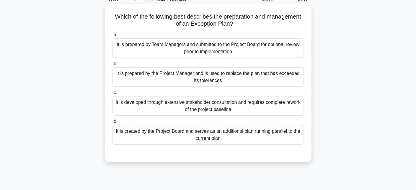
click at [277, 134] on div "It is created by the Project Board and serves as an additional plan running par…" at bounding box center [208, 134] width 191 height 19
click at [113, 124] on input "d. It is created by the Project Board and serves as an additional plan running …" at bounding box center [113, 122] width 0 height 4
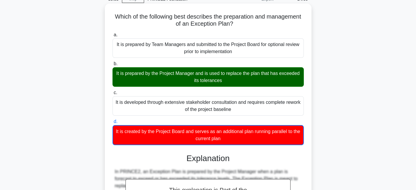
drag, startPoint x: 116, startPoint y: 77, endPoint x: 242, endPoint y: 81, distance: 126.2
click at [242, 81] on div "It is prepared by the Project Manager and is used to replace the plan that has …" at bounding box center [208, 76] width 191 height 19
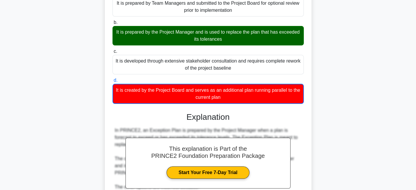
scroll to position [59, 0]
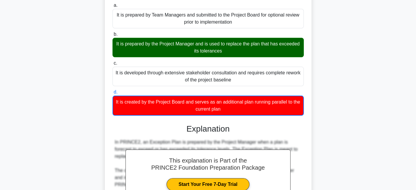
drag, startPoint x: 129, startPoint y: 41, endPoint x: 241, endPoint y: 35, distance: 112.4
click at [241, 35] on label "b. It is prepared by the Project Manager and is used to replace the plan that h…" at bounding box center [208, 44] width 191 height 27
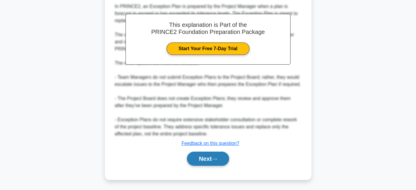
click at [227, 160] on button "Next" at bounding box center [208, 159] width 42 height 14
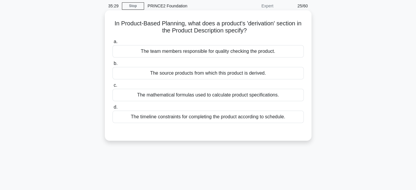
scroll to position [14, 0]
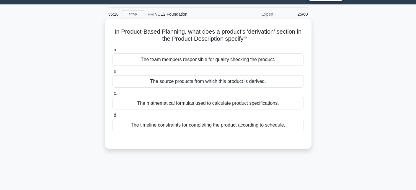
drag, startPoint x: 113, startPoint y: 33, endPoint x: 310, endPoint y: 35, distance: 197.1
click at [310, 35] on div "In Product-Based Planning, what does a product's 'derivation' section in the Pr…" at bounding box center [208, 84] width 207 height 131
click at [207, 36] on h5 "In Product-Based Planning, what does a product's 'derivation' section in the Pr…" at bounding box center [208, 35] width 193 height 15
drag, startPoint x: 171, startPoint y: 38, endPoint x: 240, endPoint y: 39, distance: 69.1
click at [240, 39] on h5 "In Product-Based Planning, what does a product's 'derivation' section in the Pr…" at bounding box center [208, 35] width 193 height 15
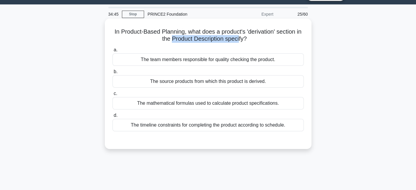
drag, startPoint x: 186, startPoint y: 32, endPoint x: 255, endPoint y: 44, distance: 69.8
click at [255, 44] on div "In Product-Based Planning, what does a product's 'derivation' section in the Pr…" at bounding box center [208, 84] width 202 height 126
click at [201, 82] on div "The source products from which this product is derived." at bounding box center [208, 81] width 191 height 12
click at [113, 74] on input "b. The source products from which this product is derived." at bounding box center [113, 72] width 0 height 4
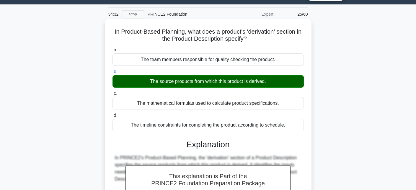
click at [179, 82] on div "The source products from which this product is derived." at bounding box center [208, 81] width 191 height 12
click at [113, 74] on input "b. The source products from which this product is derived." at bounding box center [113, 72] width 0 height 4
drag, startPoint x: 247, startPoint y: 32, endPoint x: 276, endPoint y: 32, distance: 28.7
click at [276, 32] on h5 "In Product-Based Planning, what does a product's 'derivation' section in the Pr…" at bounding box center [208, 35] width 193 height 15
click at [256, 47] on label "a. The team members responsible for quality checking the product." at bounding box center [208, 55] width 191 height 19
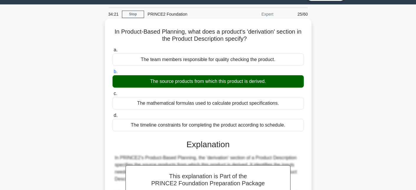
click at [113, 48] on input "a. The team members responsible for quality checking the product." at bounding box center [113, 50] width 0 height 4
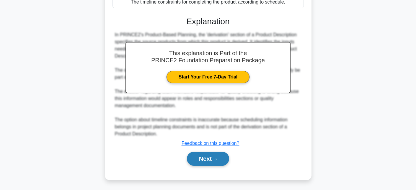
click at [220, 156] on button "Next" at bounding box center [208, 159] width 42 height 14
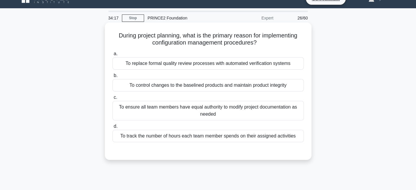
scroll to position [0, 0]
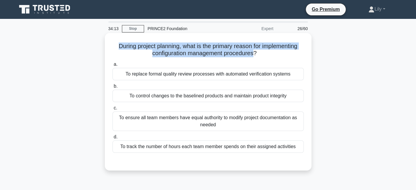
drag, startPoint x: 114, startPoint y: 47, endPoint x: 254, endPoint y: 53, distance: 140.5
click at [254, 53] on h5 "During project planning, what is the primary reason for implementing configurat…" at bounding box center [208, 50] width 193 height 15
click at [199, 55] on h5 "During project planning, what is the primary reason for implementing configurat…" at bounding box center [208, 50] width 193 height 15
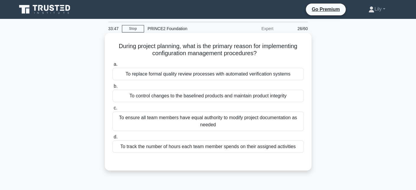
click at [274, 100] on div "To control changes to the baselined products and maintain product integrity" at bounding box center [208, 96] width 191 height 12
click at [113, 88] on input "b. To control changes to the baselined products and maintain product integrity" at bounding box center [113, 86] width 0 height 4
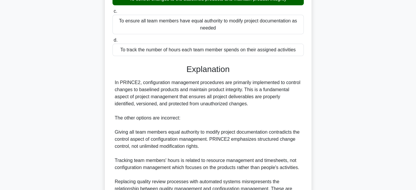
scroll to position [159, 0]
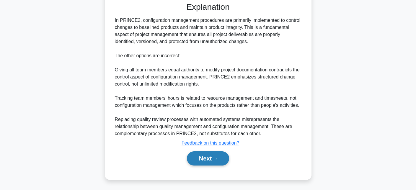
click at [222, 157] on button "Next" at bounding box center [208, 159] width 42 height 14
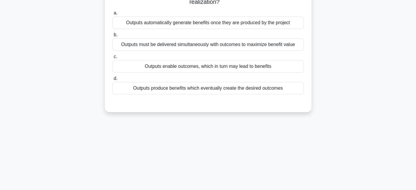
scroll to position [11, 0]
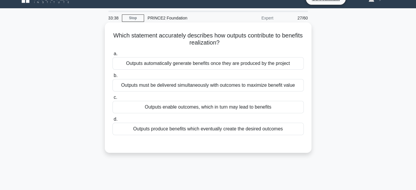
drag, startPoint x: 122, startPoint y: 36, endPoint x: 234, endPoint y: 43, distance: 111.9
click at [234, 43] on h5 "Which statement accurately describes how outputs contribute to benefits realiza…" at bounding box center [208, 39] width 193 height 15
click at [155, 40] on h5 "Which statement accurately describes how outputs contribute to benefits realiza…" at bounding box center [208, 39] width 193 height 15
click at [262, 106] on div "Outputs enable outcomes, which in turn may lead to benefits" at bounding box center [208, 107] width 191 height 12
click at [113, 100] on input "c. Outputs enable outcomes, which in turn may lead to benefits" at bounding box center [113, 98] width 0 height 4
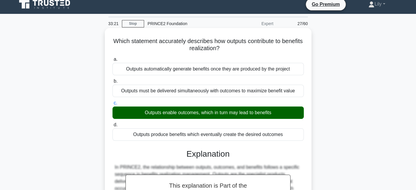
scroll to position [0, 0]
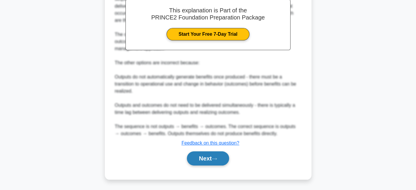
click at [216, 160] on icon at bounding box center [214, 158] width 5 height 3
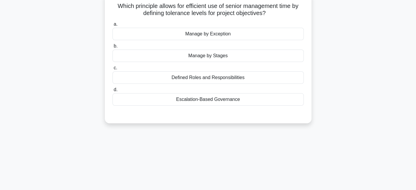
scroll to position [11, 0]
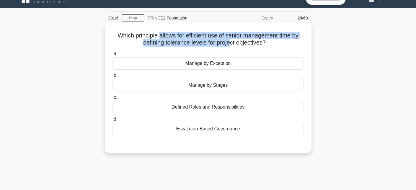
drag, startPoint x: 159, startPoint y: 36, endPoint x: 231, endPoint y: 41, distance: 72.3
click at [231, 41] on h5 "Which principle allows for efficient use of senior management time by defining …" at bounding box center [208, 39] width 193 height 15
click at [196, 35] on h5 "Which principle allows for efficient use of senior management time by defining …" at bounding box center [208, 39] width 193 height 15
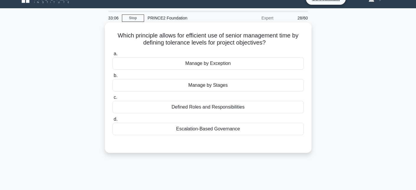
drag, startPoint x: 185, startPoint y: 33, endPoint x: 275, endPoint y: 42, distance: 90.2
click at [275, 42] on h5 "Which principle allows for efficient use of senior management time by defining …" at bounding box center [208, 39] width 193 height 15
click at [218, 43] on h5 "Which principle allows for efficient use of senior management time by defining …" at bounding box center [208, 39] width 193 height 15
drag, startPoint x: 217, startPoint y: 37, endPoint x: 285, endPoint y: 42, distance: 68.2
click at [285, 42] on h5 "Which principle allows for efficient use of senior management time by defining …" at bounding box center [208, 39] width 193 height 15
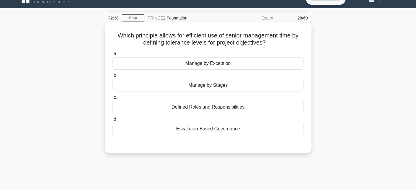
click at [218, 60] on div "Manage by Exception" at bounding box center [208, 63] width 191 height 12
click at [113, 56] on input "a. Manage by Exception" at bounding box center [113, 54] width 0 height 4
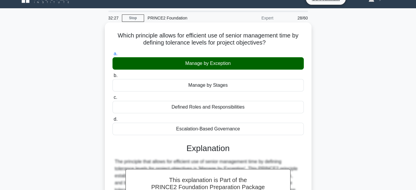
click at [268, 45] on h5 "Which principle allows for efficient use of senior management time by defining …" at bounding box center [208, 39] width 193 height 15
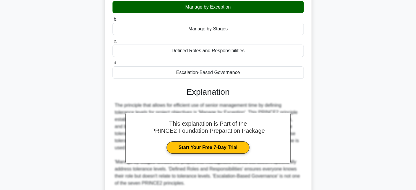
scroll to position [129, 0]
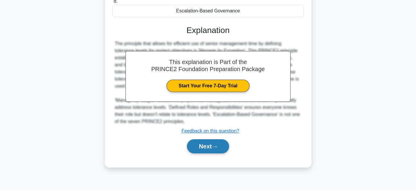
click at [223, 148] on button "Next" at bounding box center [208, 146] width 42 height 14
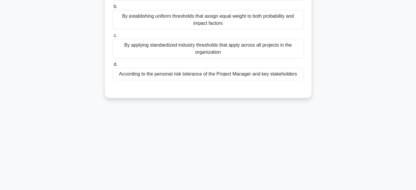
scroll to position [11, 0]
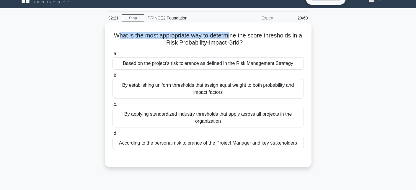
drag, startPoint x: 117, startPoint y: 34, endPoint x: 235, endPoint y: 35, distance: 118.8
click at [235, 35] on h5 "What is the most appropriate way to determine the score thresholds in a Risk Pr…" at bounding box center [208, 39] width 193 height 15
click at [218, 37] on h5 "What is the most appropriate way to determine the score thresholds in a Risk Pr…" at bounding box center [208, 39] width 193 height 15
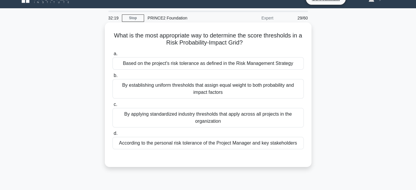
click at [249, 32] on h5 "What is the most appropriate way to determine the score thresholds in a Risk Pr…" at bounding box center [208, 39] width 193 height 15
drag, startPoint x: 240, startPoint y: 34, endPoint x: 236, endPoint y: 38, distance: 5.5
click at [236, 38] on h5 "What is the most appropriate way to determine the score thresholds in a Risk Pr…" at bounding box center [208, 39] width 193 height 15
click at [167, 39] on h5 "What is the most appropriate way to determine the score thresholds in a Risk Pr…" at bounding box center [208, 39] width 193 height 15
click at [275, 60] on div "Based on the project's risk tolerance as defined in the Risk Management Strategy" at bounding box center [208, 63] width 191 height 12
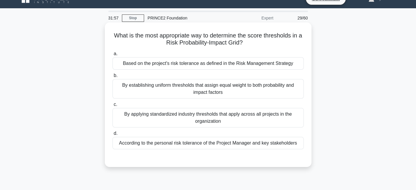
click at [113, 56] on input "a. Based on the project's risk tolerance as defined in the Risk Management Stra…" at bounding box center [113, 54] width 0 height 4
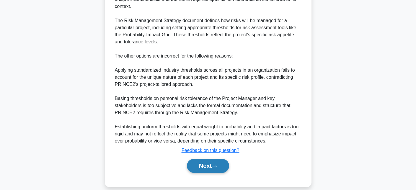
click at [226, 159] on button "Next" at bounding box center [208, 166] width 42 height 14
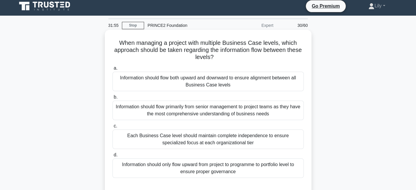
scroll to position [0, 0]
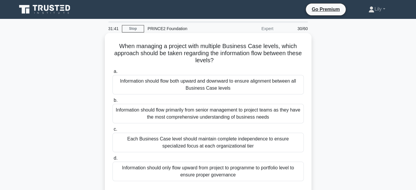
drag, startPoint x: 118, startPoint y: 43, endPoint x: 262, endPoint y: 63, distance: 145.6
click at [262, 63] on h5 "When managing a project with multiple Business Case levels, which approach shou…" at bounding box center [208, 54] width 193 height 22
click at [144, 49] on h5 "When managing a project with multiple Business Case levels, which approach shou…" at bounding box center [208, 54] width 193 height 22
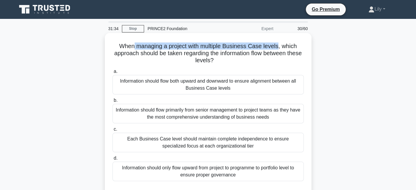
drag, startPoint x: 134, startPoint y: 45, endPoint x: 279, endPoint y: 43, distance: 144.8
click at [279, 43] on h5 "When managing a project with multiple Business Case levels, which approach shou…" at bounding box center [208, 54] width 193 height 22
drag, startPoint x: 153, startPoint y: 54, endPoint x: 241, endPoint y: 59, distance: 88.2
click at [241, 59] on h5 "When managing a project with multiple Business Case levels, which approach shou…" at bounding box center [208, 54] width 193 height 22
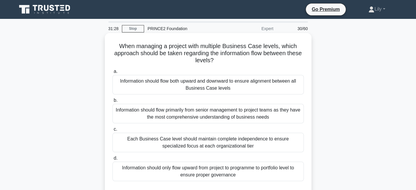
click at [241, 58] on h5 "When managing a project with multiple Business Case levels, which approach shou…" at bounding box center [208, 54] width 193 height 22
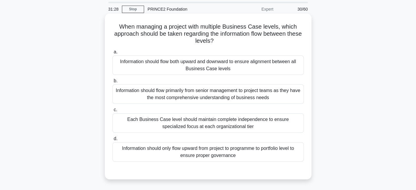
scroll to position [30, 0]
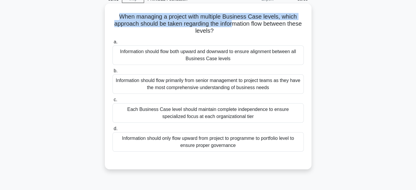
drag, startPoint x: 120, startPoint y: 17, endPoint x: 266, endPoint y: 22, distance: 146.3
click at [244, 25] on h5 "When managing a project with multiple Business Case levels, which approach shou…" at bounding box center [208, 24] width 193 height 22
click at [126, 20] on h5 "When managing a project with multiple Business Case levels, which approach shou…" at bounding box center [208, 24] width 193 height 22
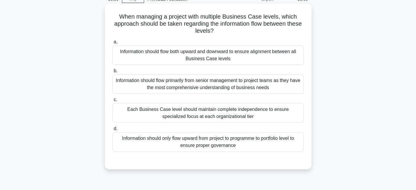
drag, startPoint x: 171, startPoint y: 23, endPoint x: 250, endPoint y: 31, distance: 79.3
click at [250, 31] on h5 "When managing a project with multiple Business Case levels, which approach shou…" at bounding box center [208, 24] width 193 height 22
click at [249, 31] on h5 "When managing a project with multiple Business Case levels, which approach shou…" at bounding box center [208, 24] width 193 height 22
click at [297, 60] on div "Information should flow both upward and downward to ensure alignment between al…" at bounding box center [208, 54] width 191 height 19
click at [113, 44] on input "a. Information should flow both upward and downward to ensure alignment between…" at bounding box center [113, 42] width 0 height 4
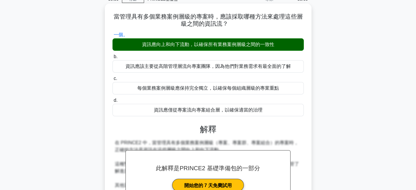
drag, startPoint x: 113, startPoint y: 18, endPoint x: 242, endPoint y: 21, distance: 128.8
click at [242, 21] on h5 "當管理具有多個業務案例層級的專案時，應該採取哪種方法來處理這些層級之間的資訊流？ .spinner_0XTQ{transform-origin:center;…" at bounding box center [208, 20] width 193 height 15
drag, startPoint x: 247, startPoint y: 50, endPoint x: 283, endPoint y: 32, distance: 40.4
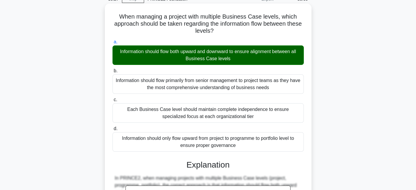
click at [247, 60] on div "Information should flow both upward and downward to ensure alignment between al…" at bounding box center [208, 54] width 191 height 19
click at [113, 44] on input "a. Information should flow both upward and downward to ensure alignment between…" at bounding box center [113, 42] width 0 height 4
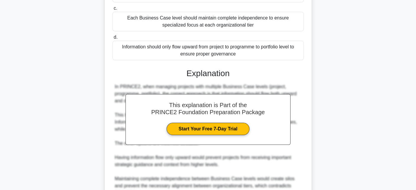
scroll to position [209, 0]
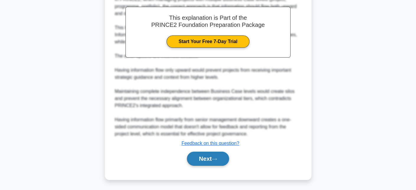
click at [222, 152] on button "Next" at bounding box center [208, 159] width 42 height 14
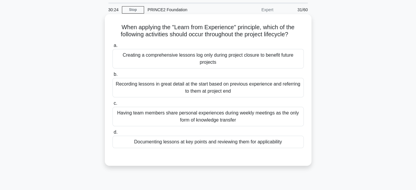
scroll to position [11, 0]
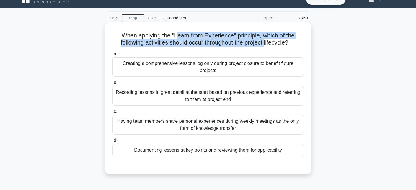
drag, startPoint x: 176, startPoint y: 37, endPoint x: 267, endPoint y: 43, distance: 91.5
click at [267, 43] on h5 "When applying the "Learn from Experience" principle, which of the following act…" at bounding box center [208, 39] width 193 height 15
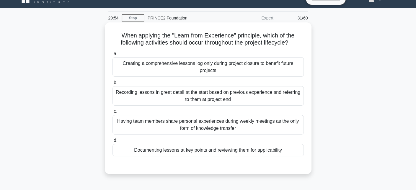
click at [219, 151] on div "Documenting lessons at key points and reviewing them for applicability" at bounding box center [208, 150] width 191 height 12
click at [113, 143] on input "d. Documenting lessons at key points and reviewing them for applicability" at bounding box center [113, 141] width 0 height 4
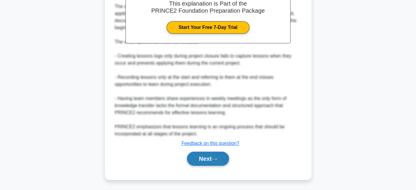
drag, startPoint x: 218, startPoint y: 159, endPoint x: 214, endPoint y: 155, distance: 5.6
click at [217, 159] on icon at bounding box center [214, 159] width 5 height 3
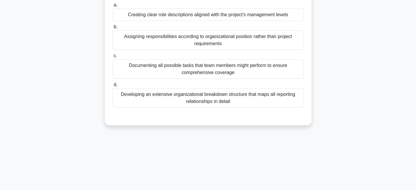
scroll to position [0, 0]
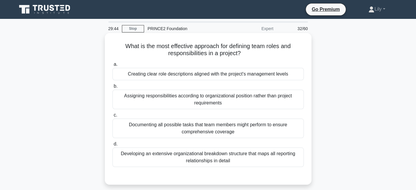
drag, startPoint x: 120, startPoint y: 45, endPoint x: 302, endPoint y: 54, distance: 182.8
click at [302, 54] on h5 "What is the most effective approach for defining team roles and responsibilitie…" at bounding box center [208, 50] width 193 height 15
click at [249, 77] on div "Creating clear role descriptions aligned with the project's management levels" at bounding box center [208, 74] width 191 height 12
click at [113, 66] on input "a. Creating clear role descriptions aligned with the project's management levels" at bounding box center [113, 65] width 0 height 4
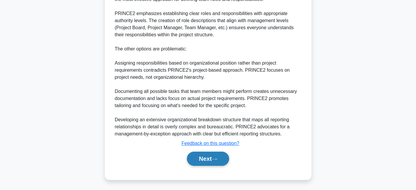
click at [215, 157] on button "Next" at bounding box center [208, 159] width 42 height 14
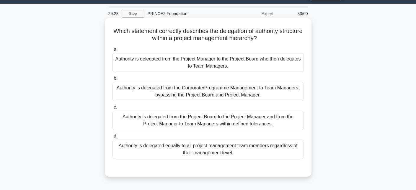
scroll to position [15, 0]
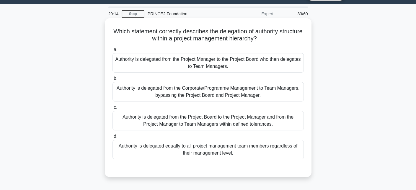
drag, startPoint x: 128, startPoint y: 31, endPoint x: 274, endPoint y: 44, distance: 147.1
click at [274, 44] on div "Which statement correctly describes the delegation of authority structure withi…" at bounding box center [208, 98] width 202 height 154
click at [264, 42] on icon ".spinner_0XTQ{transform-origin:center;animation:spinner_y6GP .75s linear infini…" at bounding box center [260, 38] width 7 height 7
click at [269, 119] on div "Authority is delegated from the Project Board to the Project Manager and from t…" at bounding box center [208, 120] width 191 height 19
click at [113, 110] on input "c. Authority is delegated from the Project Board to the Project Manager and fro…" at bounding box center [113, 108] width 0 height 4
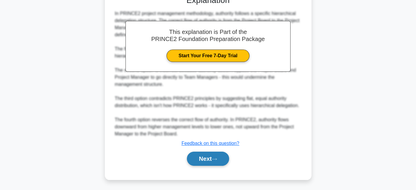
click at [219, 161] on button "Next" at bounding box center [208, 159] width 42 height 14
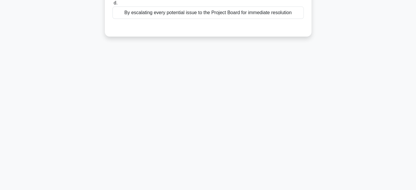
scroll to position [11, 0]
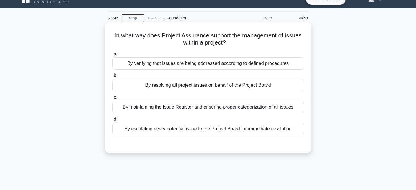
drag, startPoint x: 114, startPoint y: 33, endPoint x: 290, endPoint y: 41, distance: 175.9
click at [290, 41] on h5 "In what way does Project Assurance support the management of issues within a pr…" at bounding box center [208, 39] width 193 height 15
click at [281, 45] on h5 "In what way does Project Assurance support the management of issues within a pr…" at bounding box center [208, 39] width 193 height 15
click at [249, 67] on div "By verifying that issues are being addressed according to defined procedures" at bounding box center [208, 63] width 191 height 12
click at [113, 56] on input "a. By verifying that issues are being addressed according to defined procedures" at bounding box center [113, 54] width 0 height 4
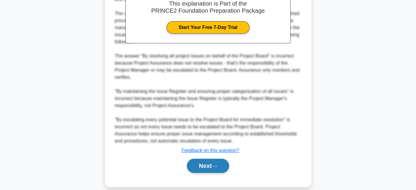
click at [218, 159] on button "Next" at bounding box center [208, 166] width 42 height 14
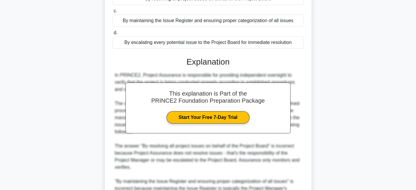
scroll to position [0, 0]
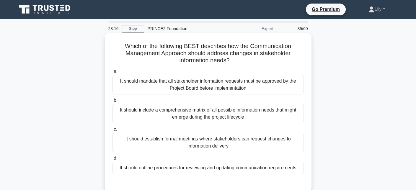
drag, startPoint x: 124, startPoint y: 47, endPoint x: 274, endPoint y: 57, distance: 149.6
click at [274, 57] on h5 "Which of the following BEST describes how the Communication Management Approach…" at bounding box center [208, 54] width 193 height 22
click at [152, 50] on h5 "Which of the following BEST describes how the Communication Management Approach…" at bounding box center [208, 54] width 193 height 22
drag, startPoint x: 163, startPoint y: 45, endPoint x: 262, endPoint y: 59, distance: 99.7
click at [262, 59] on h5 "Which of the following BEST describes how the Communication Management Approach…" at bounding box center [208, 54] width 193 height 22
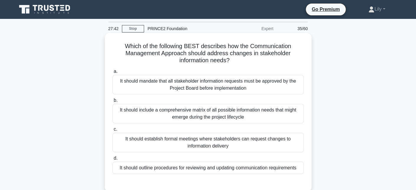
click at [238, 57] on h5 "Which of the following BEST describes how the Communication Management Approach…" at bounding box center [208, 54] width 193 height 22
click at [222, 170] on div "It should outline procedures for reviewing and updating communication requireme…" at bounding box center [208, 168] width 191 height 12
click at [113, 160] on input "d. It should outline procedures for reviewing and updating communication requir…" at bounding box center [113, 159] width 0 height 4
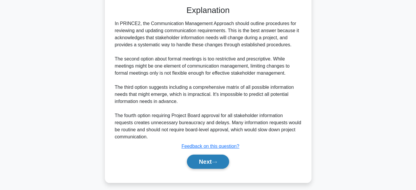
click at [225, 161] on button "Next" at bounding box center [208, 162] width 42 height 14
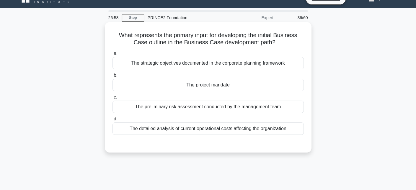
scroll to position [11, 0]
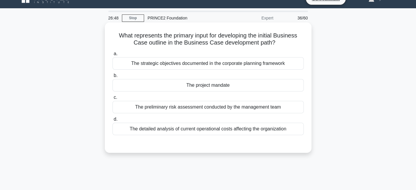
drag, startPoint x: 173, startPoint y: 43, endPoint x: 270, endPoint y: 47, distance: 97.0
click at [270, 47] on div "What represents the primary input for developing the initial Business Case outl…" at bounding box center [208, 88] width 202 height 126
drag, startPoint x: 217, startPoint y: 34, endPoint x: 288, endPoint y: 38, distance: 71.6
click at [288, 38] on h5 "What represents the primary input for developing the initial Business Case outl…" at bounding box center [208, 39] width 193 height 15
click at [272, 39] on h5 "What represents the primary input for developing the initial Business Case outl…" at bounding box center [208, 39] width 193 height 15
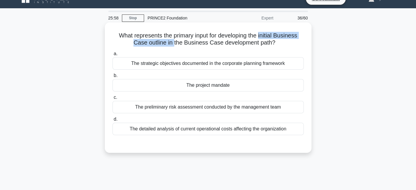
drag, startPoint x: 261, startPoint y: 36, endPoint x: 174, endPoint y: 43, distance: 87.8
click at [174, 43] on h5 "What represents the primary input for developing the initial Business Case outl…" at bounding box center [208, 39] width 193 height 15
click at [201, 86] on div "The project mandate" at bounding box center [208, 85] width 191 height 12
click at [113, 78] on input "b. The project mandate" at bounding box center [113, 76] width 0 height 4
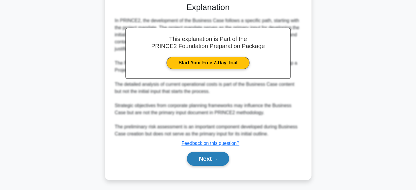
click at [213, 155] on button "Next" at bounding box center [208, 159] width 42 height 14
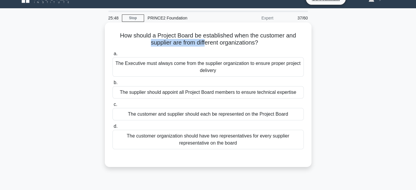
drag, startPoint x: 113, startPoint y: 41, endPoint x: 206, endPoint y: 44, distance: 93.4
click at [206, 44] on h5 "How should a Project Board be established when the customer and supplier are fr…" at bounding box center [208, 39] width 193 height 15
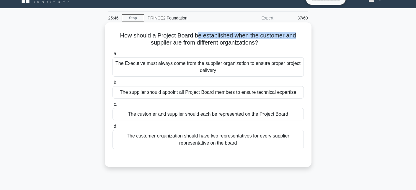
drag, startPoint x: 199, startPoint y: 32, endPoint x: 307, endPoint y: 31, distance: 108.7
click at [307, 31] on div "How should a Project Board be established when the customer and supplier are fr…" at bounding box center [208, 95] width 202 height 140
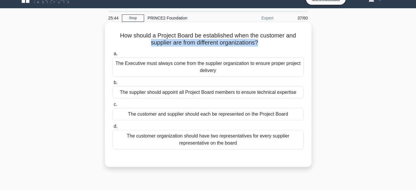
drag, startPoint x: 149, startPoint y: 45, endPoint x: 234, endPoint y: 40, distance: 84.9
click at [259, 43] on h5 "How should a Project Board be established when the customer and supplier are fr…" at bounding box center [208, 39] width 193 height 15
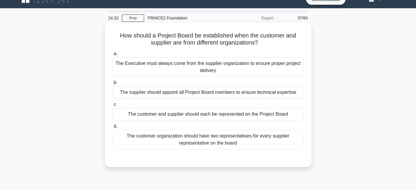
click at [230, 118] on div "The customer and supplier should each be represented on the Project Board" at bounding box center [208, 114] width 191 height 12
click at [113, 107] on input "c. The customer and supplier should each be represented on the Project Board" at bounding box center [113, 105] width 0 height 4
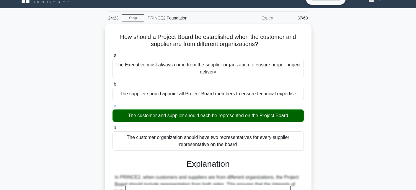
click at [332, 119] on div "How should a Project Board be established when the customer and supplier are fr…" at bounding box center [208, 191] width 390 height 334
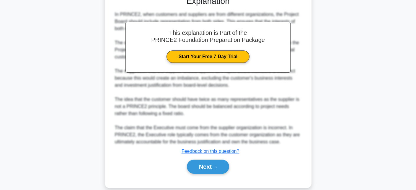
scroll to position [181, 0]
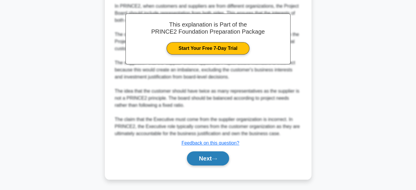
click at [222, 157] on button "Next" at bounding box center [208, 159] width 42 height 14
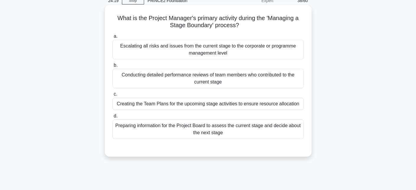
scroll to position [0, 0]
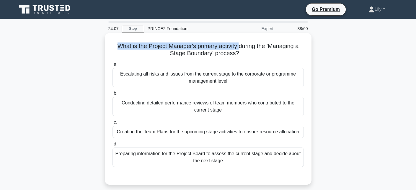
drag, startPoint x: 114, startPoint y: 44, endPoint x: 240, endPoint y: 50, distance: 126.3
click at [240, 50] on h5 "What is the Project Manager's primary activity during the 'Managing a Stage Bou…" at bounding box center [208, 50] width 193 height 15
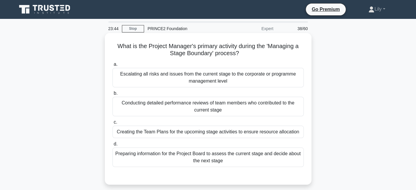
click at [246, 160] on div "Preparing information for the Project Board to assess the current stage and dec…" at bounding box center [208, 157] width 191 height 19
click at [113, 146] on input "d. Preparing information for the Project Board to assess the current stage and …" at bounding box center [113, 144] width 0 height 4
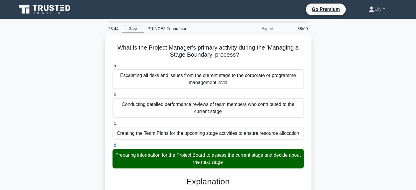
scroll to position [230, 0]
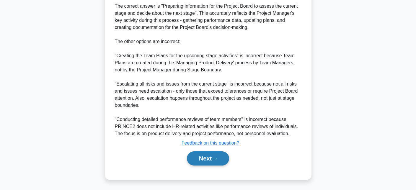
click at [204, 165] on button "Next" at bounding box center [208, 159] width 42 height 14
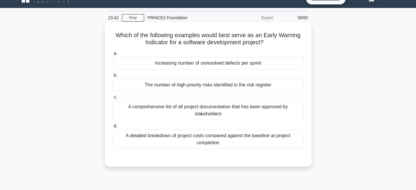
scroll to position [11, 0]
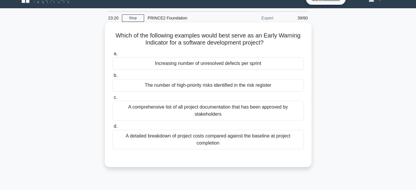
click at [174, 89] on div "The number of high-priority risks identified in the risk register" at bounding box center [208, 85] width 191 height 12
click at [274, 86] on div "The number of high-priority risks identified in the risk register" at bounding box center [208, 85] width 191 height 12
click at [113, 78] on input "b. The number of high-priority risks identified in the risk register" at bounding box center [113, 76] width 0 height 4
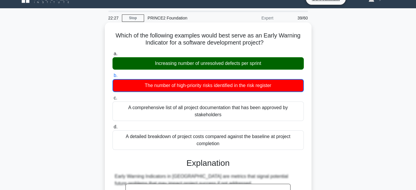
click at [245, 47] on h5 "Which of the following examples would best serve as an Early Warning Indicator …" at bounding box center [208, 39] width 193 height 15
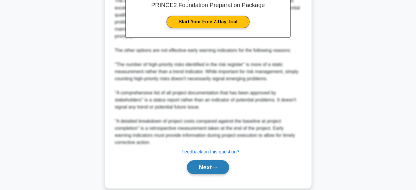
scroll to position [216, 0]
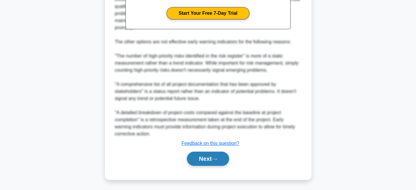
click at [221, 159] on button "Next" at bounding box center [208, 159] width 42 height 14
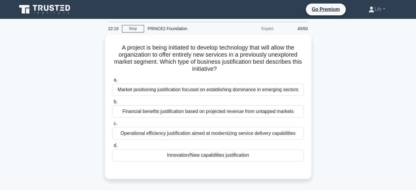
scroll to position [0, 0]
click at [312, 156] on div "A project is being initiated to develop technology that will allow the organiza…" at bounding box center [208, 111] width 390 height 152
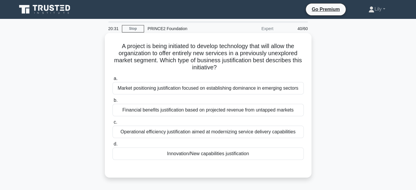
click at [250, 160] on div "Innovation/New capabilities justification" at bounding box center [208, 154] width 191 height 12
click at [113, 146] on input "d. Innovation/New capabilities justification" at bounding box center [113, 144] width 0 height 4
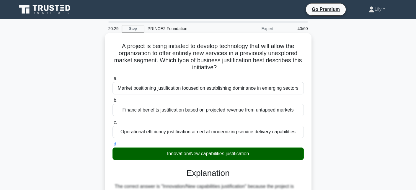
scroll to position [181, 0]
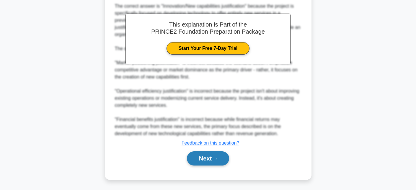
click at [217, 157] on icon at bounding box center [214, 158] width 5 height 3
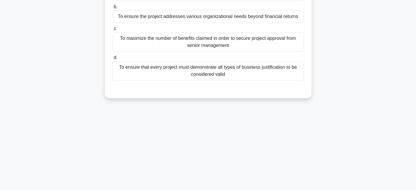
scroll to position [0, 0]
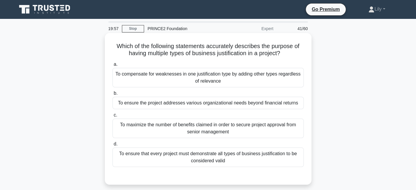
click at [152, 158] on div "To ensure that every project must demonstrate all types of business justificati…" at bounding box center [208, 157] width 191 height 19
click at [113, 146] on input "d. To ensure that every project must demonstrate all types of business justific…" at bounding box center [113, 144] width 0 height 4
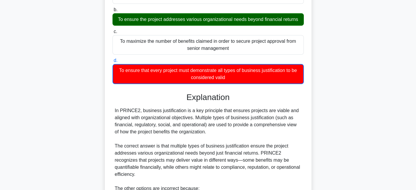
scroll to position [177, 0]
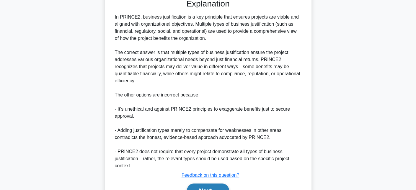
click at [225, 184] on button "Next" at bounding box center [208, 191] width 42 height 14
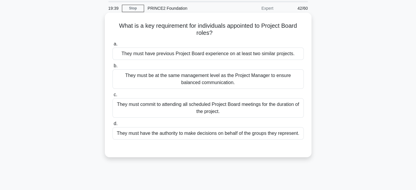
scroll to position [11, 0]
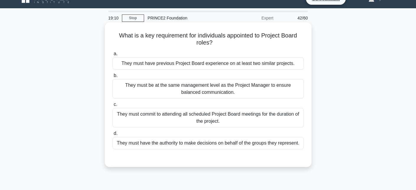
click at [255, 140] on div "They must have the authority to make decisions on behalf of the groups they rep…" at bounding box center [208, 143] width 191 height 12
click at [113, 136] on input "d. They must have the authority to make decisions on behalf of the groups they …" at bounding box center [113, 134] width 0 height 4
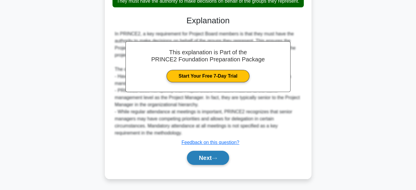
click at [217, 161] on button "Next" at bounding box center [208, 158] width 42 height 14
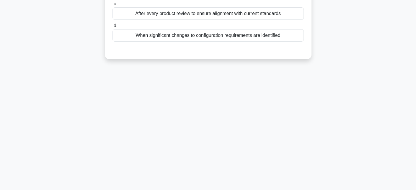
scroll to position [20, 0]
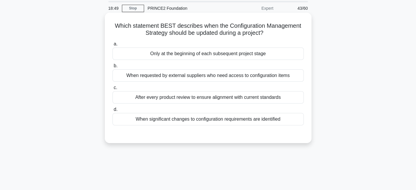
click at [247, 123] on div "When significant changes to configuration requirements are identified" at bounding box center [208, 119] width 191 height 12
click at [113, 112] on input "d. When significant changes to configuration requirements are identified" at bounding box center [113, 110] width 0 height 4
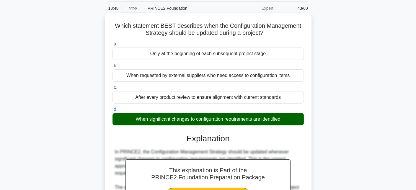
scroll to position [152, 0]
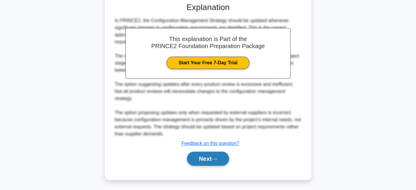
click at [210, 161] on button "Next" at bounding box center [208, 159] width 42 height 14
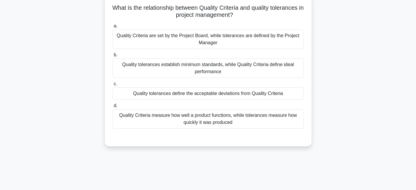
scroll to position [0, 0]
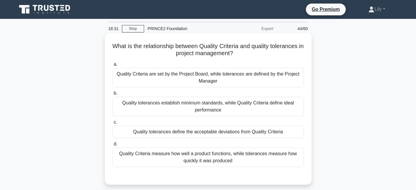
click at [240, 127] on div "Quality tolerances define the acceptable deviations from Quality Criteria" at bounding box center [208, 132] width 191 height 12
click at [113, 124] on input "c. Quality tolerances define the acceptable deviations from Quality Criteria" at bounding box center [113, 123] width 0 height 4
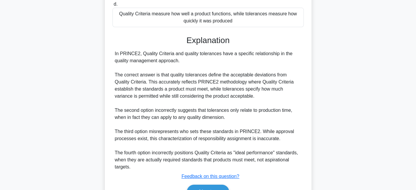
scroll to position [173, 0]
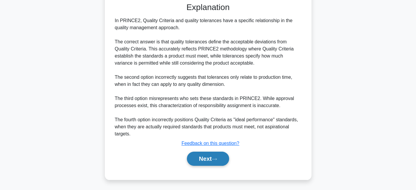
click at [205, 152] on button "Next" at bounding box center [208, 159] width 42 height 14
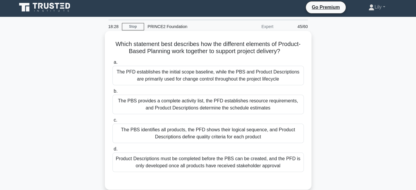
scroll to position [0, 0]
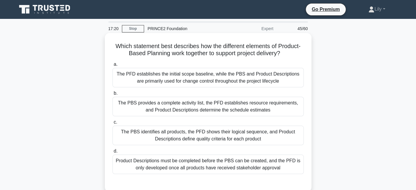
click at [232, 134] on div "The PBS identifies all products, the PFD shows their logical sequence, and Prod…" at bounding box center [208, 135] width 191 height 19
click at [113, 124] on input "c. The PBS identifies all products, the PFD shows their logical sequence, and P…" at bounding box center [113, 123] width 0 height 4
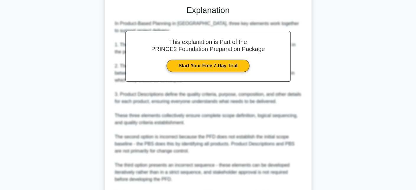
scroll to position [251, 0]
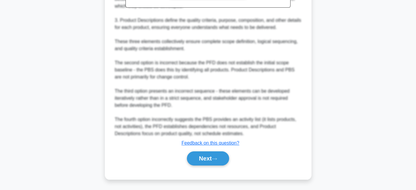
click at [208, 167] on div "Next" at bounding box center [208, 158] width 191 height 19
click at [209, 160] on button "Next" at bounding box center [208, 159] width 42 height 14
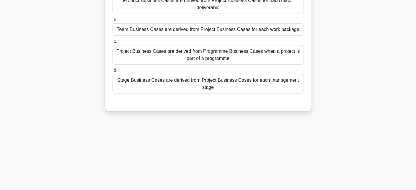
scroll to position [11, 0]
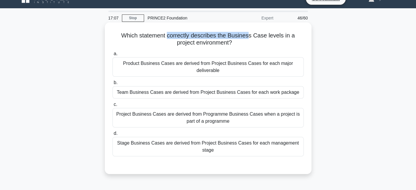
drag, startPoint x: 168, startPoint y: 35, endPoint x: 251, endPoint y: 32, distance: 83.6
click at [251, 32] on h5 "Which statement correctly describes the Business Case levels in a project envir…" at bounding box center [208, 39] width 193 height 15
click at [270, 39] on h5 "Which statement correctly describes the Business Case levels in a project envir…" at bounding box center [208, 39] width 193 height 15
drag, startPoint x: 169, startPoint y: 36, endPoint x: 303, endPoint y: 36, distance: 134.4
click at [303, 36] on h5 "Which statement correctly describes the Business Case levels in a project envir…" at bounding box center [208, 39] width 193 height 15
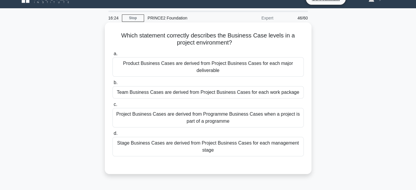
click at [277, 63] on div "Product Business Cases are derived from Project Business Cases for each major d…" at bounding box center [208, 66] width 191 height 19
click at [113, 56] on input "a. Product Business Cases are derived from Project Business Cases for each majo…" at bounding box center [113, 54] width 0 height 4
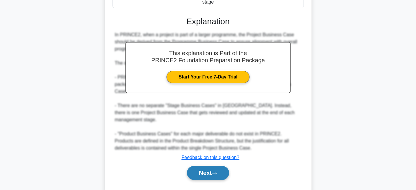
click at [217, 172] on icon at bounding box center [214, 173] width 5 height 3
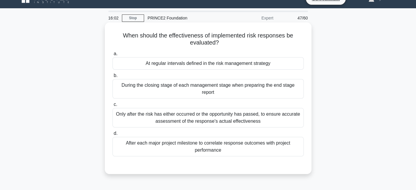
drag, startPoint x: 169, startPoint y: 35, endPoint x: 291, endPoint y: 45, distance: 122.2
click at [291, 45] on h5 "When should the effectiveness of implemented risk responses be evaluated? .spin…" at bounding box center [208, 39] width 193 height 15
click at [192, 72] on div "a. At regular intervals defined in the risk management strategy b. During the c…" at bounding box center [208, 103] width 199 height 109
click at [196, 66] on div "At regular intervals defined in the risk management strategy" at bounding box center [208, 63] width 191 height 12
click at [113, 56] on input "a. At regular intervals defined in the risk management strategy" at bounding box center [113, 54] width 0 height 4
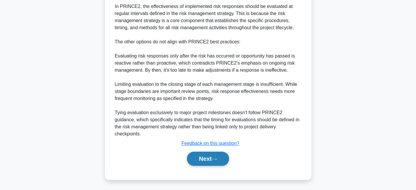
click at [222, 158] on button "Next" at bounding box center [208, 159] width 42 height 14
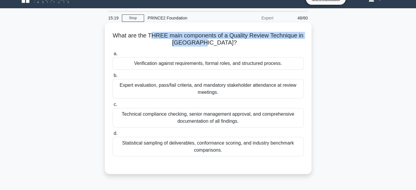
drag, startPoint x: 152, startPoint y: 38, endPoint x: 229, endPoint y: 40, distance: 77.2
click at [229, 40] on h5 "What are the THREE main components of a Quality Review Technique in PRINCE2? .s…" at bounding box center [208, 39] width 193 height 15
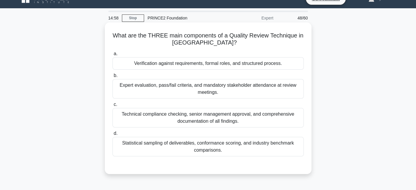
click at [166, 64] on div "Verification against requirements, formal roles, and structured process." at bounding box center [208, 63] width 191 height 12
click at [113, 56] on input "a. Verification against requirements, formal roles, and structured process." at bounding box center [113, 54] width 0 height 4
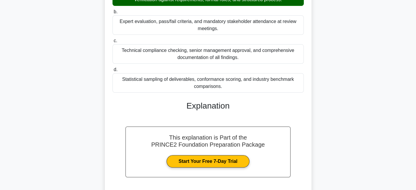
scroll to position [129, 0]
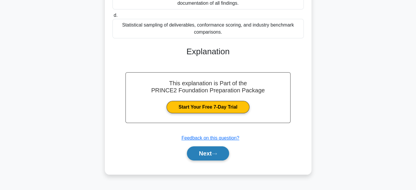
click at [215, 154] on icon at bounding box center [214, 153] width 5 height 3
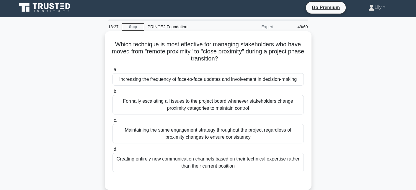
scroll to position [0, 0]
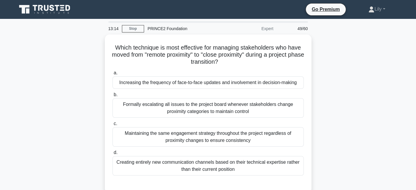
drag, startPoint x: 214, startPoint y: 45, endPoint x: 324, endPoint y: 59, distance: 110.6
click at [324, 59] on div "Which technique is most effective for managing stakeholders who have moved from…" at bounding box center [208, 118] width 390 height 166
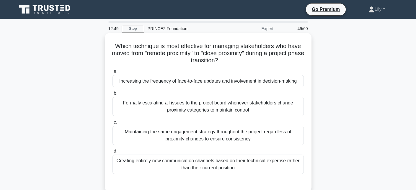
click at [208, 84] on div "Increasing the frequency of face-to-face updates and involvement in decision-ma…" at bounding box center [208, 81] width 191 height 12
click at [113, 74] on input "a. Increasing the frequency of face-to-face updates and involvement in decision…" at bounding box center [113, 72] width 0 height 4
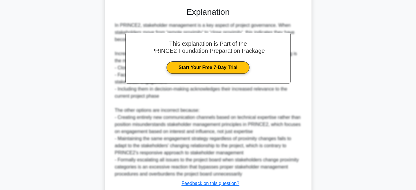
scroll to position [186, 0]
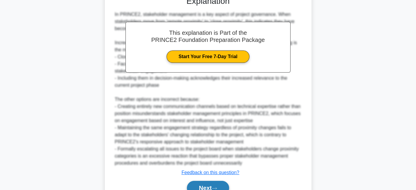
click at [216, 183] on button "Next" at bounding box center [208, 188] width 42 height 14
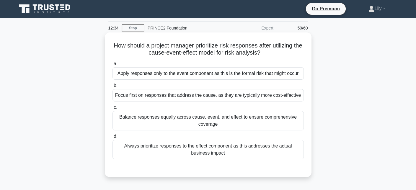
scroll to position [0, 0]
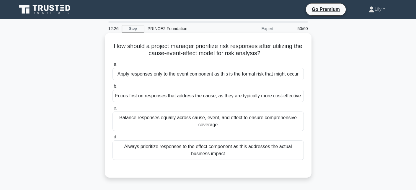
drag, startPoint x: 139, startPoint y: 46, endPoint x: 269, endPoint y: 55, distance: 130.9
click at [269, 55] on h5 "How should a project manager prioritize risk responses after utilizing the caus…" at bounding box center [208, 50] width 193 height 15
click at [170, 56] on h5 "How should a project manager prioritize risk responses after utilizing the caus…" at bounding box center [208, 50] width 193 height 15
click at [279, 150] on div "Always prioritize responses to the effect component as this addresses the actua…" at bounding box center [208, 150] width 191 height 19
click at [113, 139] on input "d. Always prioritize responses to the effect component as this addresses the ac…" at bounding box center [113, 137] width 0 height 4
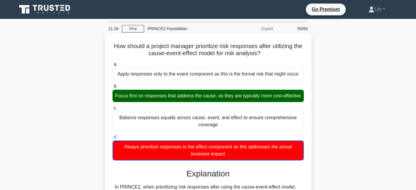
drag, startPoint x: 121, startPoint y: 95, endPoint x: 222, endPoint y: 108, distance: 101.2
click at [222, 102] on div "Focus first on responses that address the cause, as they are typically more cos…" at bounding box center [208, 96] width 191 height 12
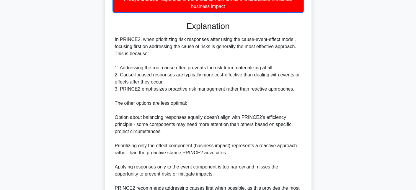
scroll to position [216, 0]
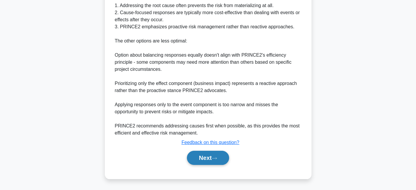
click at [213, 160] on button "Next" at bounding box center [208, 158] width 42 height 14
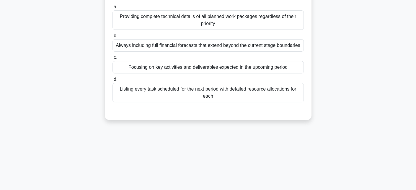
scroll to position [0, 0]
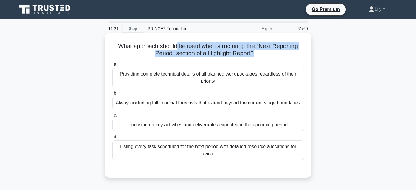
drag, startPoint x: 175, startPoint y: 48, endPoint x: 253, endPoint y: 54, distance: 78.0
click at [253, 54] on h5 "What approach should be used when structuring the "Next Reporting Period" secti…" at bounding box center [208, 50] width 193 height 15
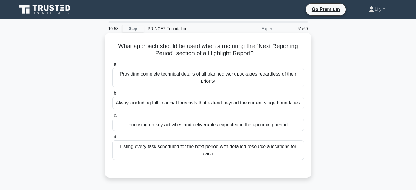
click at [140, 126] on div "Focusing on key activities and deliverables expected in the upcoming period" at bounding box center [208, 125] width 191 height 12
click at [113, 117] on input "c. Focusing on key activities and deliverables expected in the upcoming period" at bounding box center [113, 115] width 0 height 4
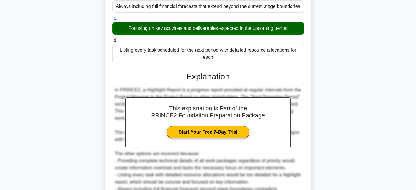
scroll to position [166, 0]
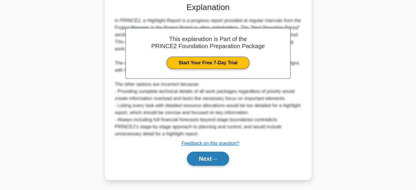
click at [196, 156] on button "Next" at bounding box center [208, 159] width 42 height 14
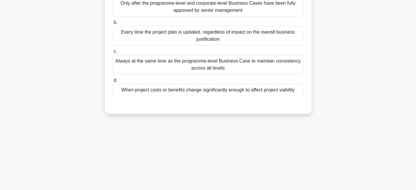
scroll to position [11, 0]
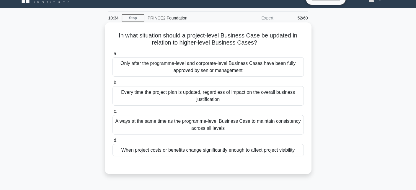
drag, startPoint x: 116, startPoint y: 33, endPoint x: 300, endPoint y: 40, distance: 185.1
click at [300, 40] on h5 "In what situation should a project-level Business Case be updated in relation t…" at bounding box center [208, 39] width 193 height 15
click at [261, 152] on div "When project costs or benefits change significantly enough to affect project vi…" at bounding box center [208, 150] width 191 height 12
click at [113, 143] on input "d. When project costs or benefits change significantly enough to affect project…" at bounding box center [113, 141] width 0 height 4
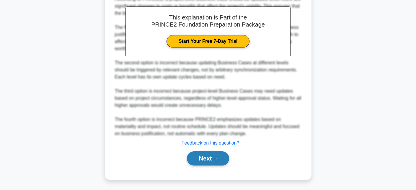
click at [220, 161] on button "Next" at bounding box center [208, 159] width 42 height 14
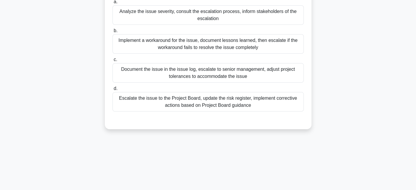
scroll to position [0, 0]
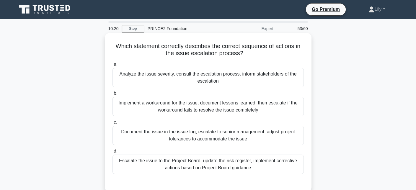
drag, startPoint x: 113, startPoint y: 45, endPoint x: 280, endPoint y: 53, distance: 166.5
click at [280, 53] on h5 "Which statement correctly describes the correct sequence of actions in the issu…" at bounding box center [208, 50] width 193 height 15
click at [246, 49] on h5 "Which statement correctly describes the correct sequence of actions in the issu…" at bounding box center [208, 50] width 193 height 15
click at [178, 132] on div "Document the issue in the issue log, escalate to senior management, adjust proj…" at bounding box center [208, 135] width 191 height 19
click at [113, 124] on input "c. Document the issue in the issue log, escalate to senior management, adjust p…" at bounding box center [113, 123] width 0 height 4
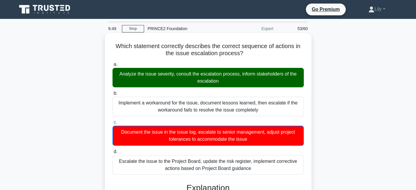
drag, startPoint x: 116, startPoint y: 75, endPoint x: 278, endPoint y: 81, distance: 162.9
click at [278, 81] on div "Analyze the issue severity, consult the escalation process, inform stakeholders…" at bounding box center [208, 77] width 191 height 19
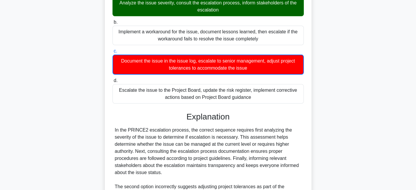
scroll to position [177, 0]
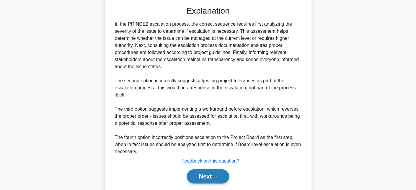
click at [202, 174] on button "Next" at bounding box center [208, 177] width 42 height 14
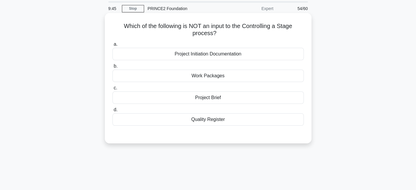
scroll to position [11, 0]
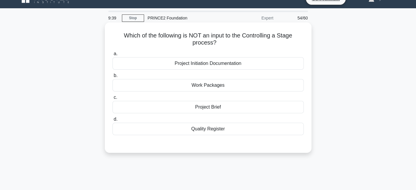
drag, startPoint x: 188, startPoint y: 33, endPoint x: 253, endPoint y: 39, distance: 65.3
click at [253, 39] on h5 "Which of the following is NOT an input to the Controlling a Stage process? .spi…" at bounding box center [208, 39] width 193 height 15
click at [240, 104] on div "Project Brief" at bounding box center [208, 107] width 191 height 12
click at [113, 100] on input "c. Project Brief" at bounding box center [113, 98] width 0 height 4
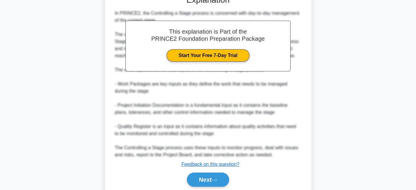
scroll to position [181, 0]
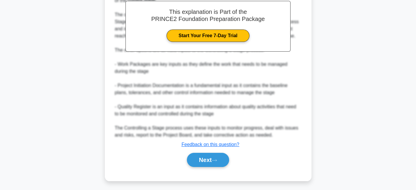
drag, startPoint x: 190, startPoint y: 157, endPoint x: 97, endPoint y: 1, distance: 181.6
click at [98, 1] on div "Which of the following is NOT an input to the Controlling a Stage process? .spi…" at bounding box center [208, 21] width 390 height 334
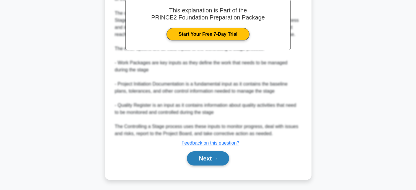
click at [217, 158] on icon at bounding box center [214, 158] width 5 height 3
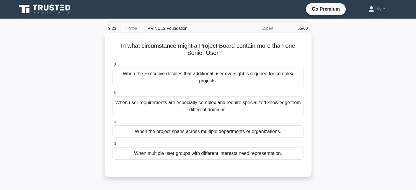
scroll to position [0, 0]
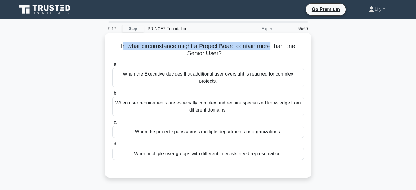
drag, startPoint x: 119, startPoint y: 48, endPoint x: 273, endPoint y: 47, distance: 153.3
click at [273, 47] on h5 "In what circumstance might a Project Board contain more than one Senior User? .…" at bounding box center [208, 50] width 193 height 15
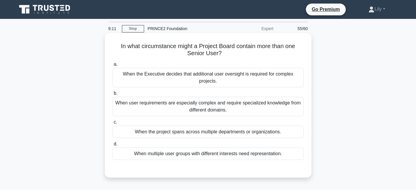
click at [144, 60] on div "a. When the Executive decides that additional user oversight is required for co…" at bounding box center [208, 111] width 199 height 102
drag, startPoint x: 139, startPoint y: 45, endPoint x: 177, endPoint y: 44, distance: 38.4
click at [177, 44] on h5 "In what circumstance might a Project Board contain more than one Senior User? .…" at bounding box center [208, 50] width 193 height 15
click at [174, 53] on h5 "In what circumstance might a Project Board contain more than one Senior User? .…" at bounding box center [208, 50] width 193 height 15
click at [188, 110] on div "When user requirements are especially complex and require specialized knowledge…" at bounding box center [208, 106] width 191 height 19
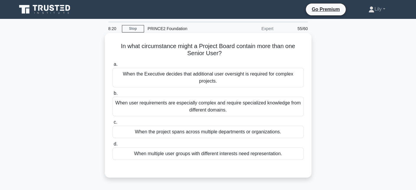
click at [113, 95] on input "b. When user requirements are especially complex and require specialized knowle…" at bounding box center [113, 94] width 0 height 4
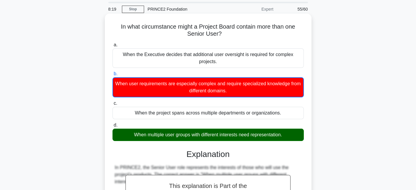
scroll to position [30, 0]
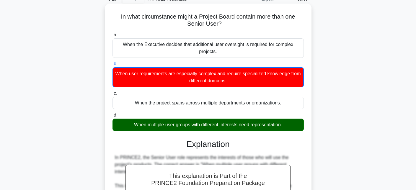
drag, startPoint x: 121, startPoint y: 126, endPoint x: 290, endPoint y: 122, distance: 169.0
click at [290, 122] on div "When multiple user groups with different interests need representation." at bounding box center [208, 125] width 191 height 12
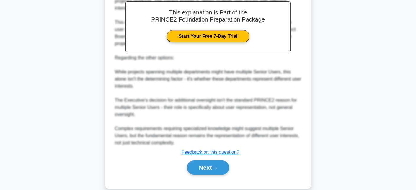
scroll to position [202, 0]
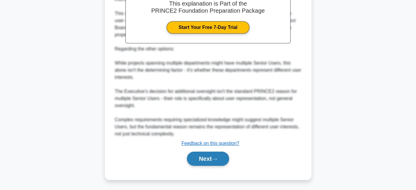
click at [208, 157] on button "Next" at bounding box center [208, 159] width 42 height 14
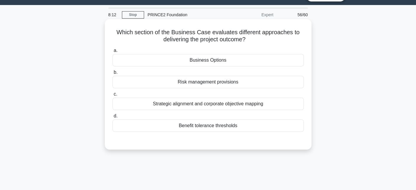
scroll to position [11, 0]
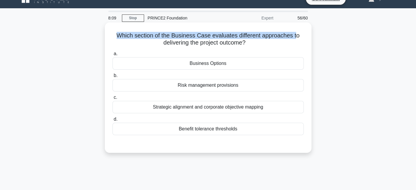
drag, startPoint x: 113, startPoint y: 35, endPoint x: 296, endPoint y: 36, distance: 183.2
click at [296, 36] on div "Which section of the Business Case evaluates different approaches to delivering…" at bounding box center [208, 88] width 202 height 126
drag, startPoint x: 249, startPoint y: 43, endPoint x: 147, endPoint y: 38, distance: 102.0
click at [151, 38] on h5 "Which section of the Business Case evaluates different approaches to delivering…" at bounding box center [208, 39] width 193 height 15
click at [215, 36] on h5 "Which section of the Business Case evaluates different approaches to delivering…" at bounding box center [208, 39] width 193 height 15
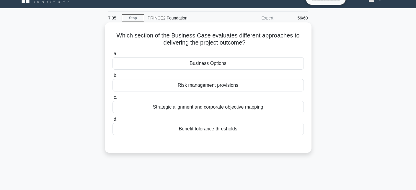
click at [218, 61] on div "Business Options" at bounding box center [208, 63] width 191 height 12
click at [113, 56] on input "a. Business Options" at bounding box center [113, 54] width 0 height 4
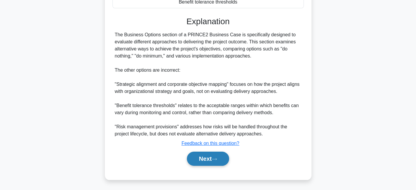
drag, startPoint x: 208, startPoint y: 162, endPoint x: 212, endPoint y: 158, distance: 5.4
click at [209, 162] on button "Next" at bounding box center [208, 159] width 42 height 14
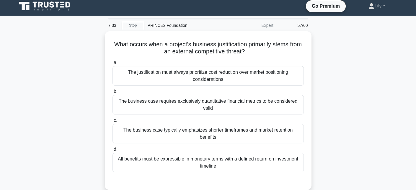
scroll to position [0, 0]
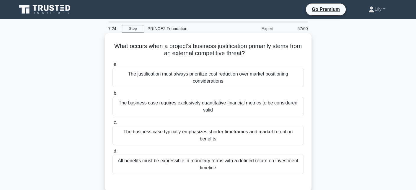
drag, startPoint x: 116, startPoint y: 47, endPoint x: 254, endPoint y: 58, distance: 138.1
click at [254, 57] on h5 "What occurs when a project's business justification primarily stems from an ext…" at bounding box center [208, 50] width 193 height 15
click at [276, 58] on div "What occurs when a project's business justification primarily stems from an ext…" at bounding box center [208, 112] width 202 height 154
click at [282, 135] on div "The business case typically emphasizes shorter timeframes and market retention …" at bounding box center [208, 135] width 191 height 19
click at [113, 124] on input "c. The business case typically emphasizes shorter timeframes and market retenti…" at bounding box center [113, 123] width 0 height 4
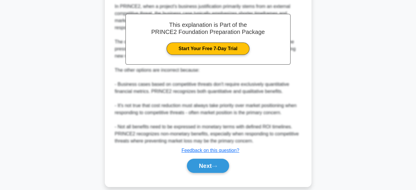
scroll to position [113, 0]
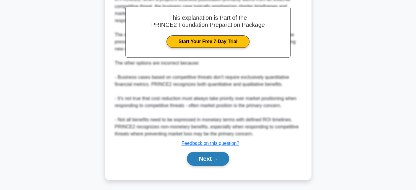
click at [220, 163] on button "Next" at bounding box center [208, 159] width 42 height 14
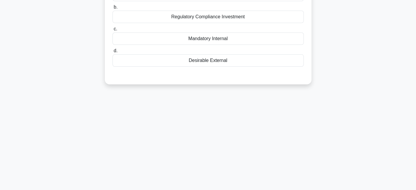
scroll to position [0, 0]
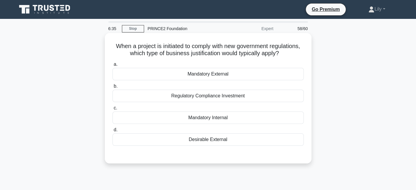
drag, startPoint x: 108, startPoint y: 44, endPoint x: 296, endPoint y: 50, distance: 188.3
click at [296, 50] on div "When a project is initiated to comply with new government regulations, which ty…" at bounding box center [208, 98] width 202 height 126
click at [277, 52] on h5 "When a project is initiated to comply with new government regulations, which ty…" at bounding box center [208, 50] width 193 height 15
click at [219, 98] on div "Regulatory Compliance Investment" at bounding box center [208, 96] width 191 height 12
click at [113, 88] on input "b. Regulatory Compliance Investment" at bounding box center [113, 86] width 0 height 4
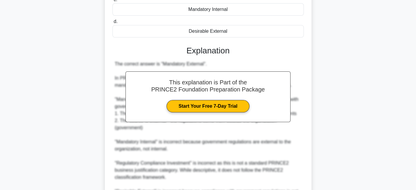
scroll to position [174, 0]
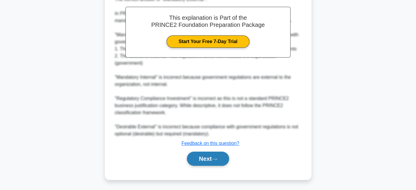
click at [224, 156] on button "Next" at bounding box center [208, 159] width 42 height 14
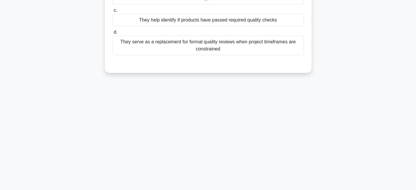
scroll to position [0, 0]
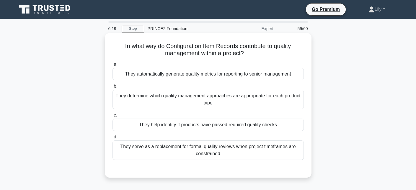
drag, startPoint x: 121, startPoint y: 44, endPoint x: 276, endPoint y: 53, distance: 154.5
click at [276, 53] on h5 "In what way do Configuration Item Records contribute to quality management with…" at bounding box center [208, 50] width 193 height 15
click at [232, 51] on h5 "In what way do Configuration Item Records contribute to quality management with…" at bounding box center [208, 50] width 193 height 15
click at [178, 128] on div "They help identify if products have passed required quality checks" at bounding box center [208, 125] width 191 height 12
click at [113, 117] on input "c. They help identify if products have passed required quality checks" at bounding box center [113, 115] width 0 height 4
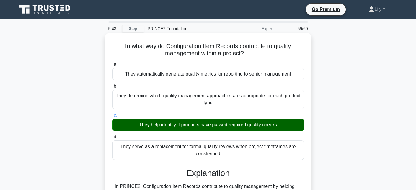
drag, startPoint x: 134, startPoint y: 121, endPoint x: 159, endPoint y: 130, distance: 26.2
click at [159, 130] on div "They help identify if products have passed required quality checks" at bounding box center [208, 125] width 191 height 12
drag, startPoint x: 128, startPoint y: 97, endPoint x: 149, endPoint y: 99, distance: 21.4
click at [149, 99] on div "They determine which quality management approaches are appropriate for each pro…" at bounding box center [208, 99] width 191 height 19
click at [228, 151] on div "They serve as a replacement for formal quality reviews when project timeframes …" at bounding box center [208, 150] width 191 height 19
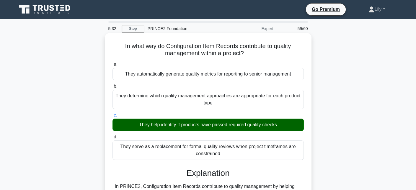
click at [113, 139] on input "d. They serve as a replacement for formal quality reviews when project timefram…" at bounding box center [113, 137] width 0 height 4
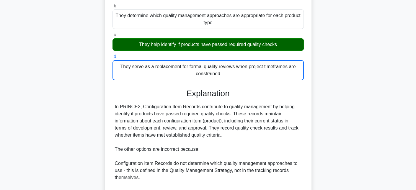
scroll to position [148, 0]
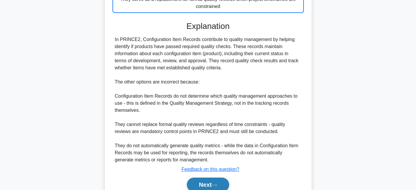
click at [220, 184] on button "Next" at bounding box center [208, 185] width 42 height 14
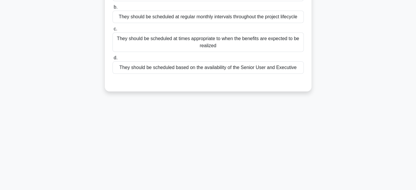
scroll to position [11, 0]
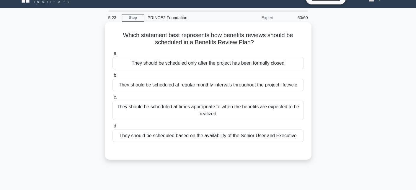
drag, startPoint x: 211, startPoint y: 39, endPoint x: 273, endPoint y: 42, distance: 62.1
click at [273, 42] on h5 "Which statement best represents how benefits reviews should be scheduled in a B…" at bounding box center [208, 39] width 193 height 15
drag, startPoint x: 168, startPoint y: 34, endPoint x: 135, endPoint y: 35, distance: 33.1
click at [145, 36] on h5 "Which statement best represents how benefits reviews should be scheduled in a B…" at bounding box center [208, 39] width 193 height 15
drag, startPoint x: 117, startPoint y: 33, endPoint x: 295, endPoint y: 45, distance: 177.6
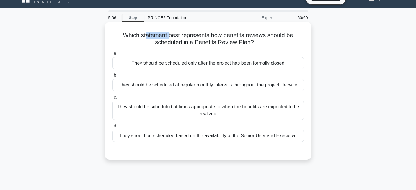
click at [295, 45] on h5 "Which statement best represents how benefits reviews should be scheduled in a B…" at bounding box center [208, 39] width 193 height 15
click at [292, 111] on div "They should be scheduled at times appropriate to when the benefits are expected…" at bounding box center [208, 110] width 191 height 19
click at [113, 99] on input "c. They should be scheduled at times appropriate to when the benefits are expec…" at bounding box center [113, 97] width 0 height 4
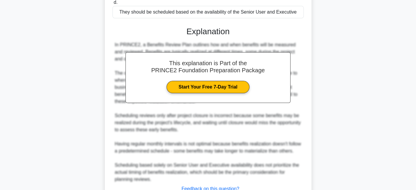
scroll to position [187, 0]
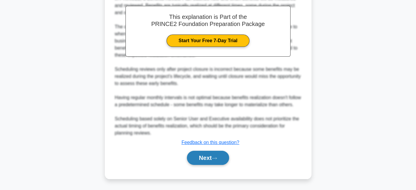
click at [217, 160] on icon at bounding box center [214, 158] width 5 height 3
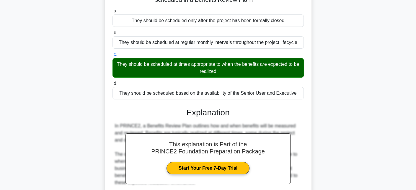
scroll to position [40, 0]
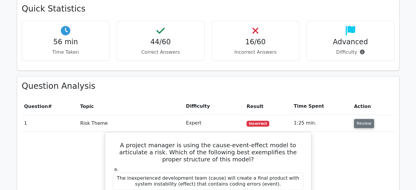
scroll to position [502, 0]
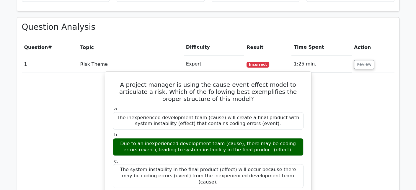
drag, startPoint x: 121, startPoint y: 120, endPoint x: 261, endPoint y: 124, distance: 139.2
click at [261, 138] on div "Due to an inexperienced development team (cause), there may be coding errors (e…" at bounding box center [208, 147] width 191 height 18
click at [143, 138] on div "Due to an inexperienced development team (cause), there may be coding errors (e…" at bounding box center [208, 147] width 191 height 18
drag, startPoint x: 121, startPoint y: 122, endPoint x: 234, endPoint y: 122, distance: 112.6
click at [234, 138] on div "Due to an inexperienced development team (cause), there may be coding errors (e…" at bounding box center [208, 147] width 191 height 18
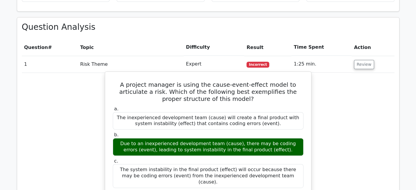
click at [127, 81] on h5 "A project manager is using the cause-event-effect model to articulate a risk. W…" at bounding box center [208, 91] width 192 height 21
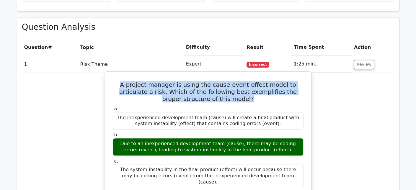
drag, startPoint x: 110, startPoint y: 62, endPoint x: 228, endPoint y: 80, distance: 119.5
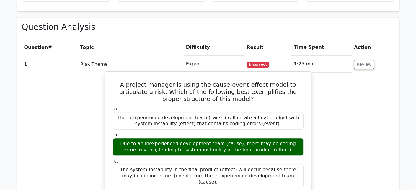
click at [305, 132] on div "b. Due to an inexperienced development team (cause), there may be coding errors…" at bounding box center [208, 144] width 198 height 24
drag, startPoint x: 218, startPoint y: 121, endPoint x: 232, endPoint y: 124, distance: 14.8
click at [232, 138] on div "Due to an inexperienced development team (cause), there may be coding errors (e…" at bounding box center [208, 147] width 191 height 18
click at [231, 138] on div "Due to an inexperienced development team (cause), there may be coding errors (e…" at bounding box center [208, 147] width 191 height 18
drag, startPoint x: 233, startPoint y: 123, endPoint x: 220, endPoint y: 122, distance: 13.3
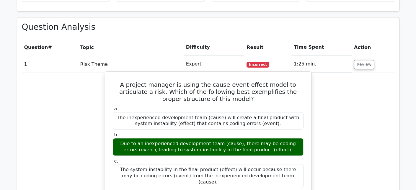
click at [220, 138] on div "Due to an inexperienced development team (cause), there may be coding errors (e…" at bounding box center [208, 147] width 191 height 18
click at [264, 112] on div "The inexperienced development team (cause) will create a final product with sys…" at bounding box center [208, 121] width 191 height 18
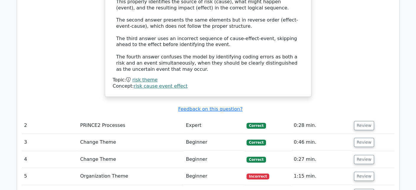
scroll to position [798, 0]
click at [370, 172] on button "Review" at bounding box center [364, 176] width 20 height 9
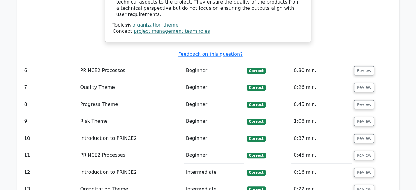
scroll to position [1270, 0]
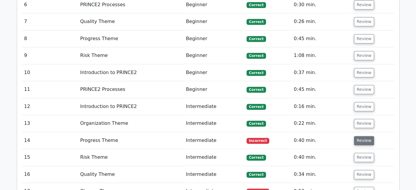
click at [366, 136] on button "Review" at bounding box center [364, 140] width 20 height 9
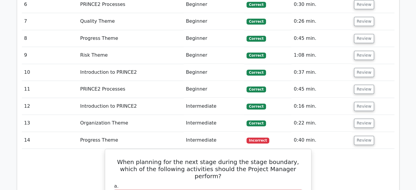
scroll to position [1329, 0]
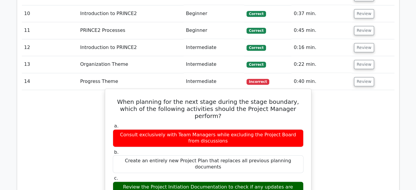
drag, startPoint x: 122, startPoint y: 126, endPoint x: 295, endPoint y: 122, distance: 173.2
click at [295, 182] on div "Review the Project Initiation Documentation to check if any updates are needed" at bounding box center [208, 191] width 191 height 18
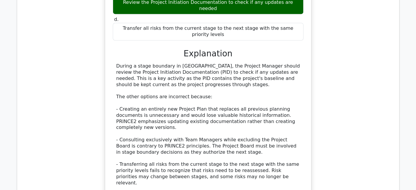
scroll to position [1566, 0]
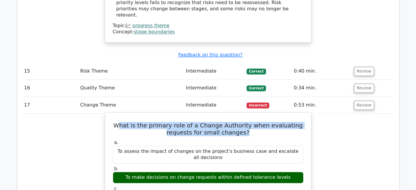
drag, startPoint x: 126, startPoint y: 38, endPoint x: 269, endPoint y: 48, distance: 143.3
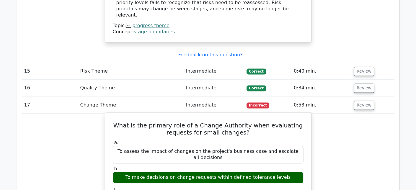
click at [247, 140] on label "a. To assess the impact of changes on the project's business case and escalate …" at bounding box center [208, 152] width 191 height 24
drag, startPoint x: 129, startPoint y: 84, endPoint x: 290, endPoint y: 82, distance: 161.0
click at [290, 172] on div "To make decisions on change requests within defined tolerance levels" at bounding box center [208, 178] width 191 height 12
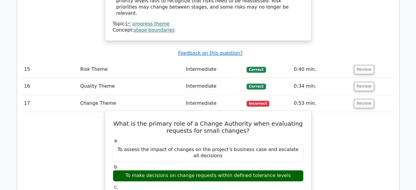
scroll to position [1891, 0]
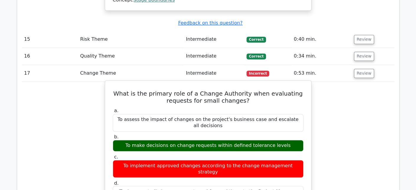
scroll to position [1714, 0]
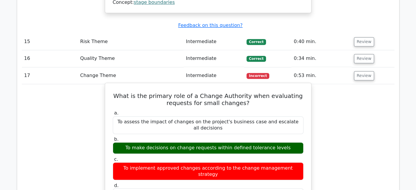
click at [148, 142] on div "To make decisions on change requests within defined tolerance levels" at bounding box center [208, 148] width 191 height 12
drag, startPoint x: 130, startPoint y: 55, endPoint x: 211, endPoint y: 57, distance: 81.0
click at [211, 142] on div "To make decisions on change requests within defined tolerance levels" at bounding box center [208, 148] width 191 height 12
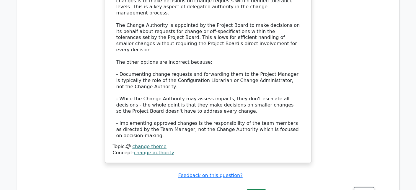
scroll to position [1979, 0]
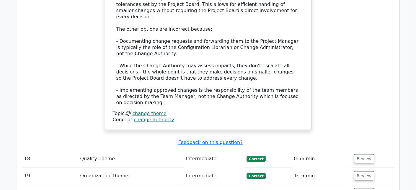
drag, startPoint x: 159, startPoint y: 95, endPoint x: 236, endPoint y: 92, distance: 76.6
drag, startPoint x: 240, startPoint y: 90, endPoint x: 270, endPoint y: 109, distance: 36.2
drag, startPoint x: 121, startPoint y: 151, endPoint x: 235, endPoint y: 163, distance: 115.3
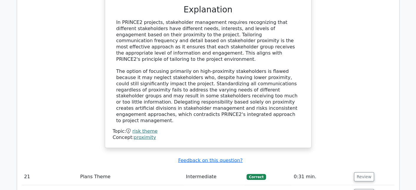
scroll to position [2304, 0]
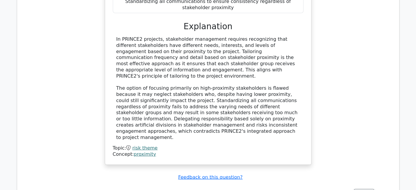
drag, startPoint x: 118, startPoint y: 97, endPoint x: 304, endPoint y: 94, distance: 185.6
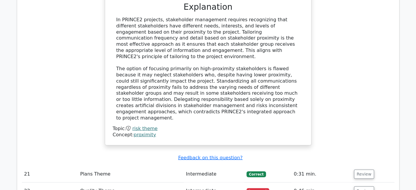
scroll to position [2334, 0]
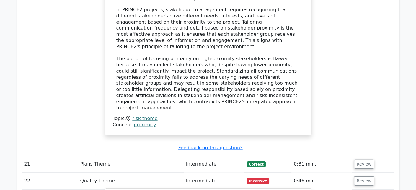
drag, startPoint x: 120, startPoint y: 145, endPoint x: 290, endPoint y: 147, distance: 169.9
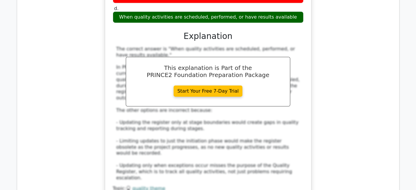
scroll to position [2600, 0]
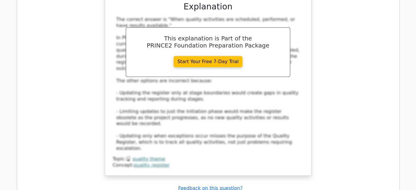
scroll to position [2659, 0]
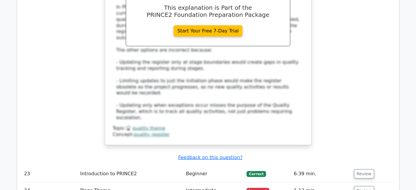
drag, startPoint x: 131, startPoint y: 58, endPoint x: 262, endPoint y: 64, distance: 131.3
drag, startPoint x: 116, startPoint y: 110, endPoint x: 241, endPoint y: 121, distance: 125.1
drag, startPoint x: 129, startPoint y: 60, endPoint x: 255, endPoint y: 64, distance: 126.8
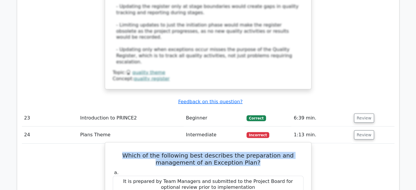
scroll to position [2718, 0]
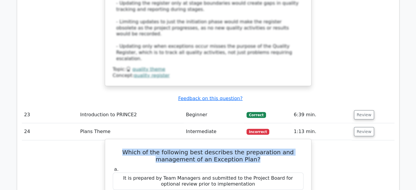
drag, startPoint x: 121, startPoint y: 47, endPoint x: 207, endPoint y: 50, distance: 85.4
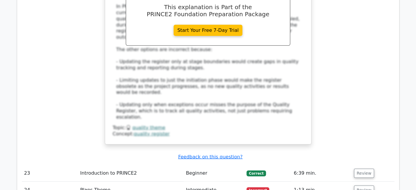
scroll to position [2659, 0]
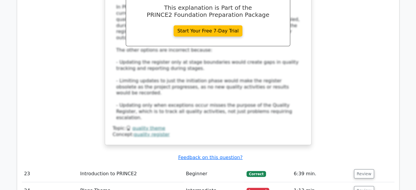
drag, startPoint x: 121, startPoint y: 107, endPoint x: 234, endPoint y: 120, distance: 113.0
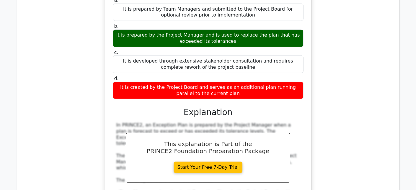
scroll to position [2895, 0]
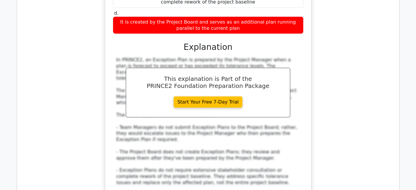
scroll to position [2954, 0]
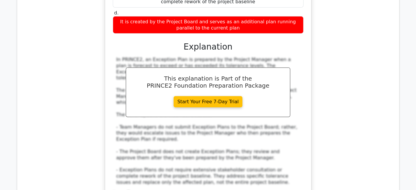
drag, startPoint x: 144, startPoint y: 137, endPoint x: 269, endPoint y: 139, distance: 124.7
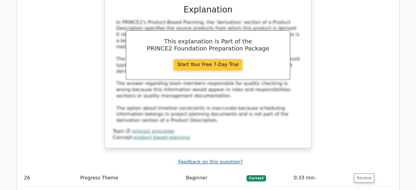
scroll to position [3427, 0]
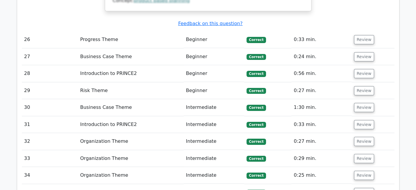
scroll to position [3457, 0]
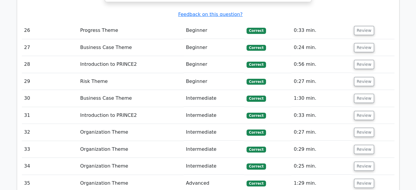
drag, startPoint x: 154, startPoint y: 118, endPoint x: 260, endPoint y: 115, distance: 106.4
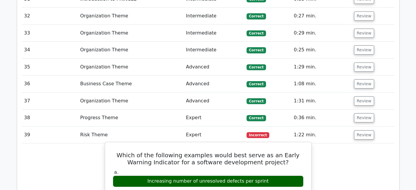
scroll to position [3516, 0]
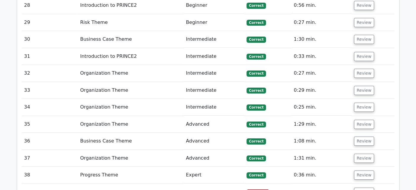
drag, startPoint x: 117, startPoint y: 32, endPoint x: 259, endPoint y: 58, distance: 144.2
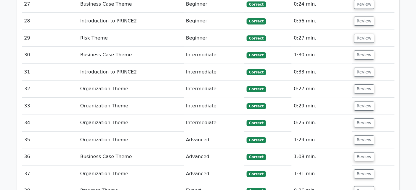
scroll to position [3486, 0]
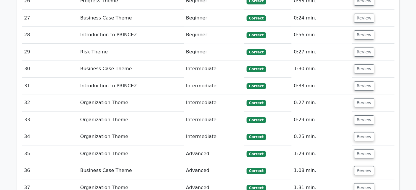
drag, startPoint x: 248, startPoint y: 87, endPoint x: 269, endPoint y: 88, distance: 21.0
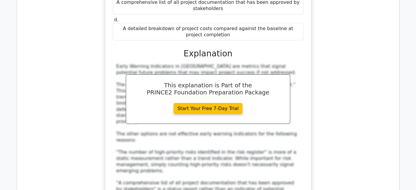
scroll to position [3841, 0]
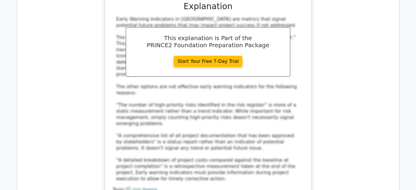
drag, startPoint x: 108, startPoint y: 124, endPoint x: 300, endPoint y: 123, distance: 191.7
drag, startPoint x: 122, startPoint y: 77, endPoint x: 302, endPoint y: 85, distance: 180.1
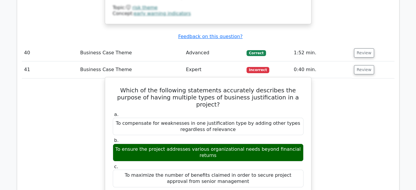
scroll to position [4037, 0]
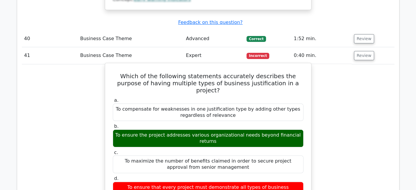
drag, startPoint x: 171, startPoint y: 44, endPoint x: 269, endPoint y: 68, distance: 100.9
drag, startPoint x: 290, startPoint y: 81, endPoint x: 296, endPoint y: 91, distance: 11.1
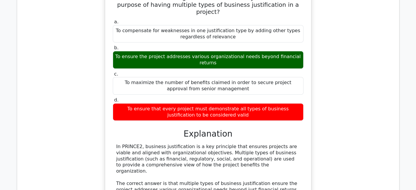
scroll to position [4214, 0]
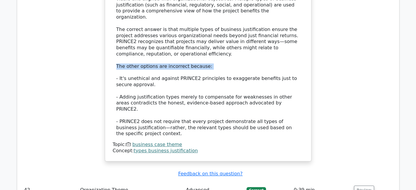
scroll to position [4274, 0]
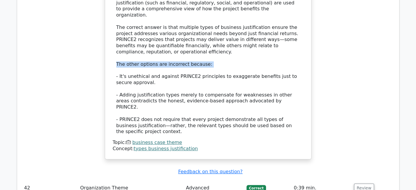
drag, startPoint x: 111, startPoint y: 119, endPoint x: 264, endPoint y: 127, distance: 153.5
drag, startPoint x: 232, startPoint y: 47, endPoint x: 294, endPoint y: 54, distance: 62.7
drag, startPoint x: 229, startPoint y: 48, endPoint x: 293, endPoint y: 55, distance: 64.8
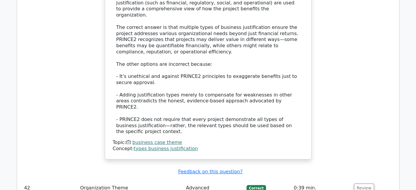
drag, startPoint x: 122, startPoint y: 48, endPoint x: 287, endPoint y: 53, distance: 164.3
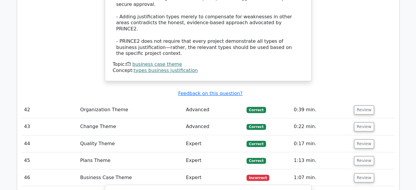
scroll to position [4333, 0]
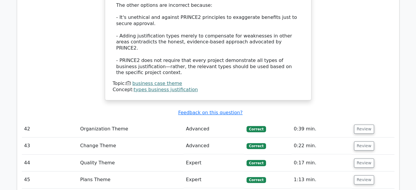
drag, startPoint x: 111, startPoint y: 63, endPoint x: 233, endPoint y: 73, distance: 123.0
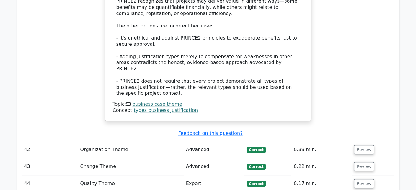
scroll to position [4274, 0]
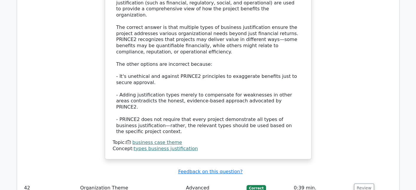
drag, startPoint x: 115, startPoint y: 120, endPoint x: 177, endPoint y: 117, distance: 61.8
drag, startPoint x: 181, startPoint y: 121, endPoint x: 212, endPoint y: 118, distance: 31.2
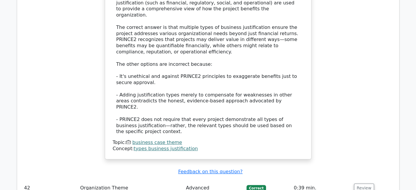
drag, startPoint x: 204, startPoint y: 120, endPoint x: 263, endPoint y: 121, distance: 59.7
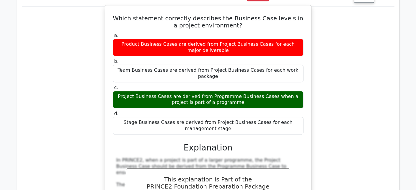
scroll to position [4539, 0]
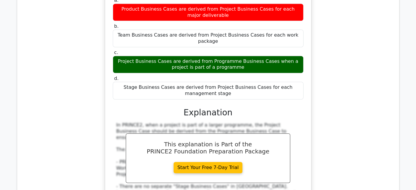
scroll to position [4628, 0]
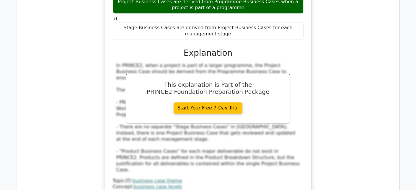
drag, startPoint x: 121, startPoint y: 95, endPoint x: 225, endPoint y: 103, distance: 104.3
drag, startPoint x: 120, startPoint y: 52, endPoint x: 286, endPoint y: 54, distance: 166.0
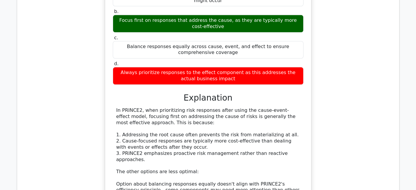
scroll to position [4983, 0]
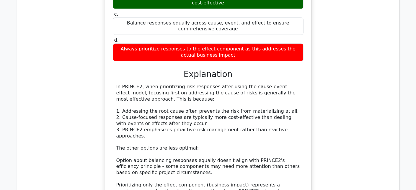
drag, startPoint x: 116, startPoint y: 77, endPoint x: 261, endPoint y: 84, distance: 145.3
drag, startPoint x: 116, startPoint y: 105, endPoint x: 240, endPoint y: 105, distance: 123.8
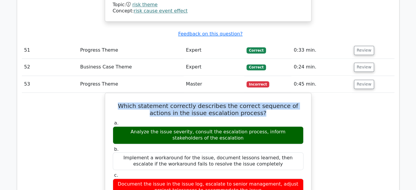
scroll to position [5308, 0]
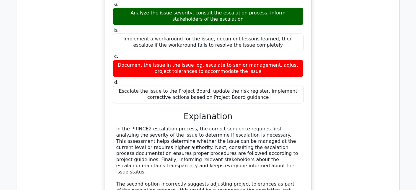
scroll to position [5337, 0]
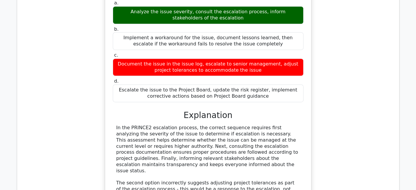
drag, startPoint x: 118, startPoint y: 73, endPoint x: 266, endPoint y: 83, distance: 148.7
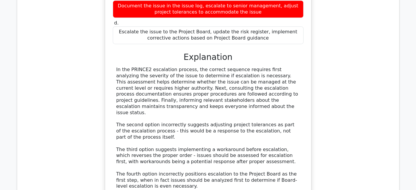
scroll to position [5396, 0]
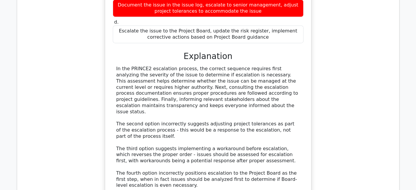
drag, startPoint x: 126, startPoint y: 109, endPoint x: 279, endPoint y: 109, distance: 152.7
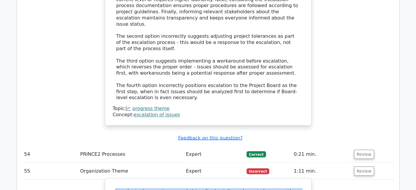
scroll to position [5455, 0]
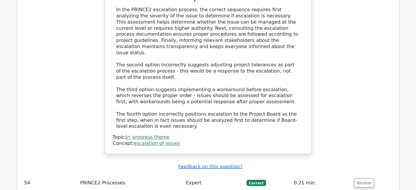
drag, startPoint x: 293, startPoint y: 48, endPoint x: 129, endPoint y: 47, distance: 164.0
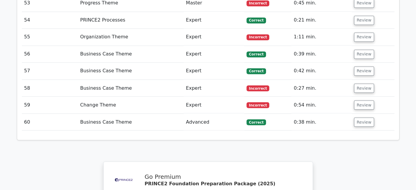
scroll to position [1699, 0]
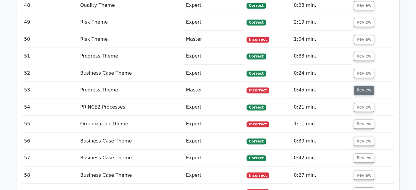
click at [369, 86] on button "Review" at bounding box center [364, 90] width 20 height 9
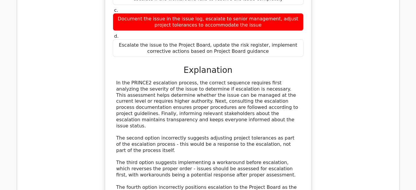
scroll to position [1965, 0]
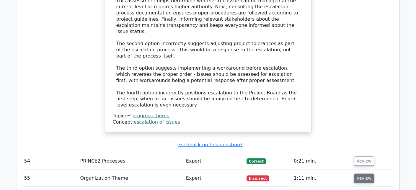
click at [361, 174] on button "Review" at bounding box center [364, 178] width 20 height 9
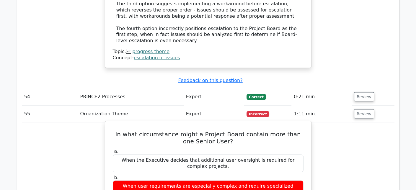
scroll to position [2083, 0]
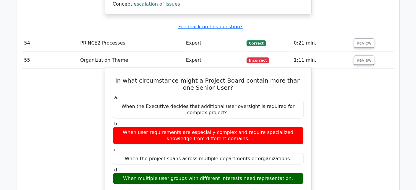
drag, startPoint x: 124, startPoint y: 126, endPoint x: 287, endPoint y: 123, distance: 162.8
click at [287, 173] on div "When multiple user groups with different interests need representation." at bounding box center [208, 179] width 191 height 12
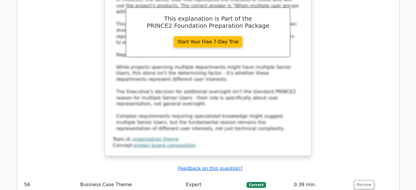
scroll to position [2319, 0]
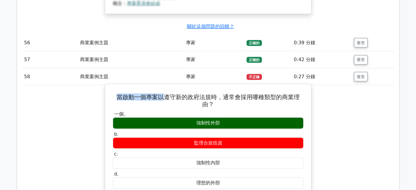
scroll to position [2382, 0]
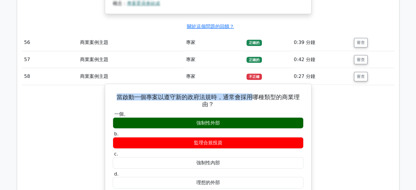
drag, startPoint x: 115, startPoint y: 38, endPoint x: 255, endPoint y: 44, distance: 140.8
click at [255, 94] on h5 "當啟動一個專案以遵守新的政府法規時，通常會採用哪種類型的商業理由？" at bounding box center [208, 101] width 192 height 14
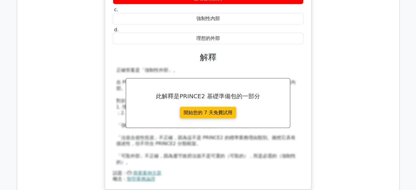
scroll to position [2647, 0]
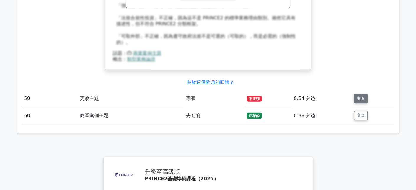
click at [358, 96] on font "審查" at bounding box center [361, 98] width 8 height 5
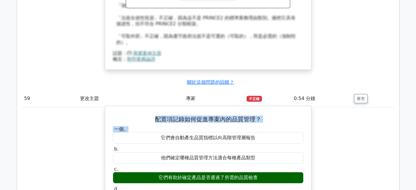
drag, startPoint x: 183, startPoint y: 61, endPoint x: 248, endPoint y: 72, distance: 66.0
drag, startPoint x: 159, startPoint y: 122, endPoint x: 261, endPoint y: 126, distance: 102.3
click at [261, 172] on div "它們有助於確定產品是否通過了所需的品質檢查" at bounding box center [208, 178] width 191 height 12
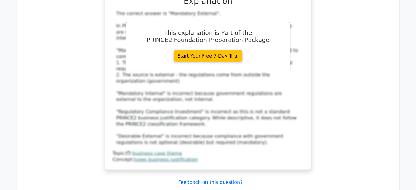
scroll to position [2728, 0]
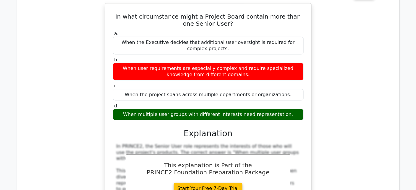
scroll to position [1989, 0]
